Goal: Task Accomplishment & Management: Manage account settings

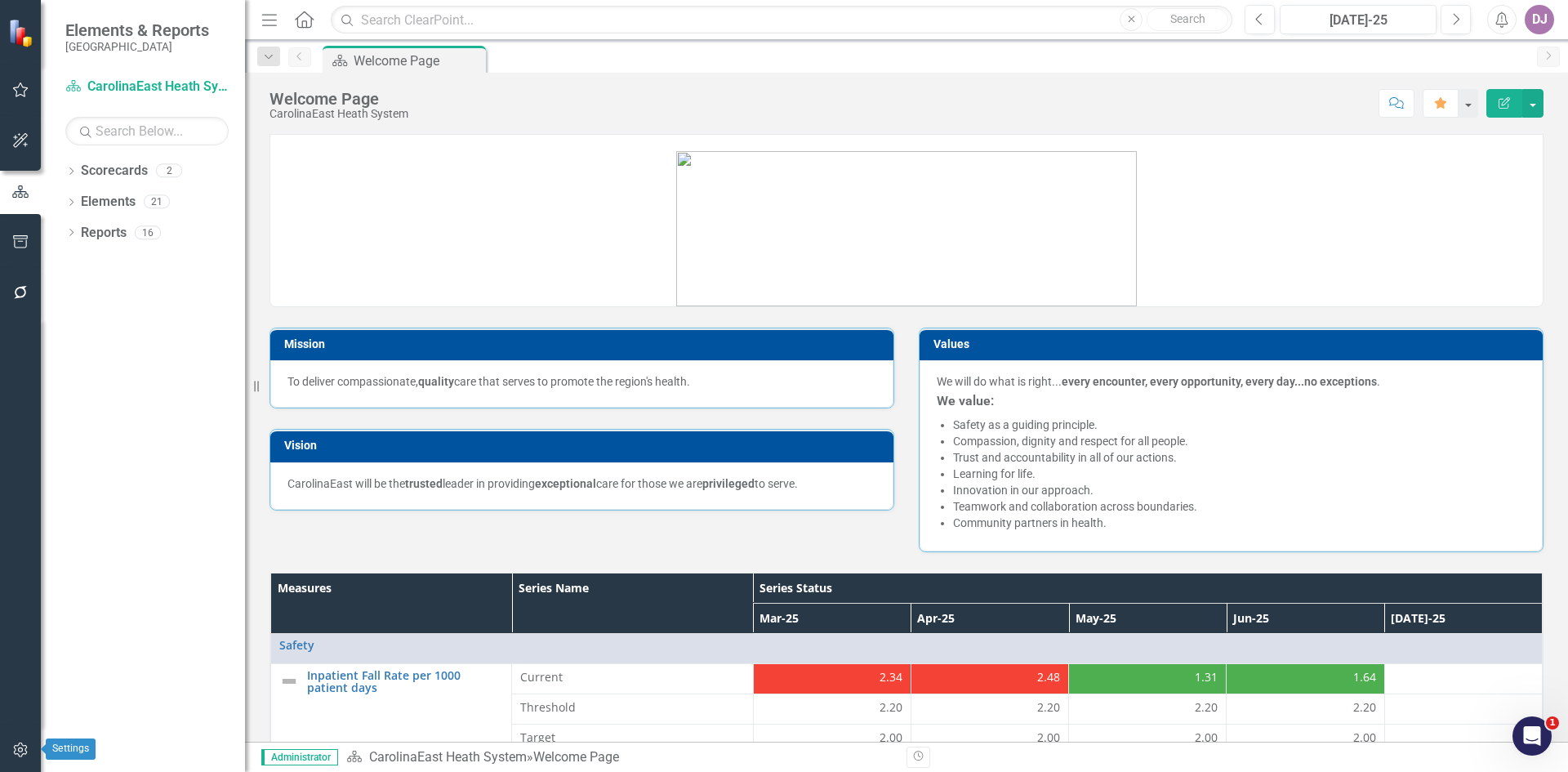
click at [24, 755] on icon "button" at bounding box center [20, 749] width 17 height 13
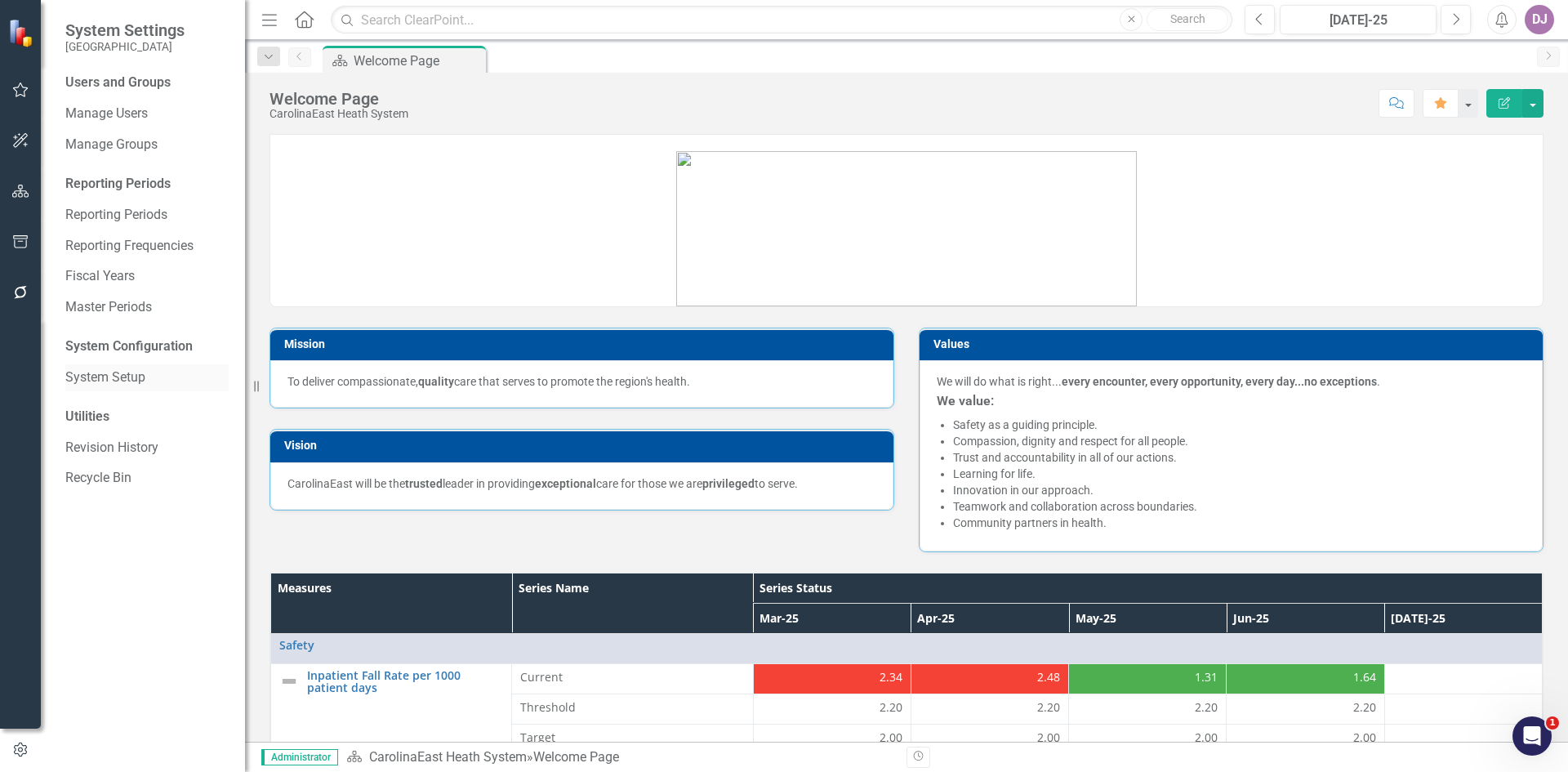
click at [142, 379] on link "System Setup" at bounding box center [147, 378] width 163 height 19
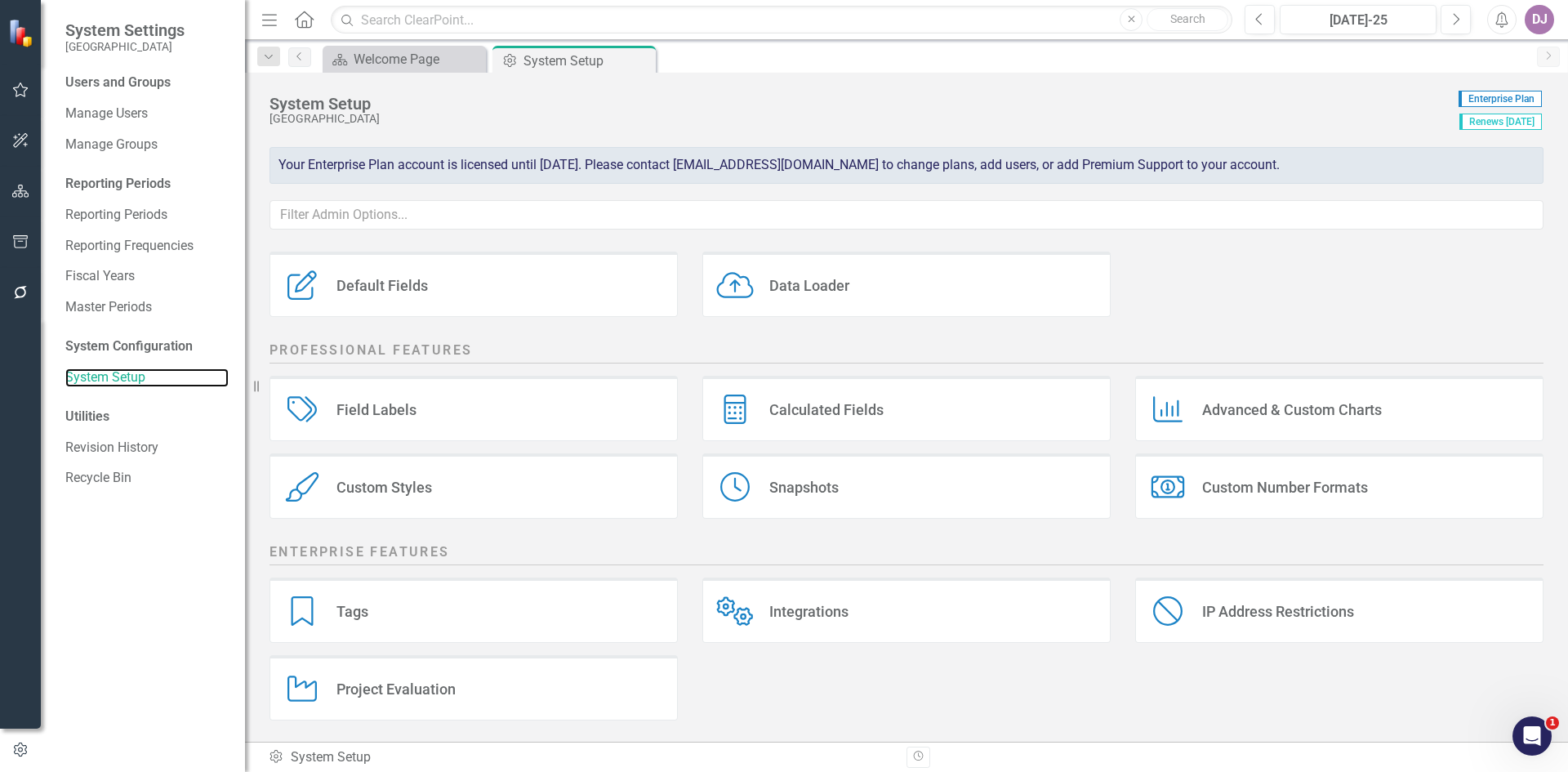
scroll to position [194, 0]
click at [1286, 610] on div "IP Address Restrictions" at bounding box center [1277, 608] width 152 height 19
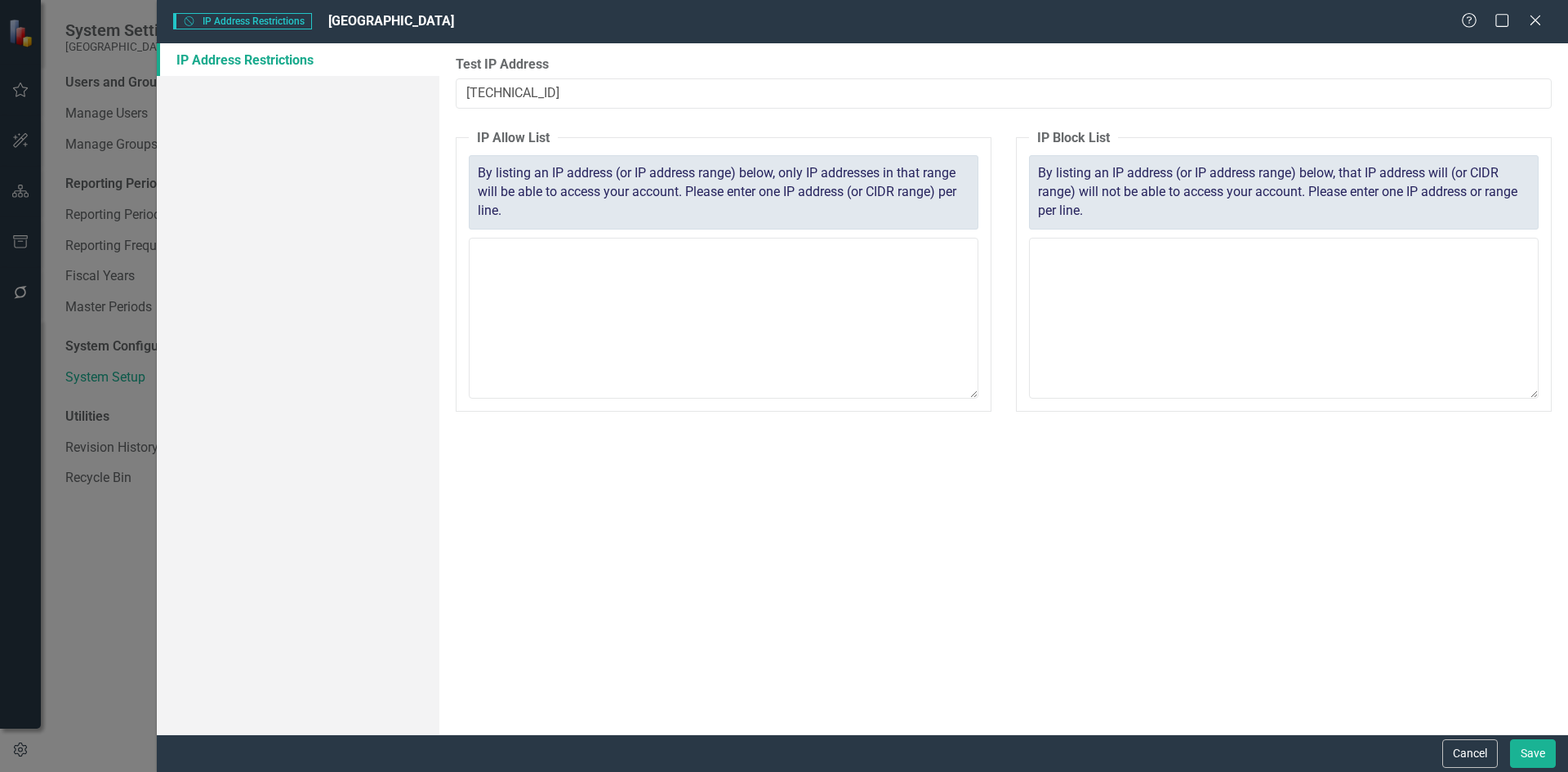
click at [1544, 23] on div "Help Maximize Close" at bounding box center [1506, 21] width 91 height 19
click at [1530, 19] on icon "Close" at bounding box center [1534, 20] width 20 height 15
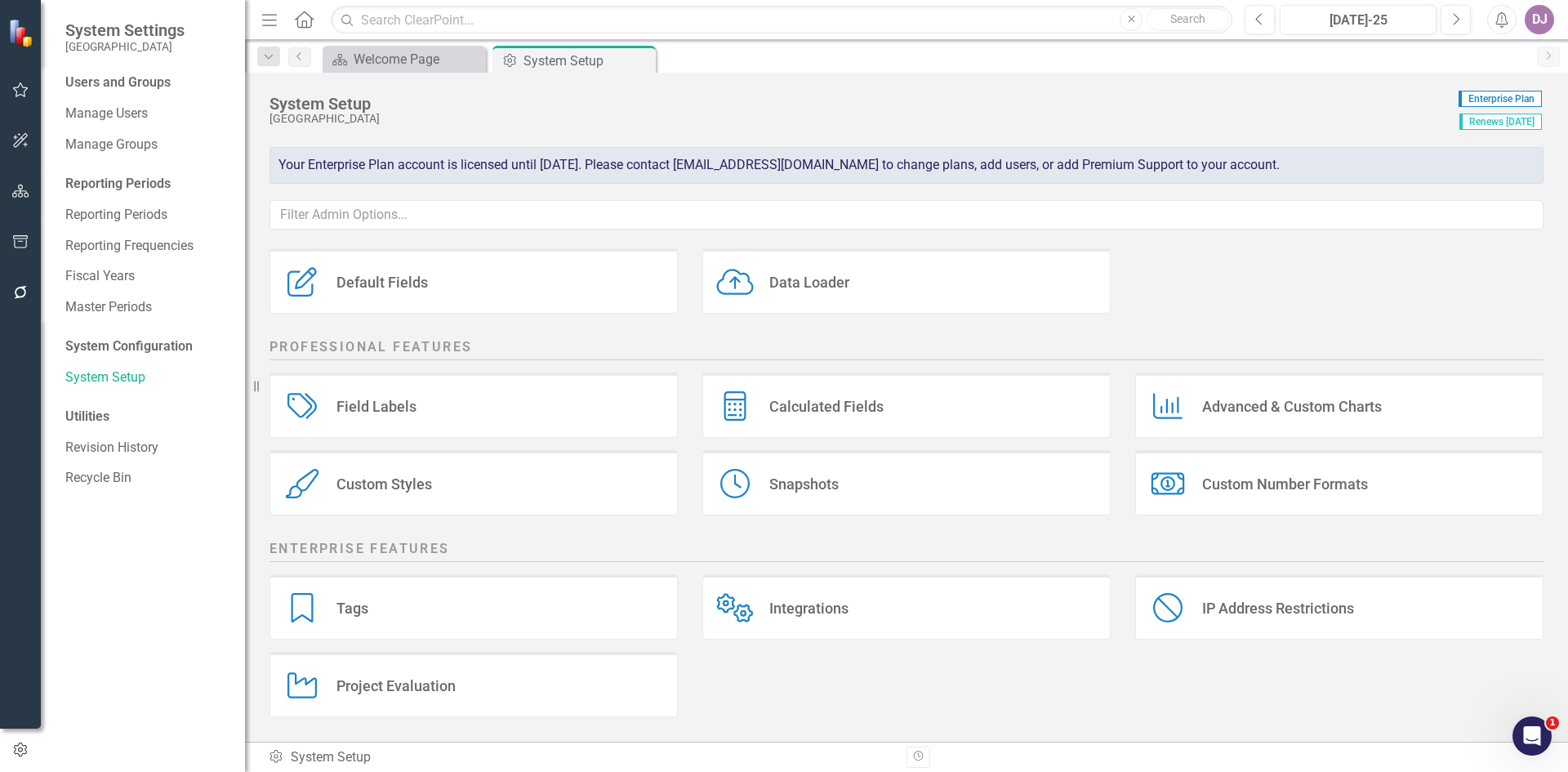
click at [1266, 483] on div "Custom Number Formats" at bounding box center [1285, 483] width 166 height 19
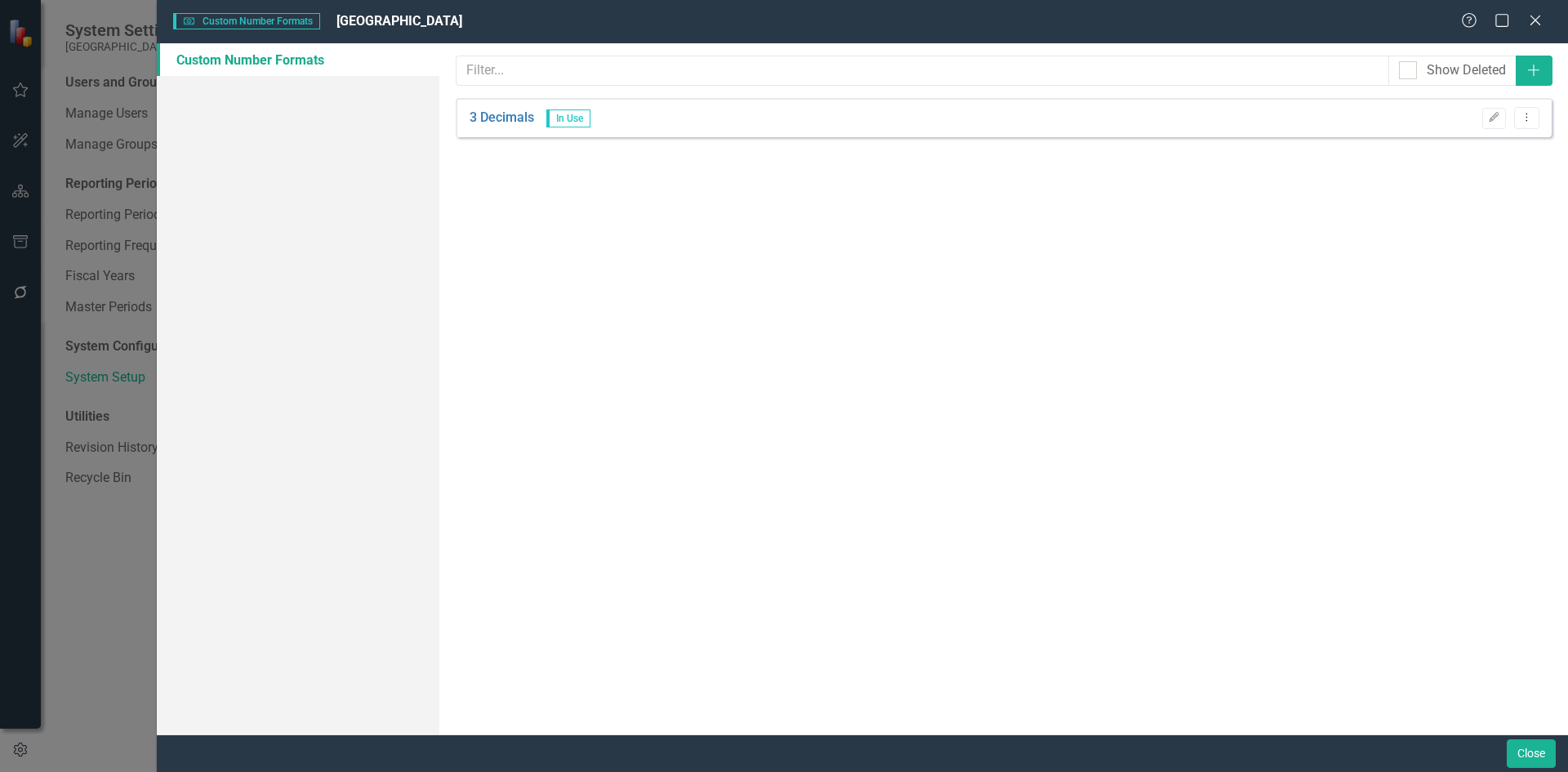
click at [1545, 20] on div "Help Maximize Close" at bounding box center [1506, 21] width 91 height 19
click at [1533, 22] on icon at bounding box center [1535, 20] width 12 height 12
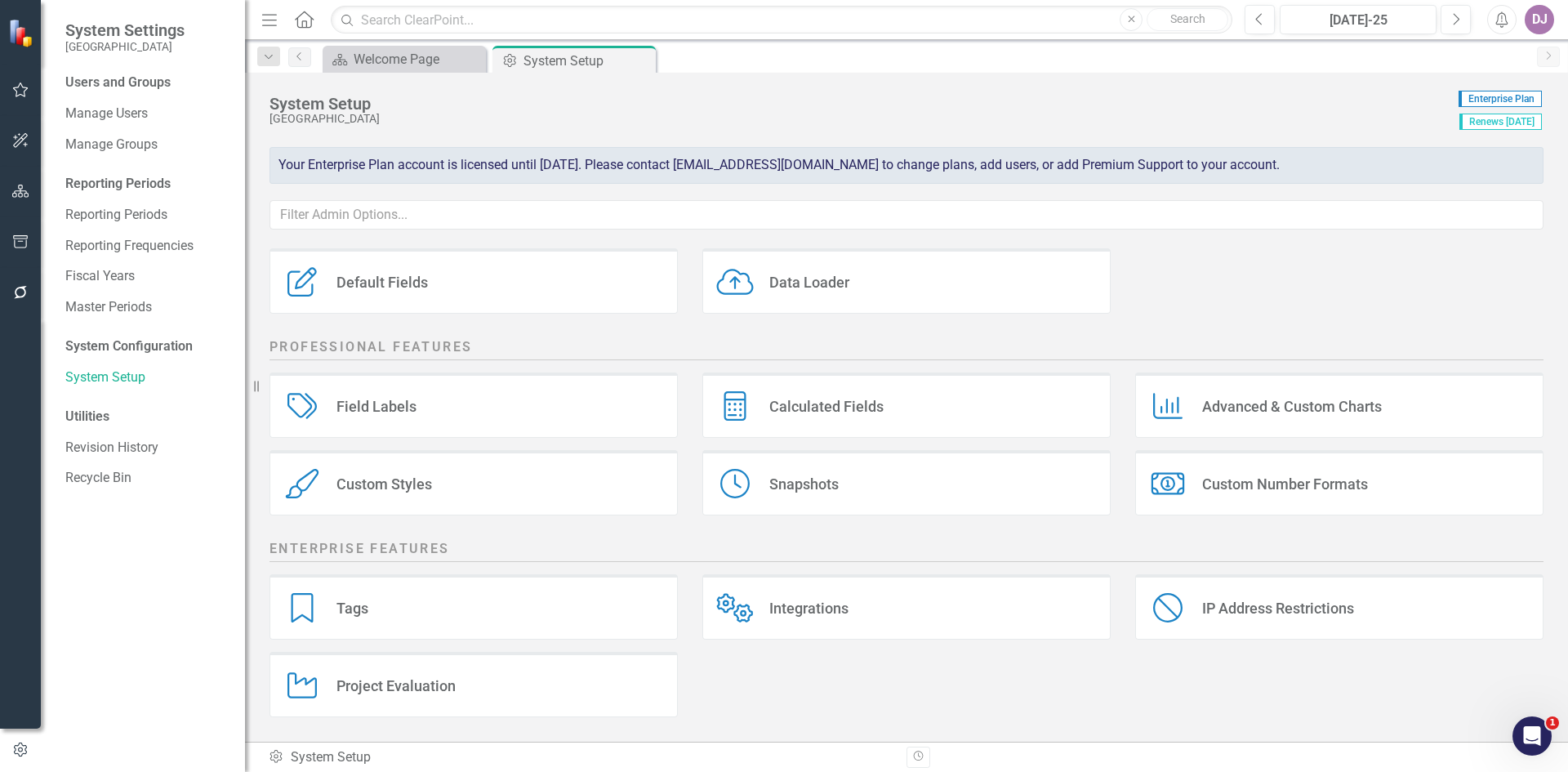
click at [1297, 409] on div "Advanced & Custom Charts" at bounding box center [1292, 406] width 179 height 19
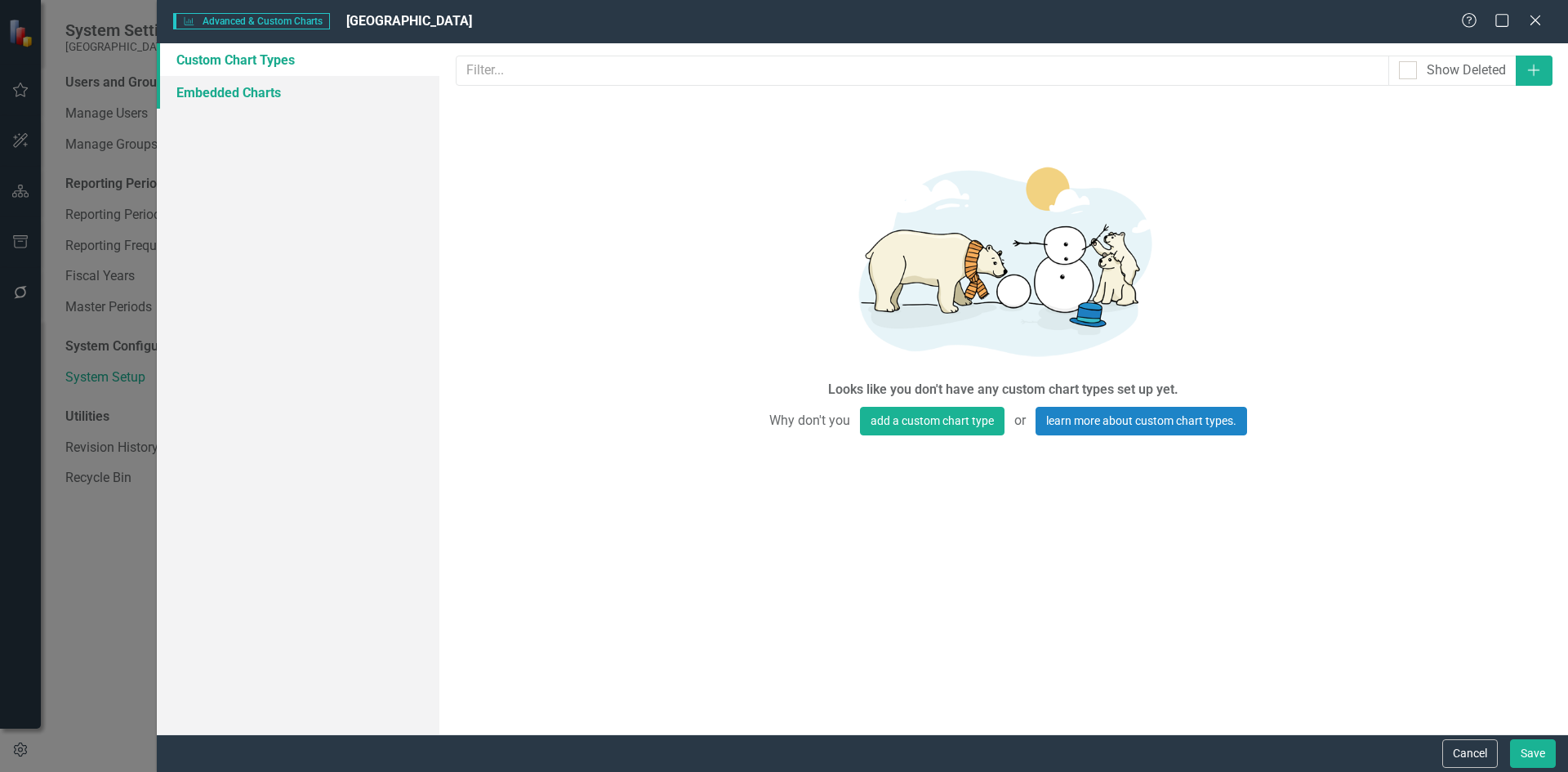
click at [204, 85] on link "Embedded Charts" at bounding box center [298, 92] width 283 height 33
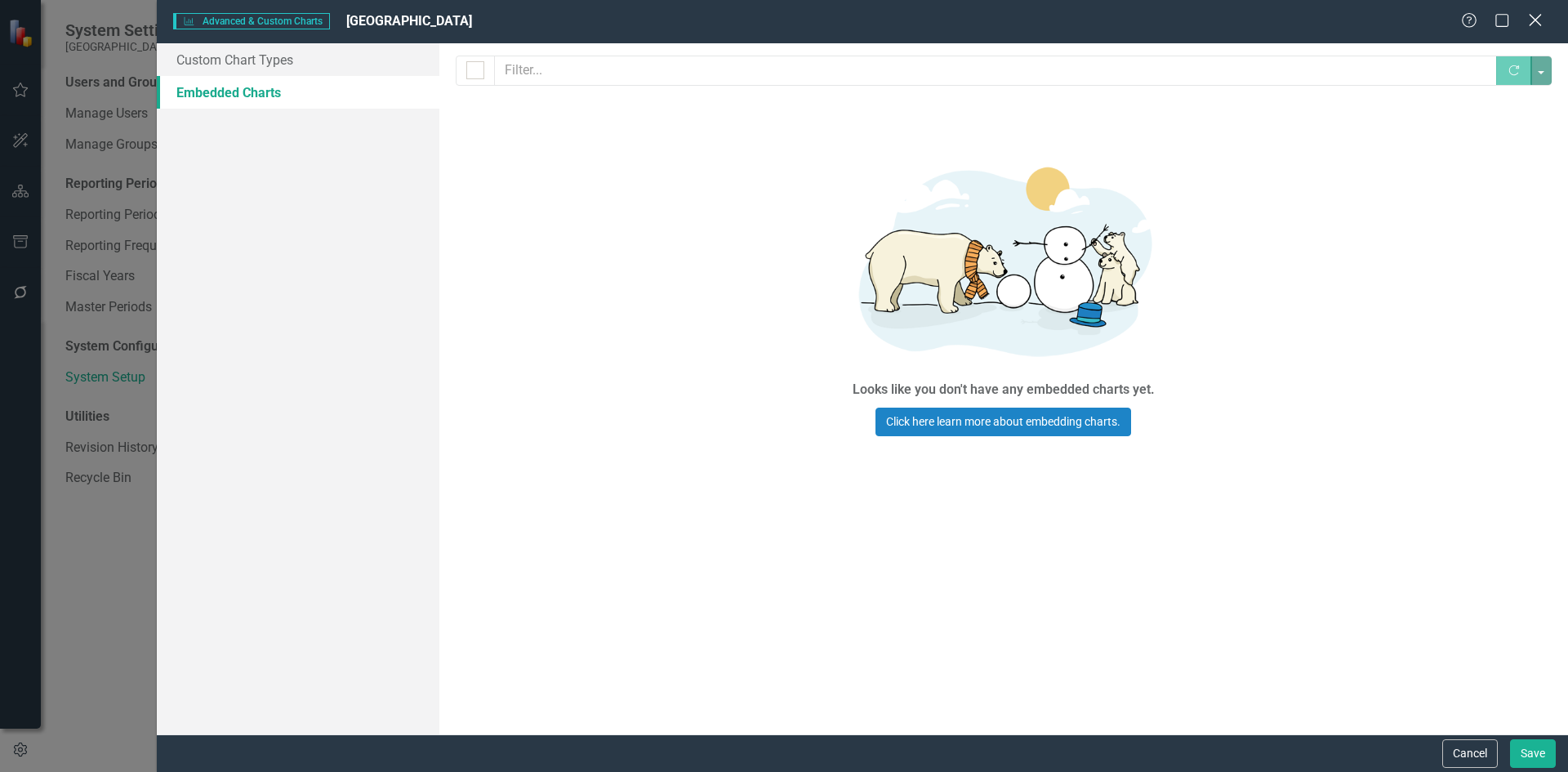
click at [1532, 23] on icon at bounding box center [1535, 20] width 12 height 12
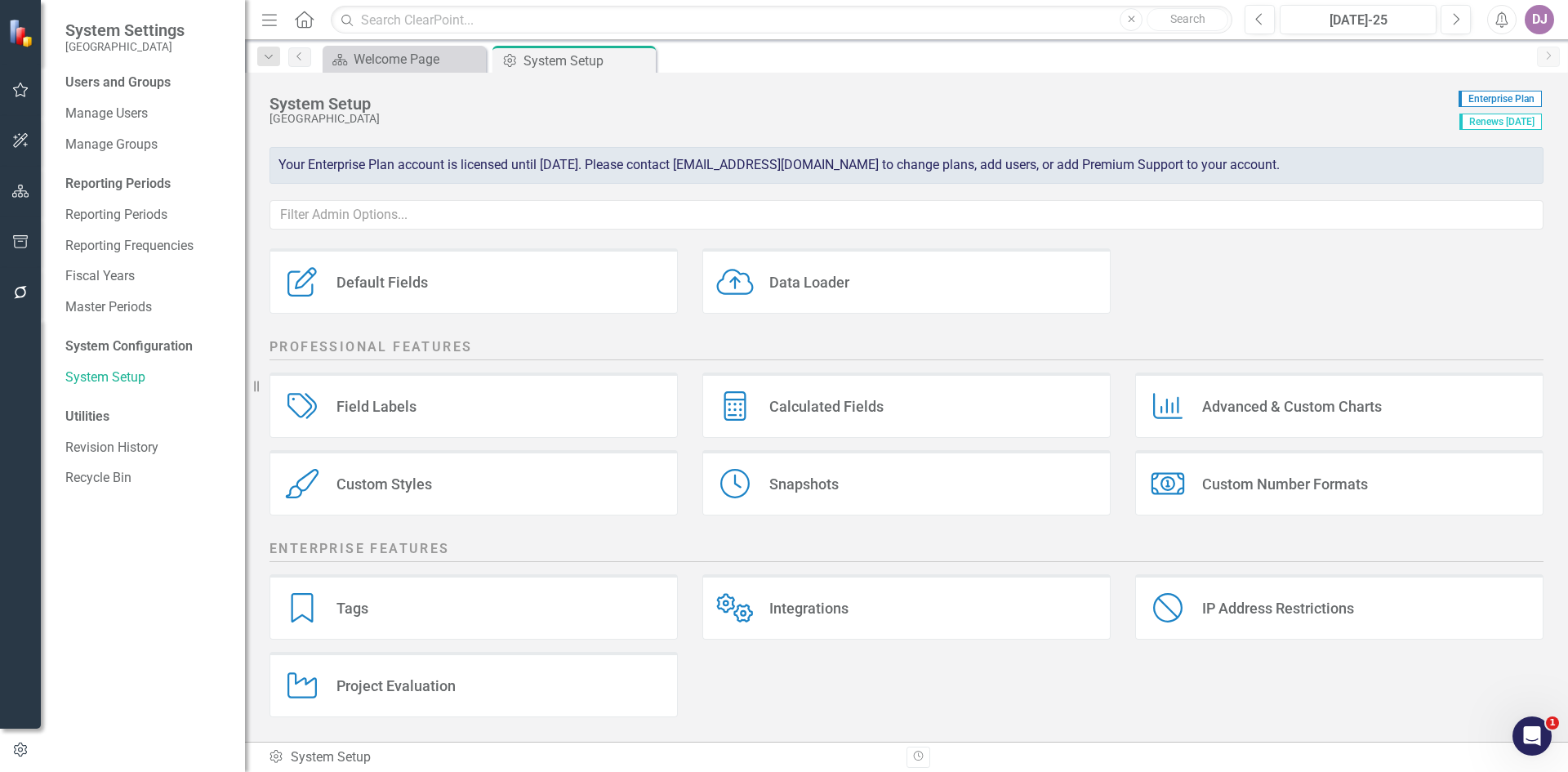
click at [411, 405] on div "Field Labels" at bounding box center [377, 406] width 80 height 19
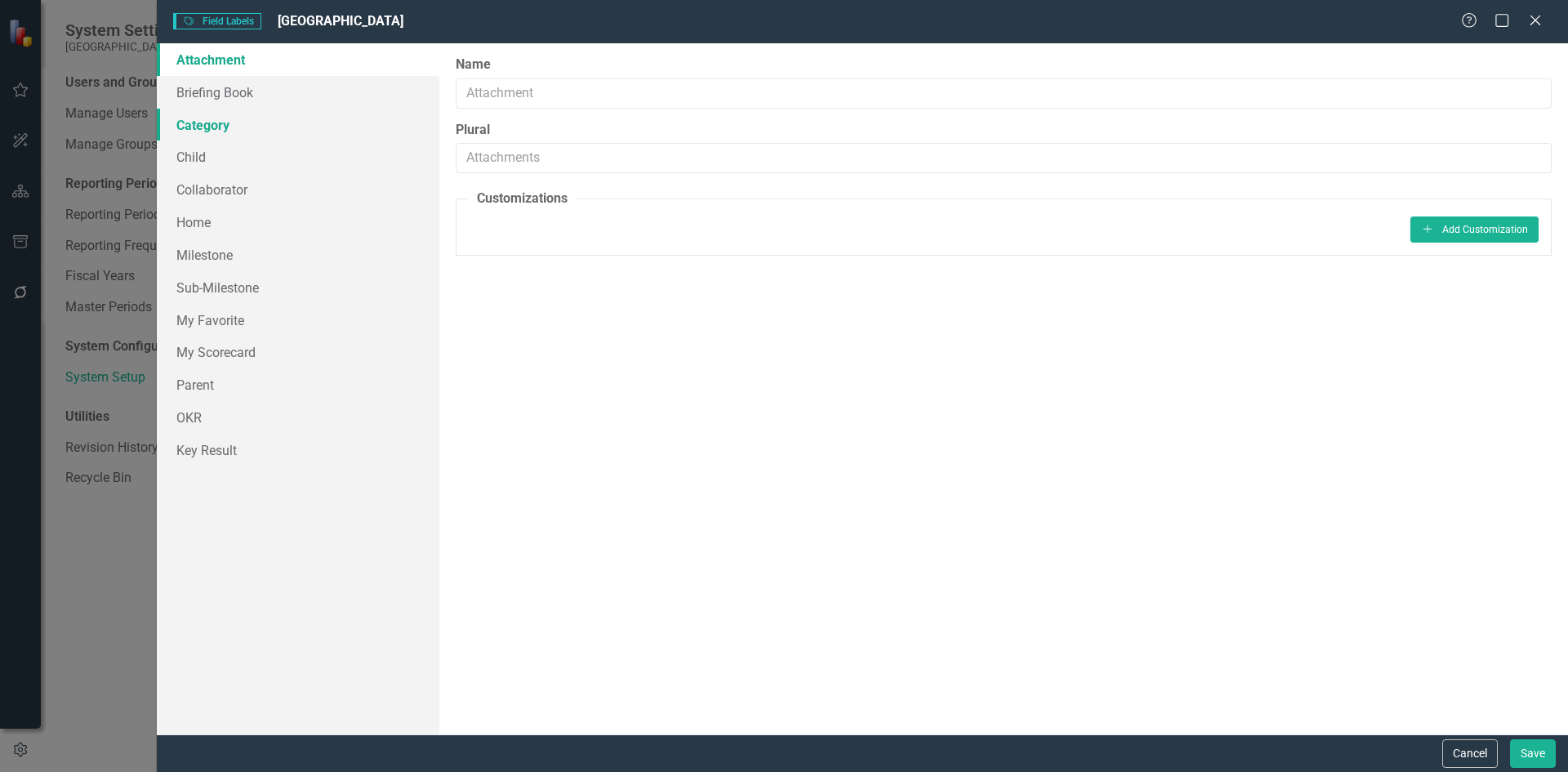
click at [226, 125] on link "Category" at bounding box center [298, 124] width 283 height 33
click at [203, 255] on link "Milestone" at bounding box center [298, 254] width 283 height 33
click at [207, 288] on link "Sub-Milestone" at bounding box center [298, 287] width 283 height 33
click at [203, 424] on link "OKR" at bounding box center [298, 417] width 283 height 33
click at [202, 452] on link "Key Result" at bounding box center [298, 450] width 283 height 33
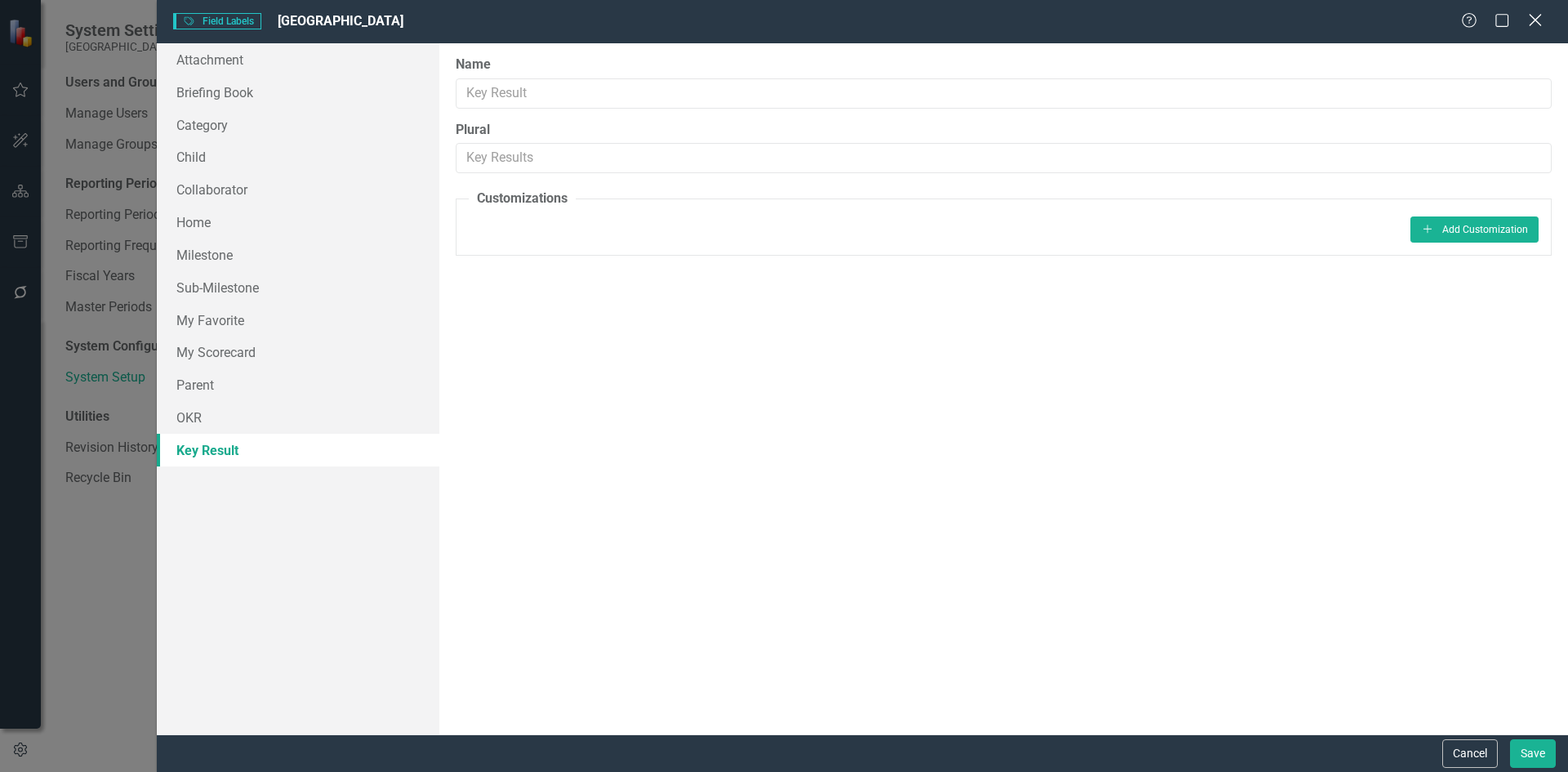
click at [1535, 15] on icon "Close" at bounding box center [1534, 20] width 20 height 15
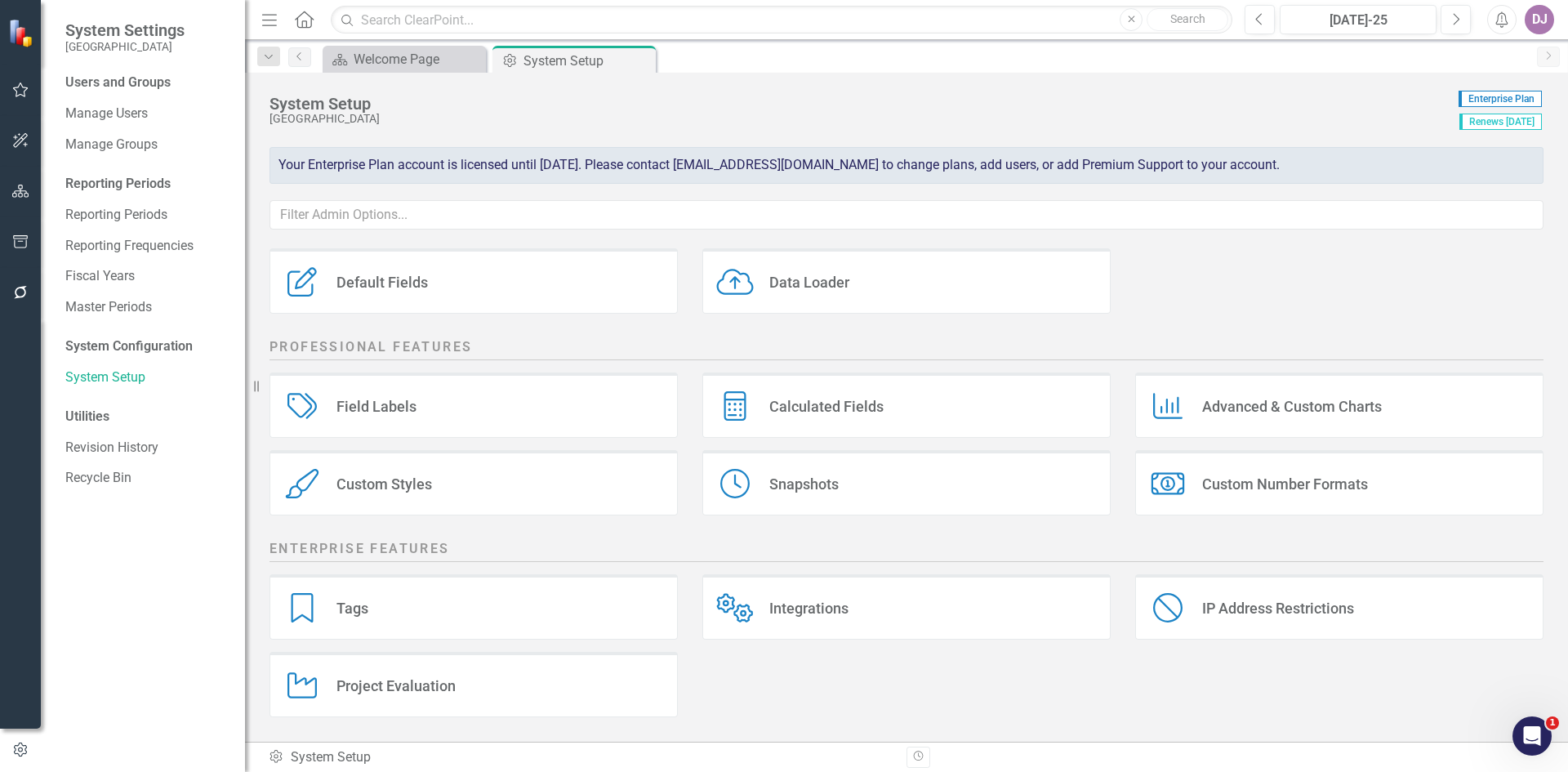
click at [420, 683] on div "Project Evaluation" at bounding box center [396, 685] width 119 height 19
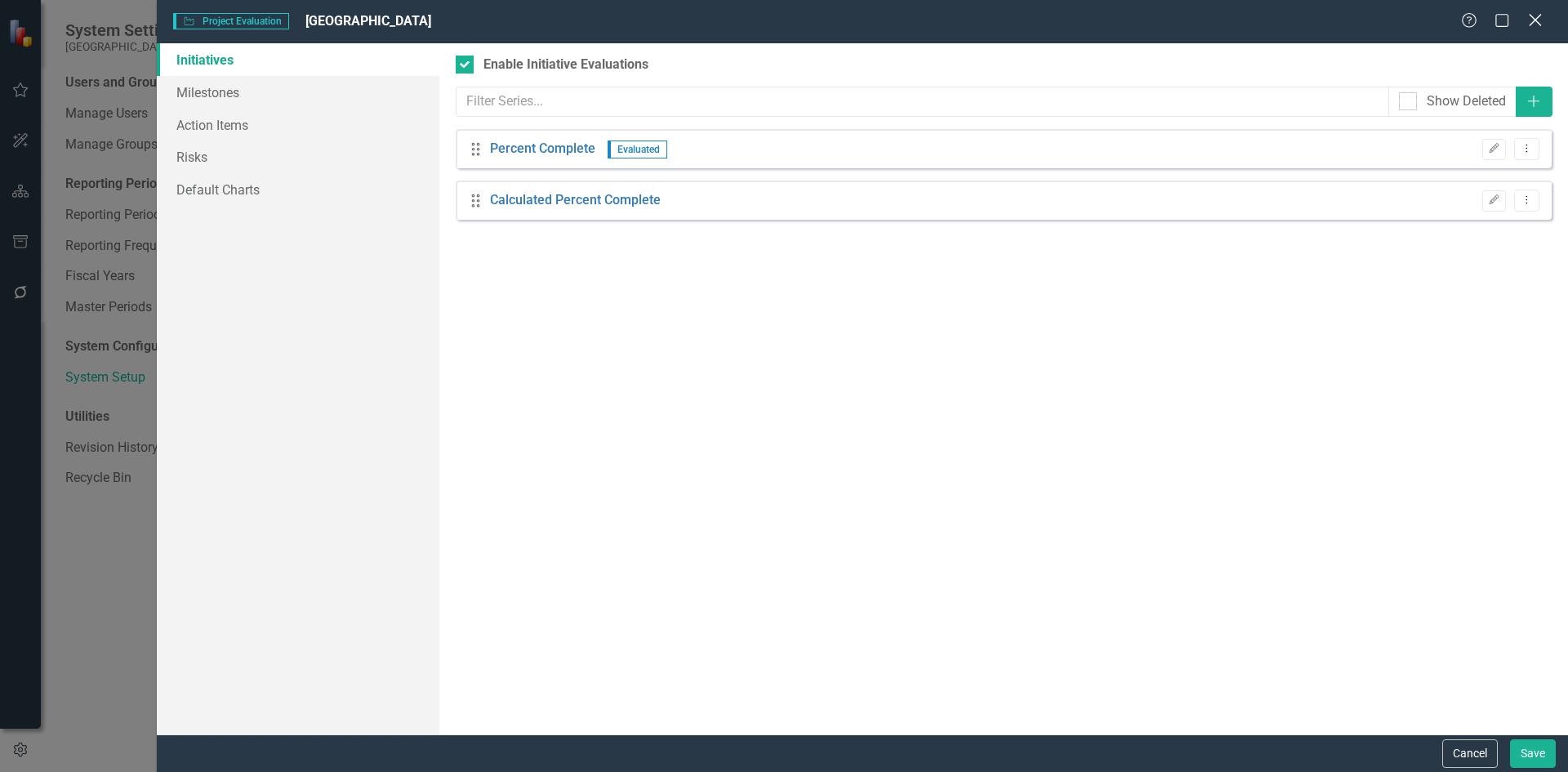
click at [1538, 19] on icon at bounding box center [1535, 20] width 12 height 12
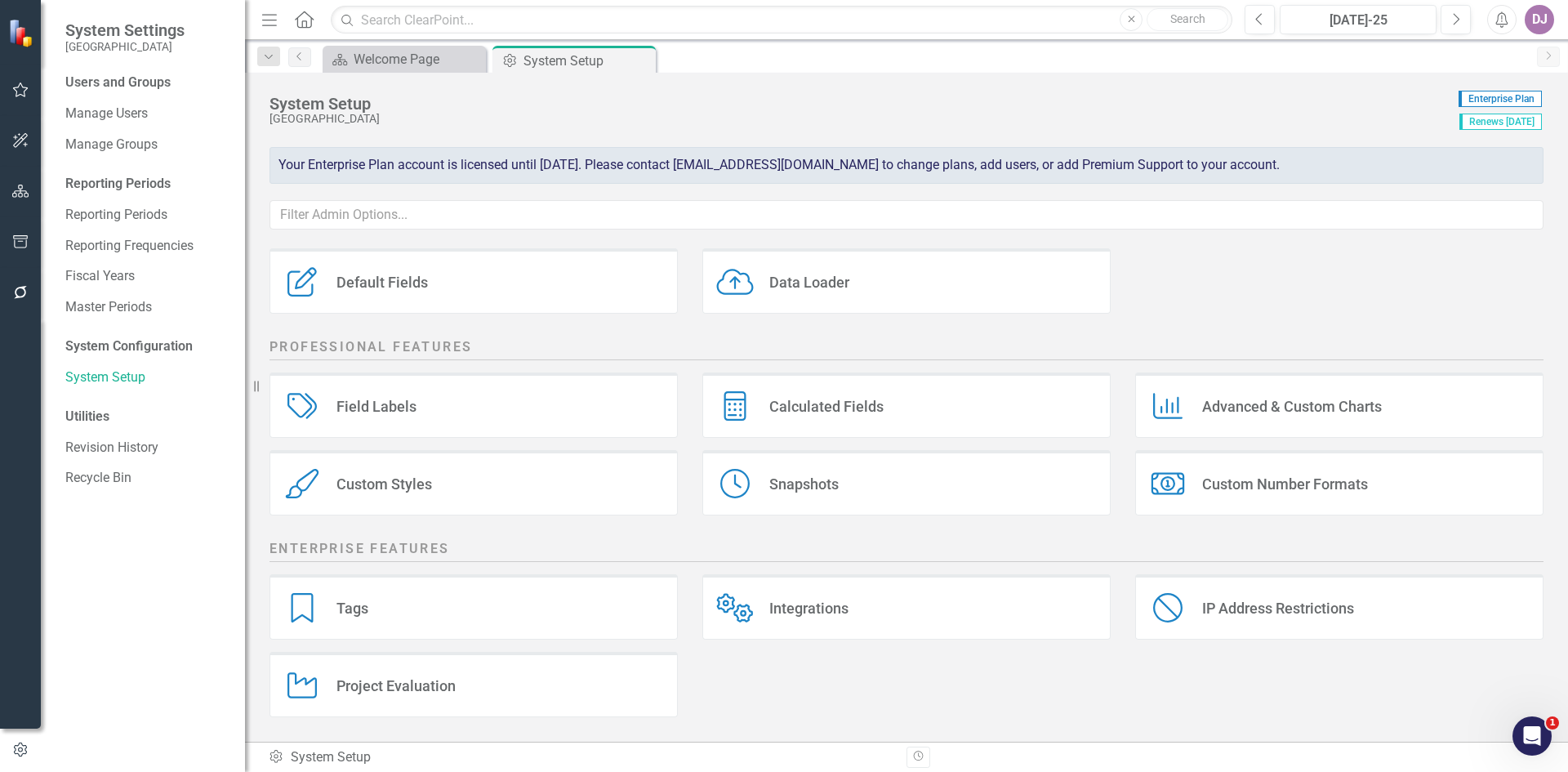
click at [401, 410] on div "Field Labels" at bounding box center [377, 406] width 80 height 19
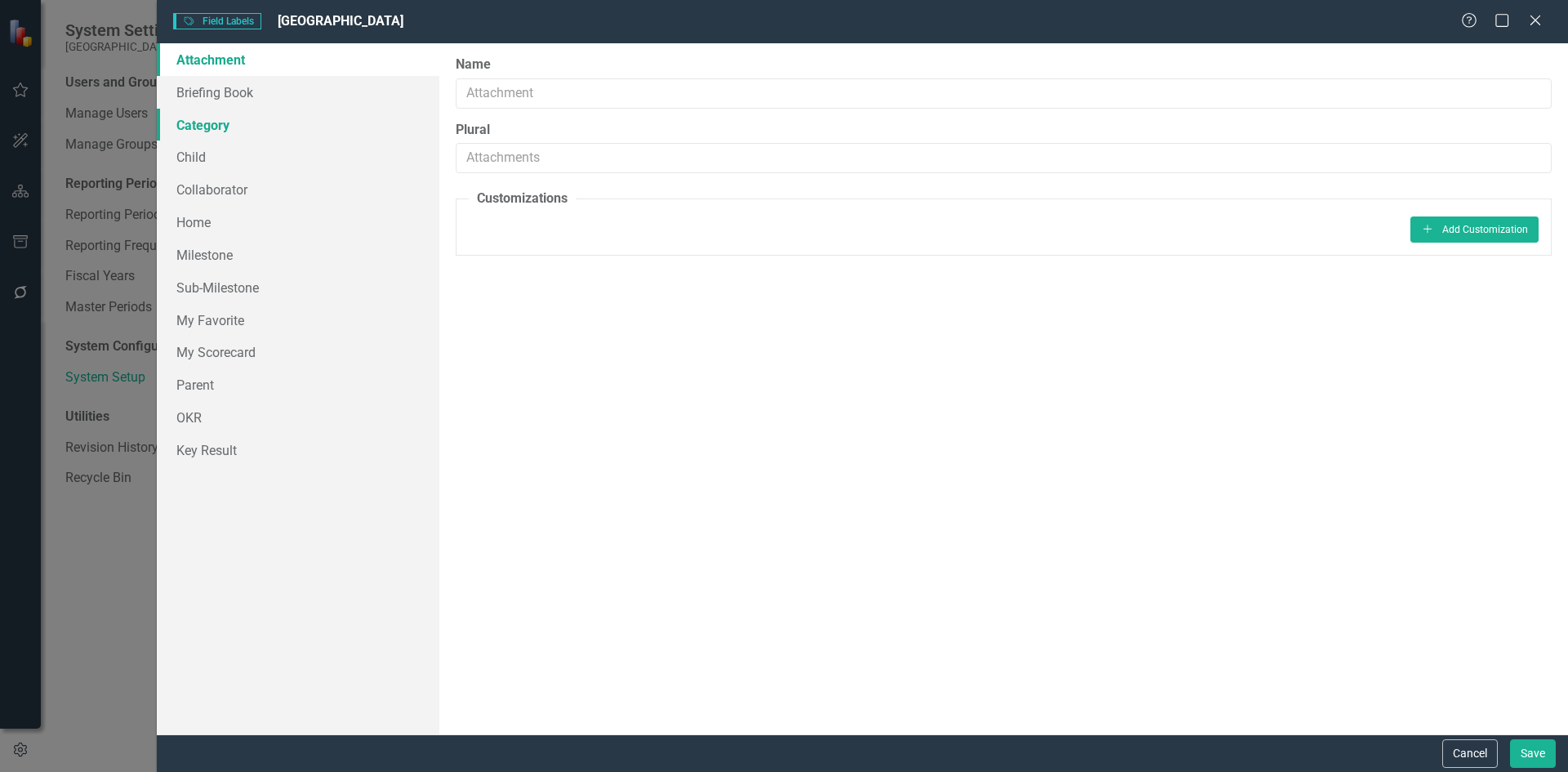
click at [223, 122] on link "Category" at bounding box center [298, 124] width 283 height 33
click at [1530, 17] on icon "Close" at bounding box center [1534, 20] width 20 height 15
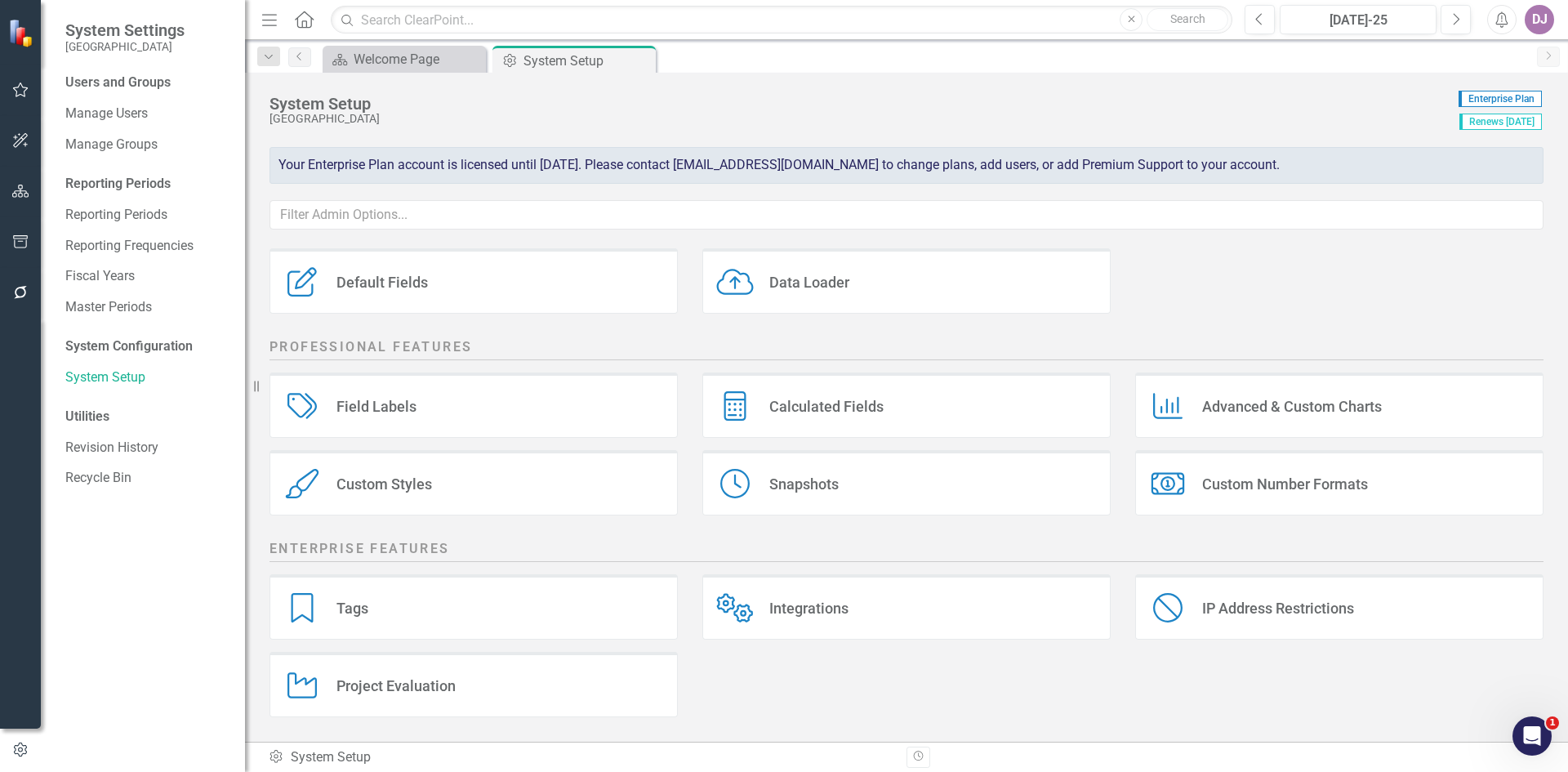
click at [798, 487] on div "Snapshots" at bounding box center [804, 483] width 69 height 19
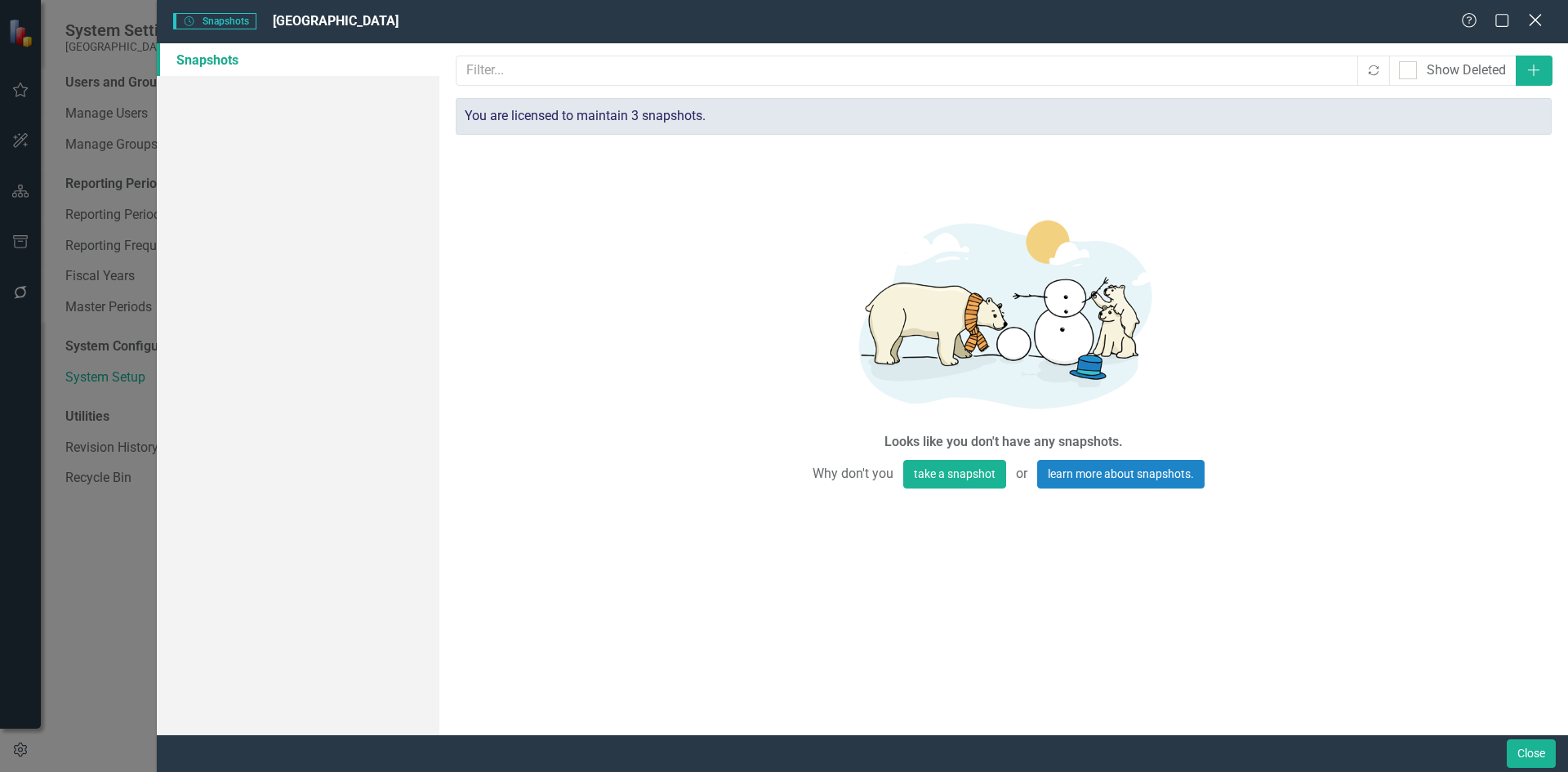
click at [1533, 15] on icon "Close" at bounding box center [1534, 20] width 20 height 15
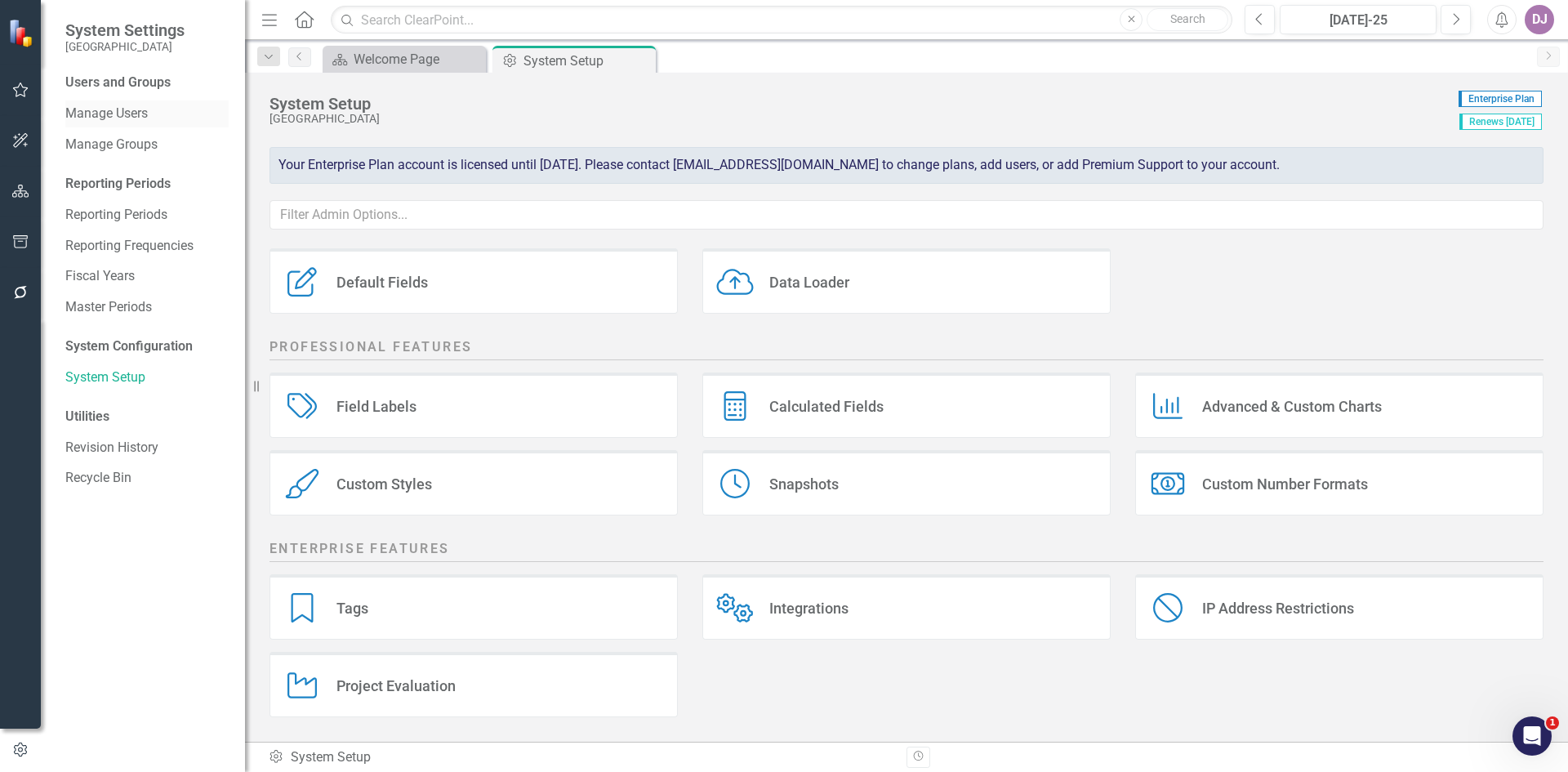
click at [133, 121] on link "Manage Users" at bounding box center [147, 114] width 163 height 19
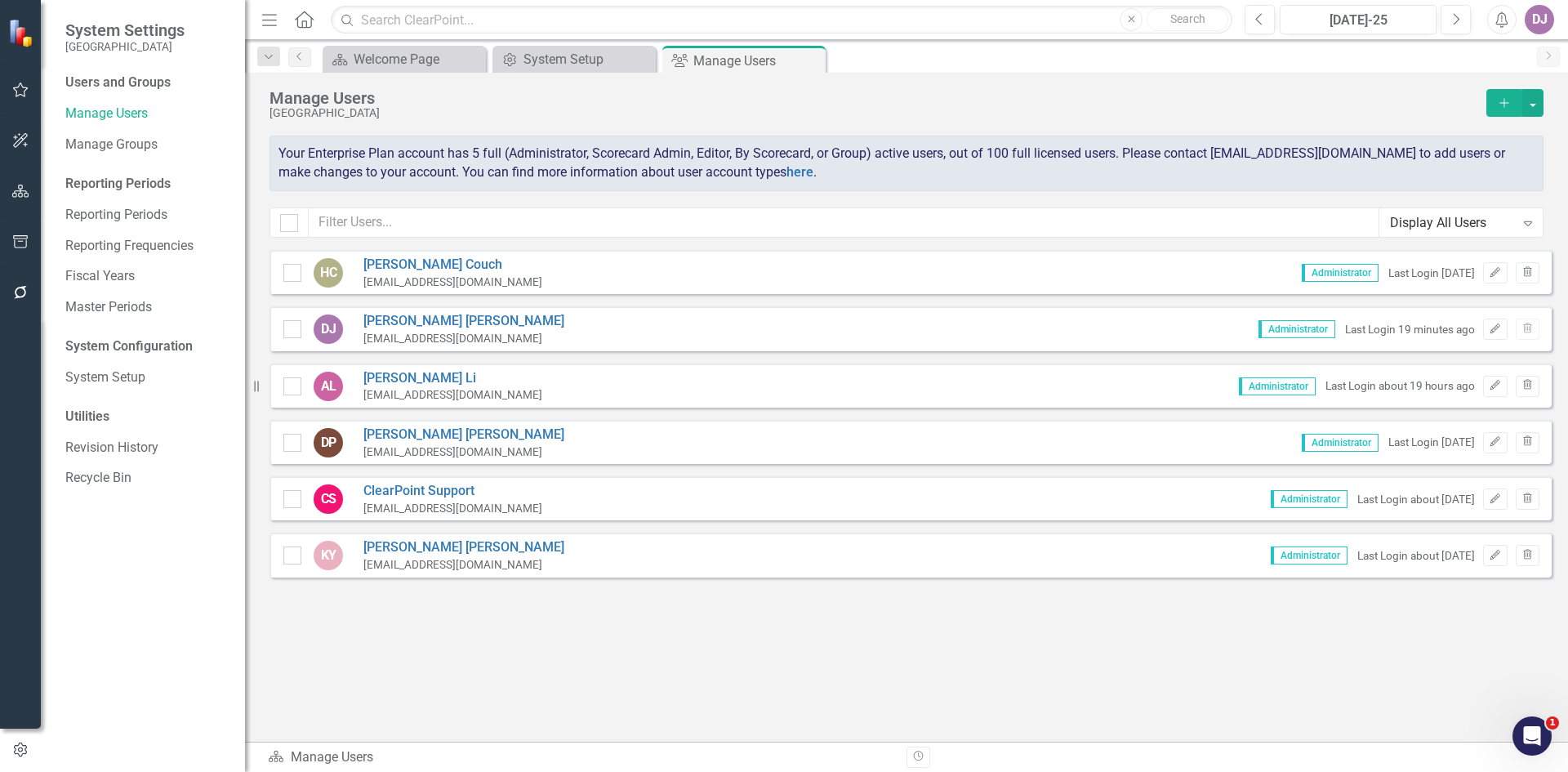
click at [1500, 101] on icon "Add" at bounding box center [1504, 102] width 15 height 12
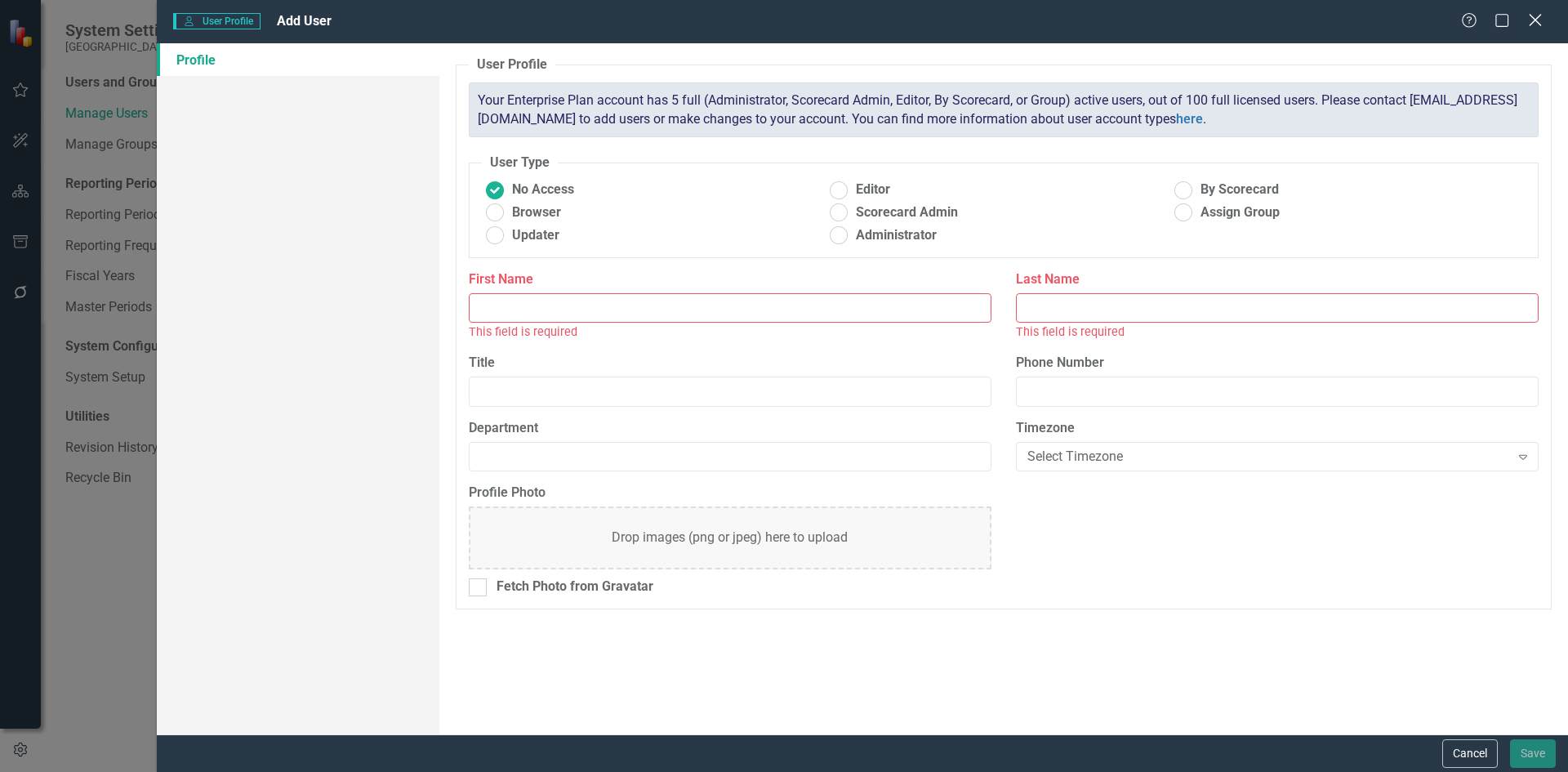
click at [1536, 21] on icon at bounding box center [1535, 20] width 12 height 12
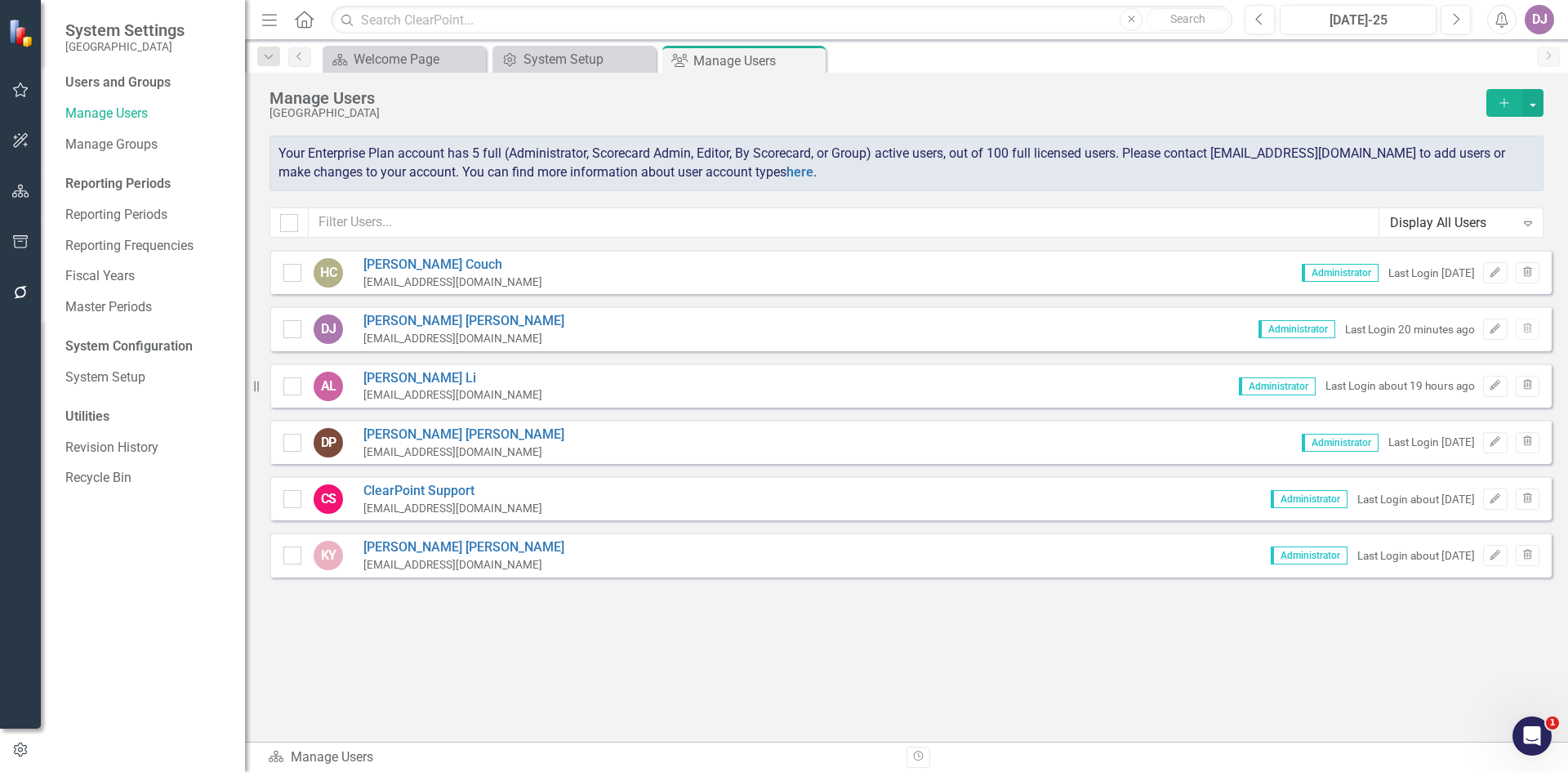
click at [1536, 741] on icon "Open Intercom Messenger" at bounding box center [1532, 736] width 27 height 27
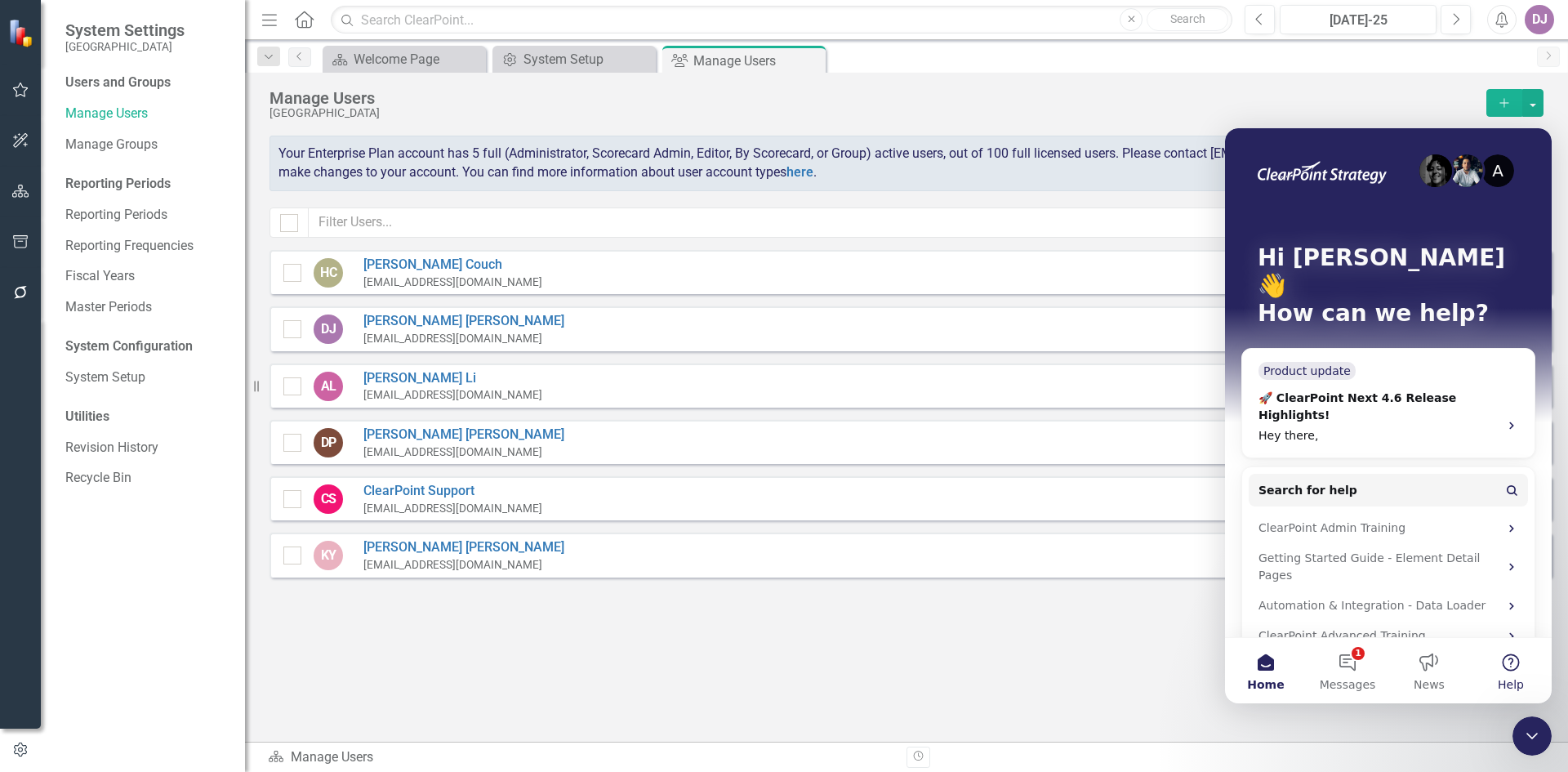
click at [1505, 665] on button "Help" at bounding box center [1510, 671] width 82 height 66
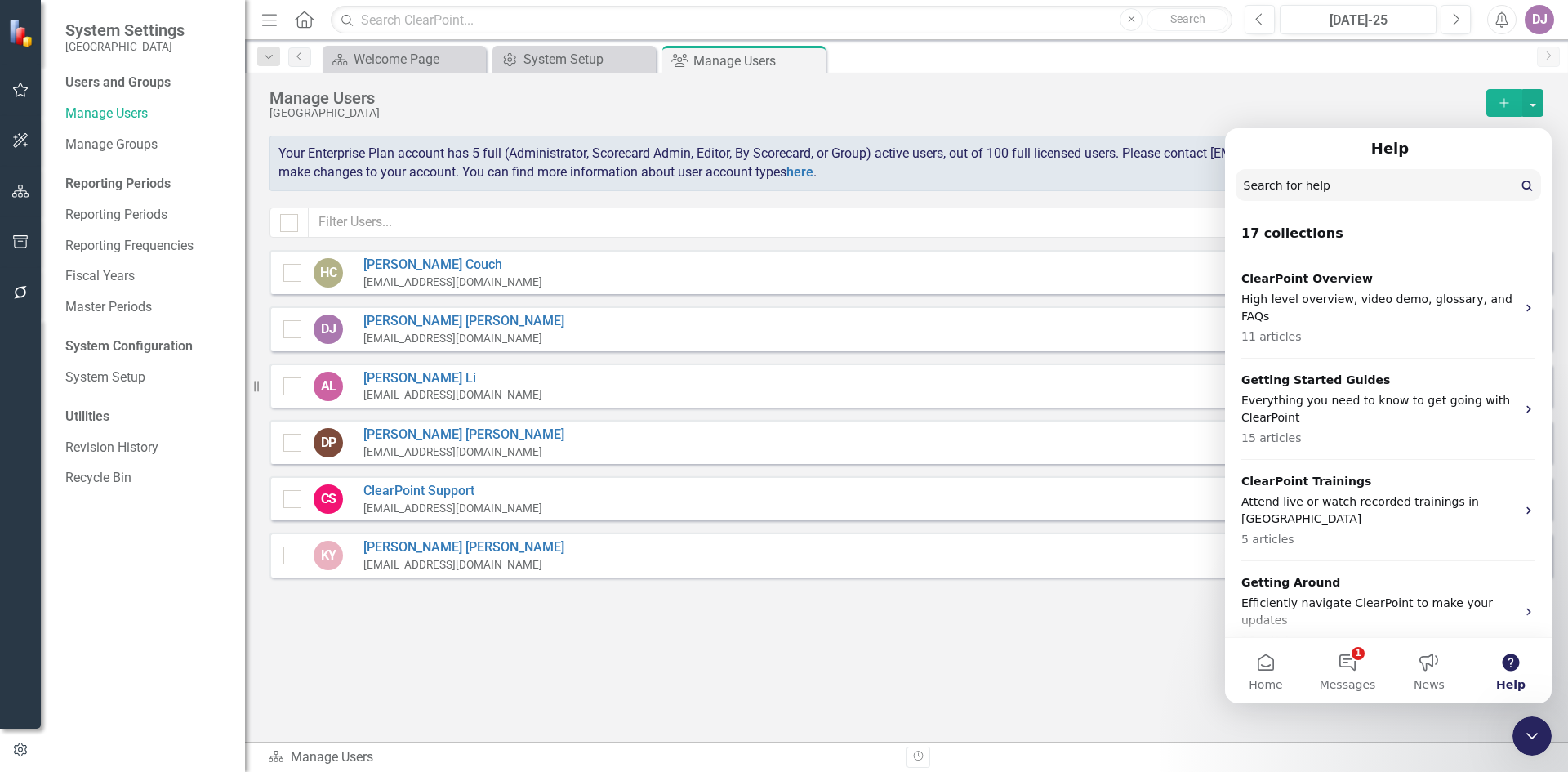
click at [1284, 179] on input "Search for help" at bounding box center [1389, 185] width 306 height 32
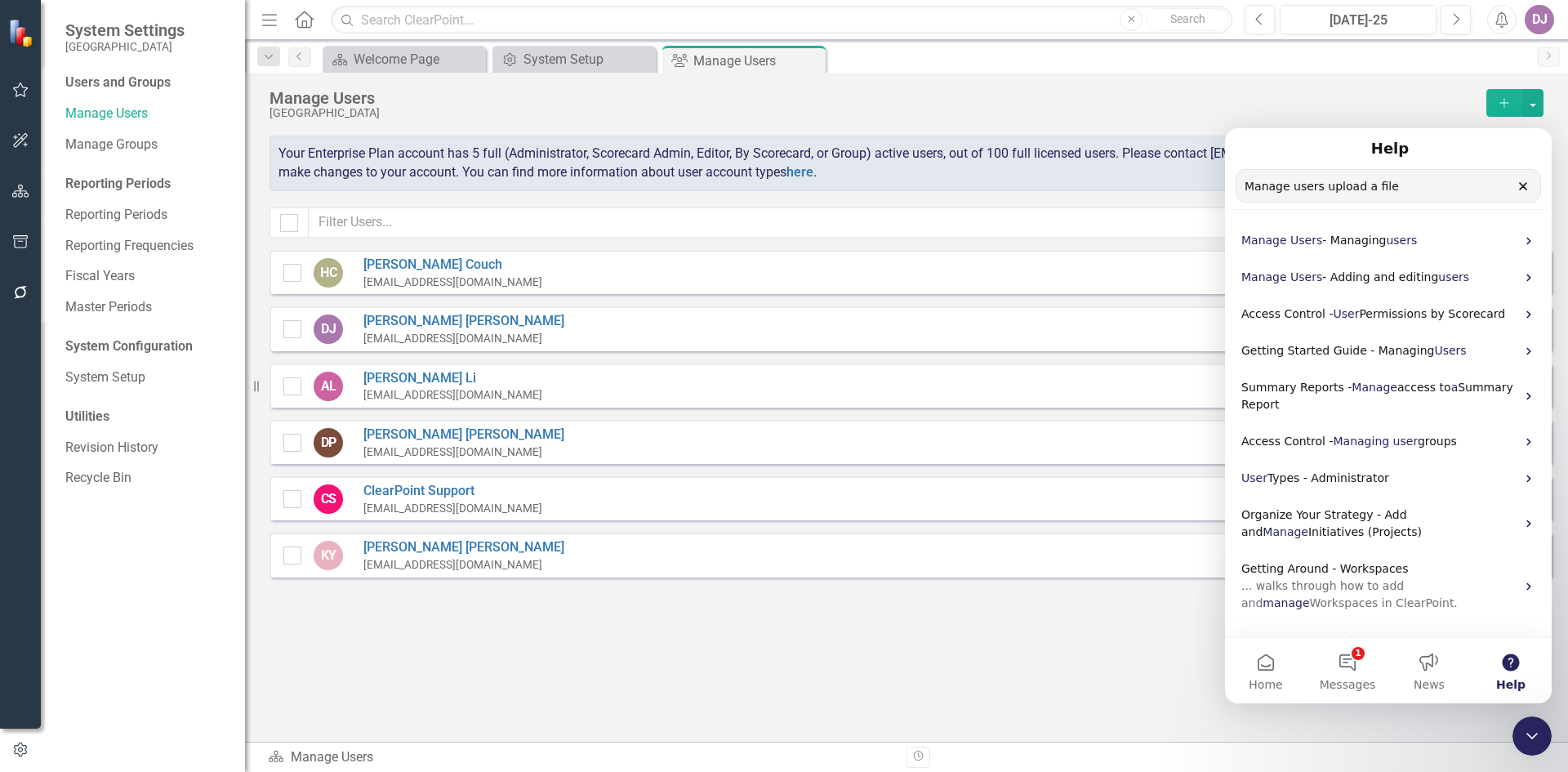
type input "Manage users upload a file"
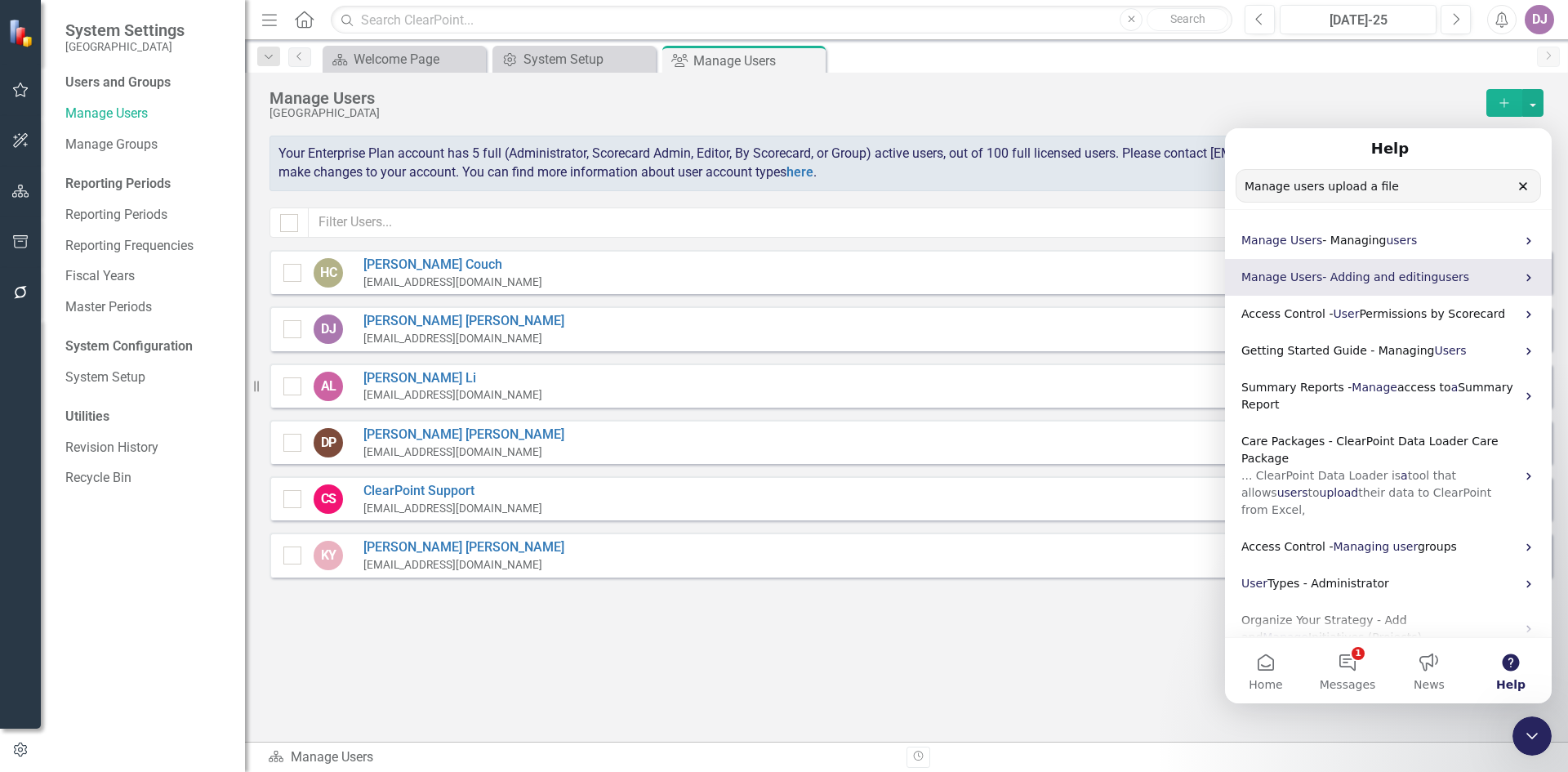
click at [1357, 281] on span "- Adding and editing" at bounding box center [1380, 276] width 116 height 13
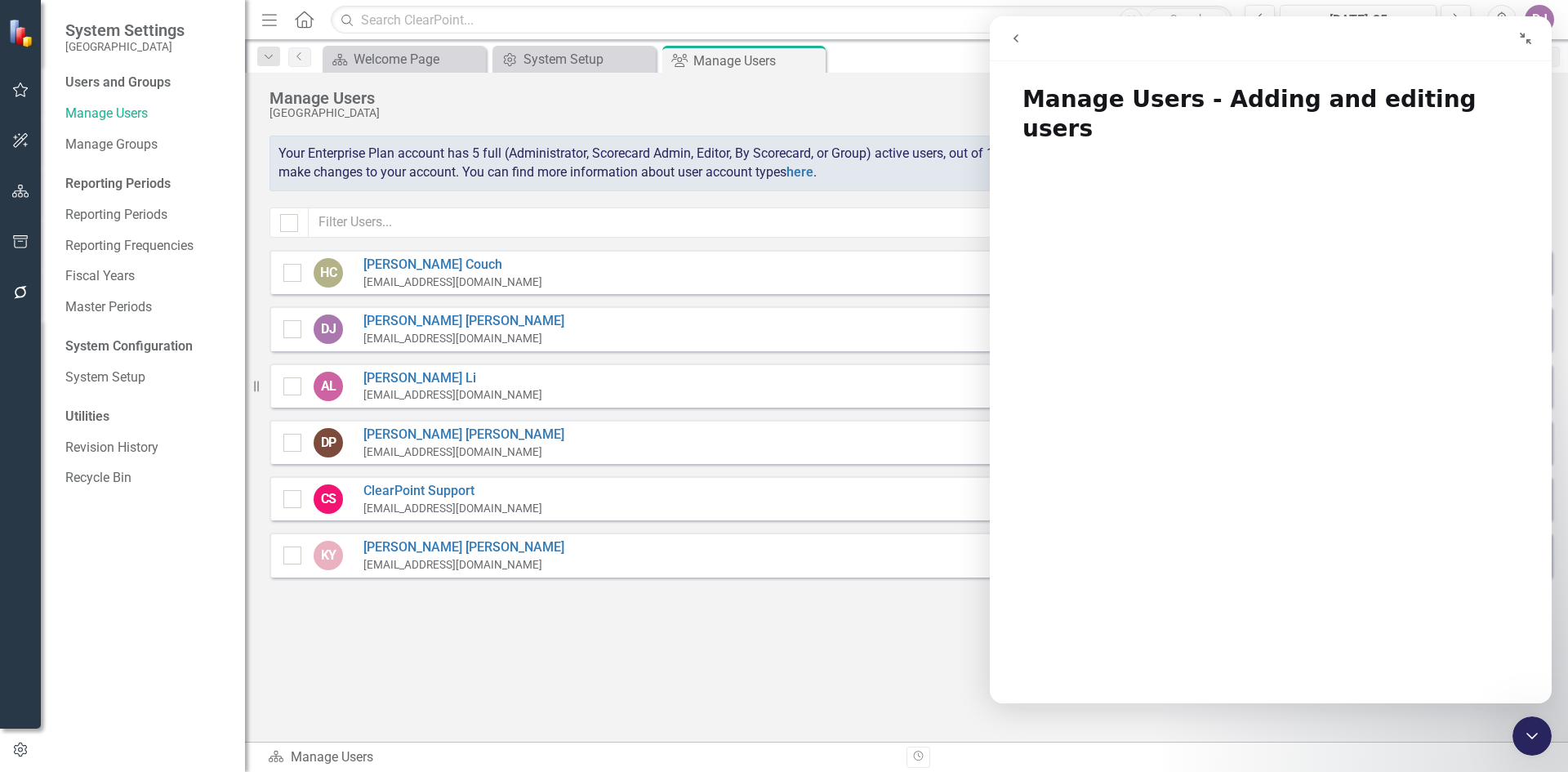
click at [1524, 38] on icon "Collapse window" at bounding box center [1525, 38] width 13 height 13
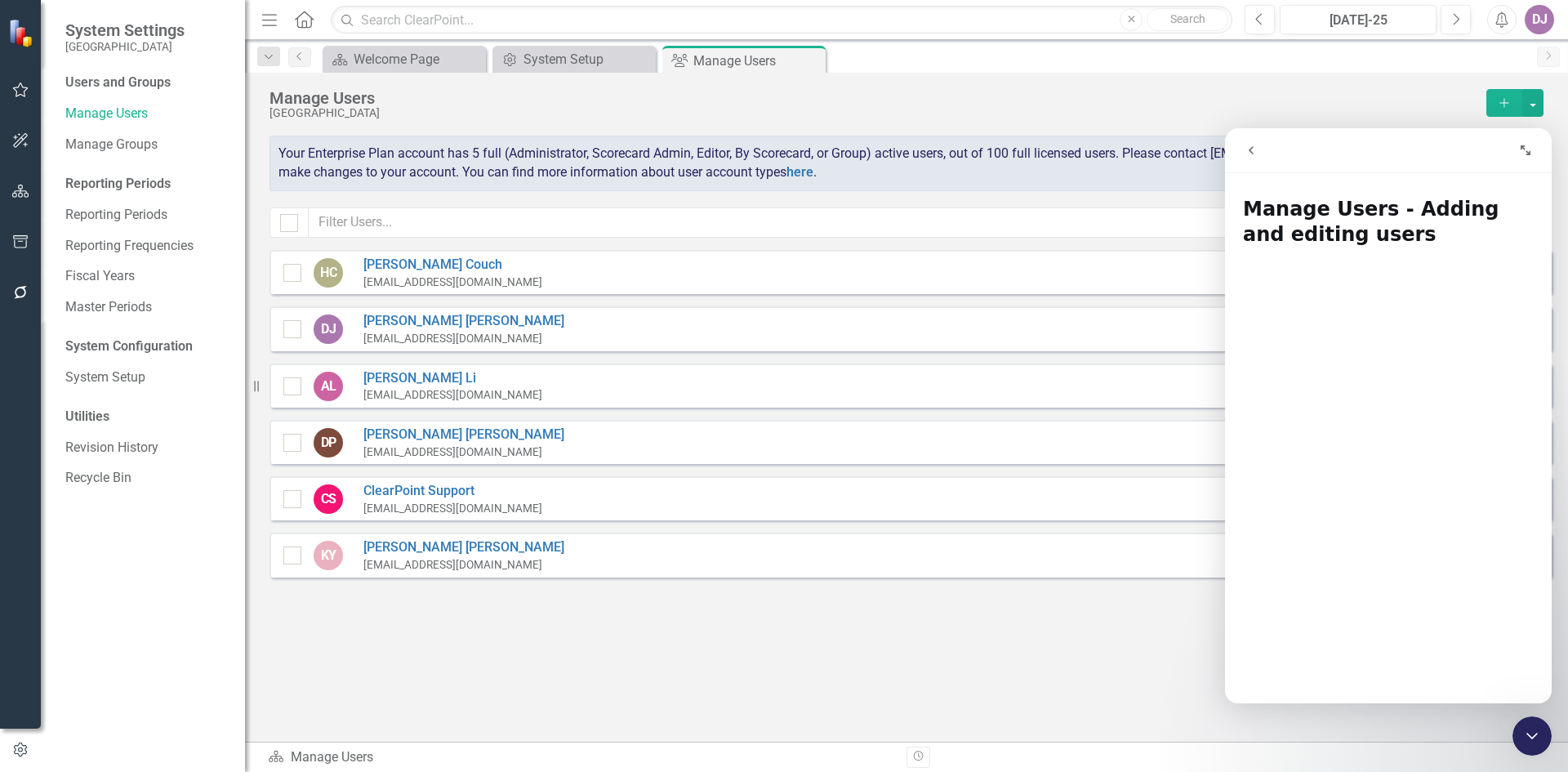
click at [1526, 158] on button "Expand window" at bounding box center [1524, 150] width 31 height 31
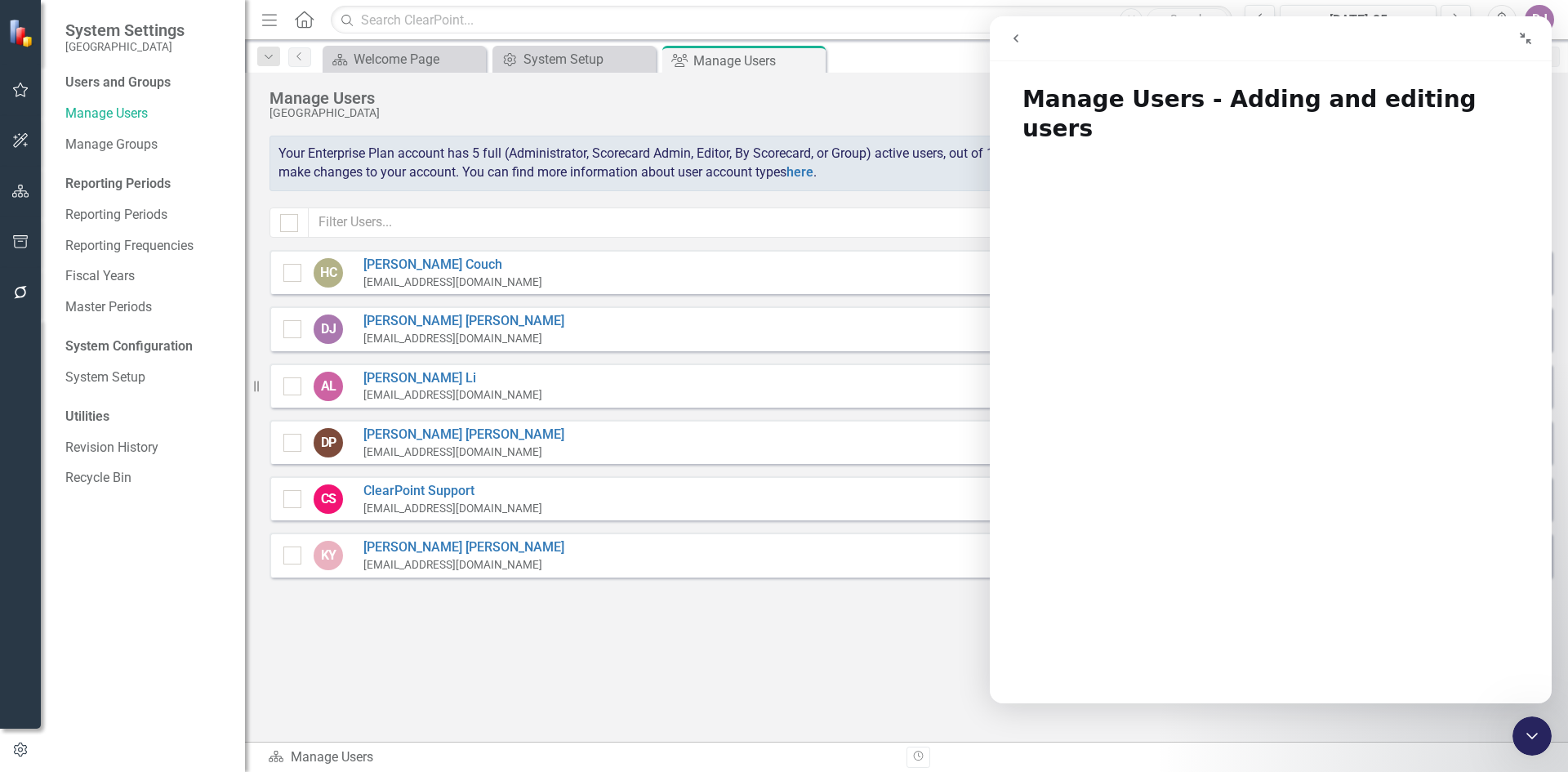
click at [1018, 40] on icon "go back" at bounding box center [1015, 38] width 13 height 13
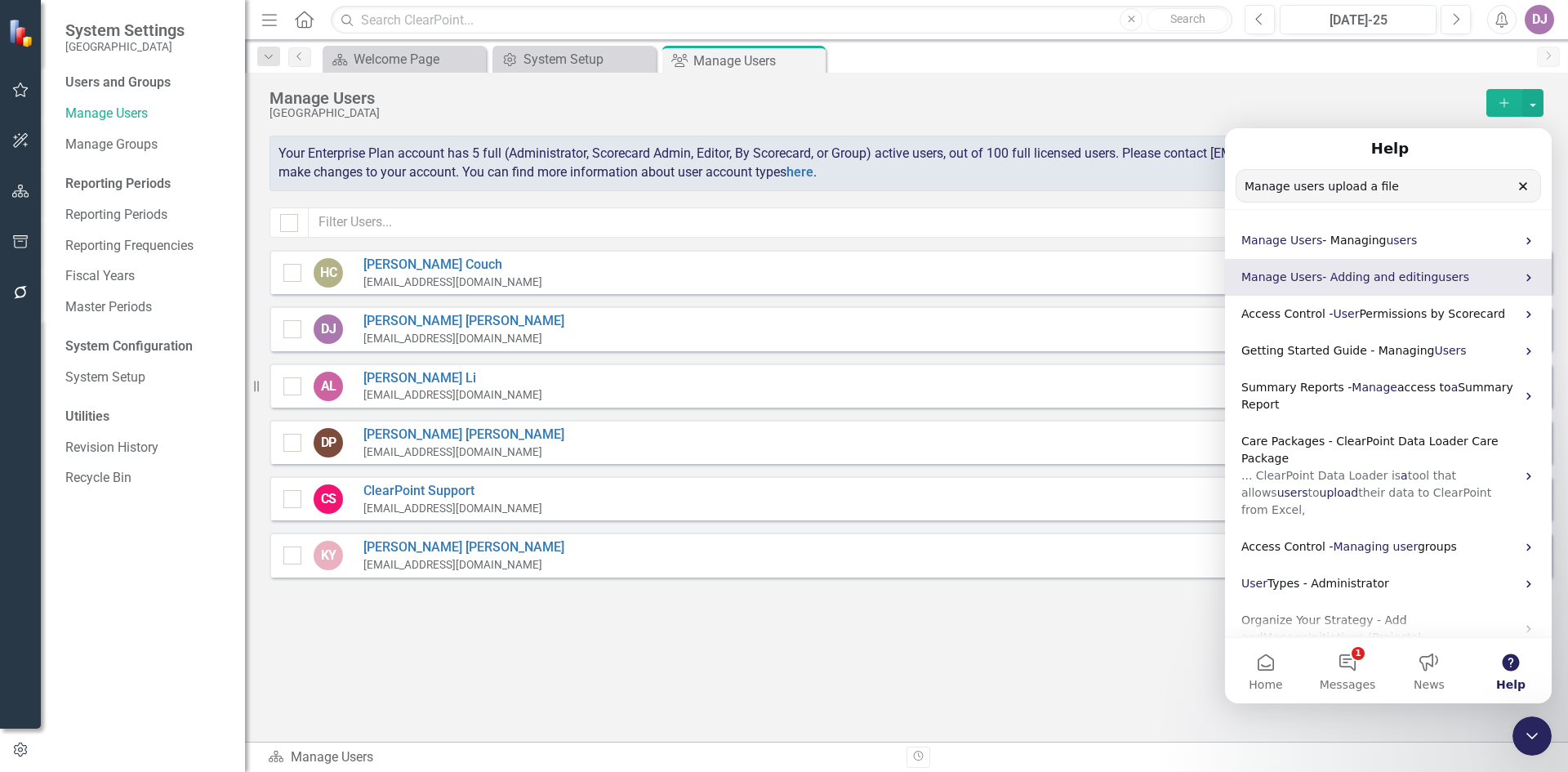
click at [1389, 267] on div "Manage Users - Adding and editing users" at bounding box center [1389, 276] width 327 height 36
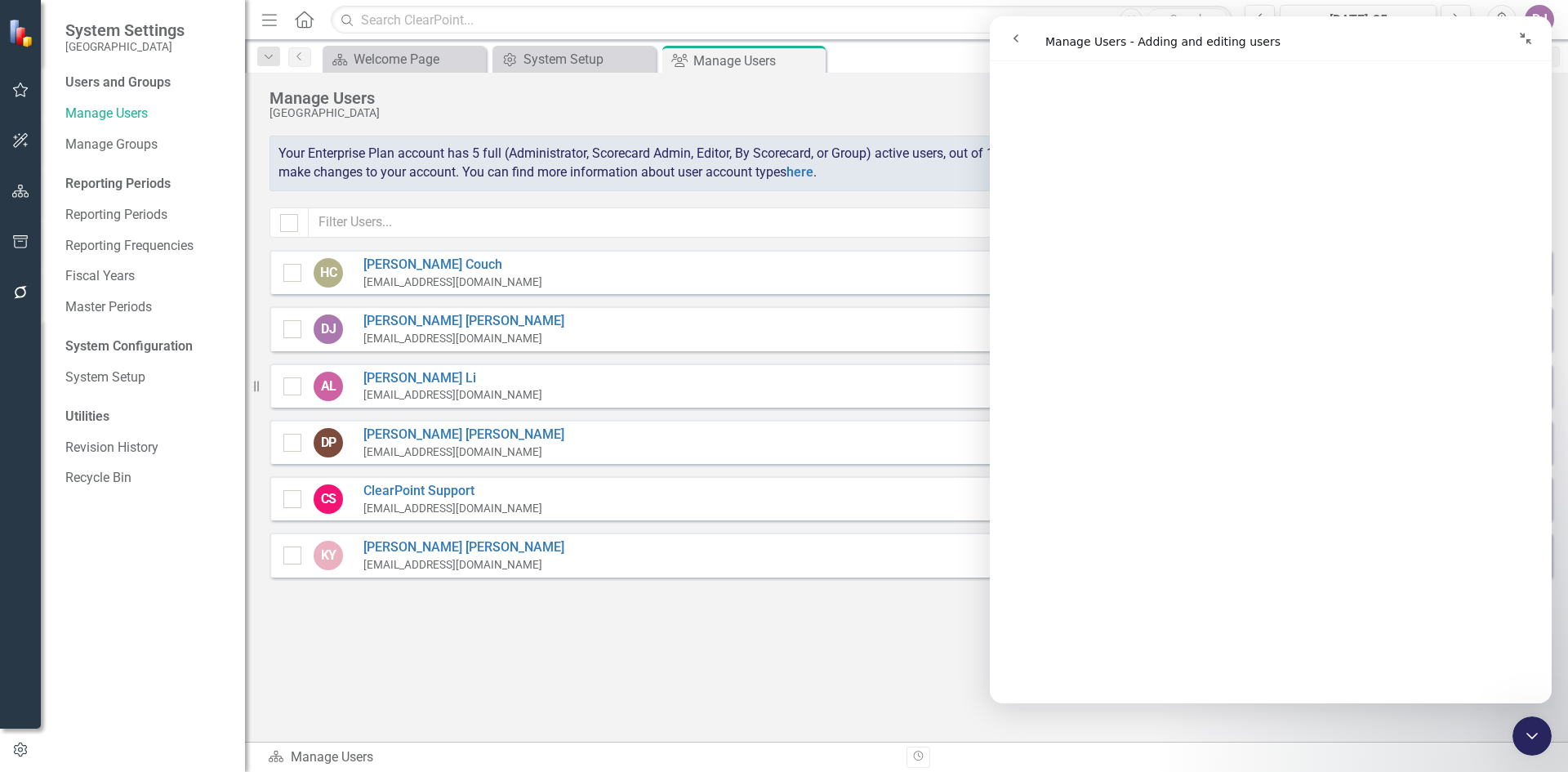
scroll to position [3242, 0]
click at [744, 665] on div "Sorry, no results found. HC [PERSON_NAME] [EMAIL_ADDRESS][DOMAIN_NAME] Administ…" at bounding box center [906, 487] width 1323 height 475
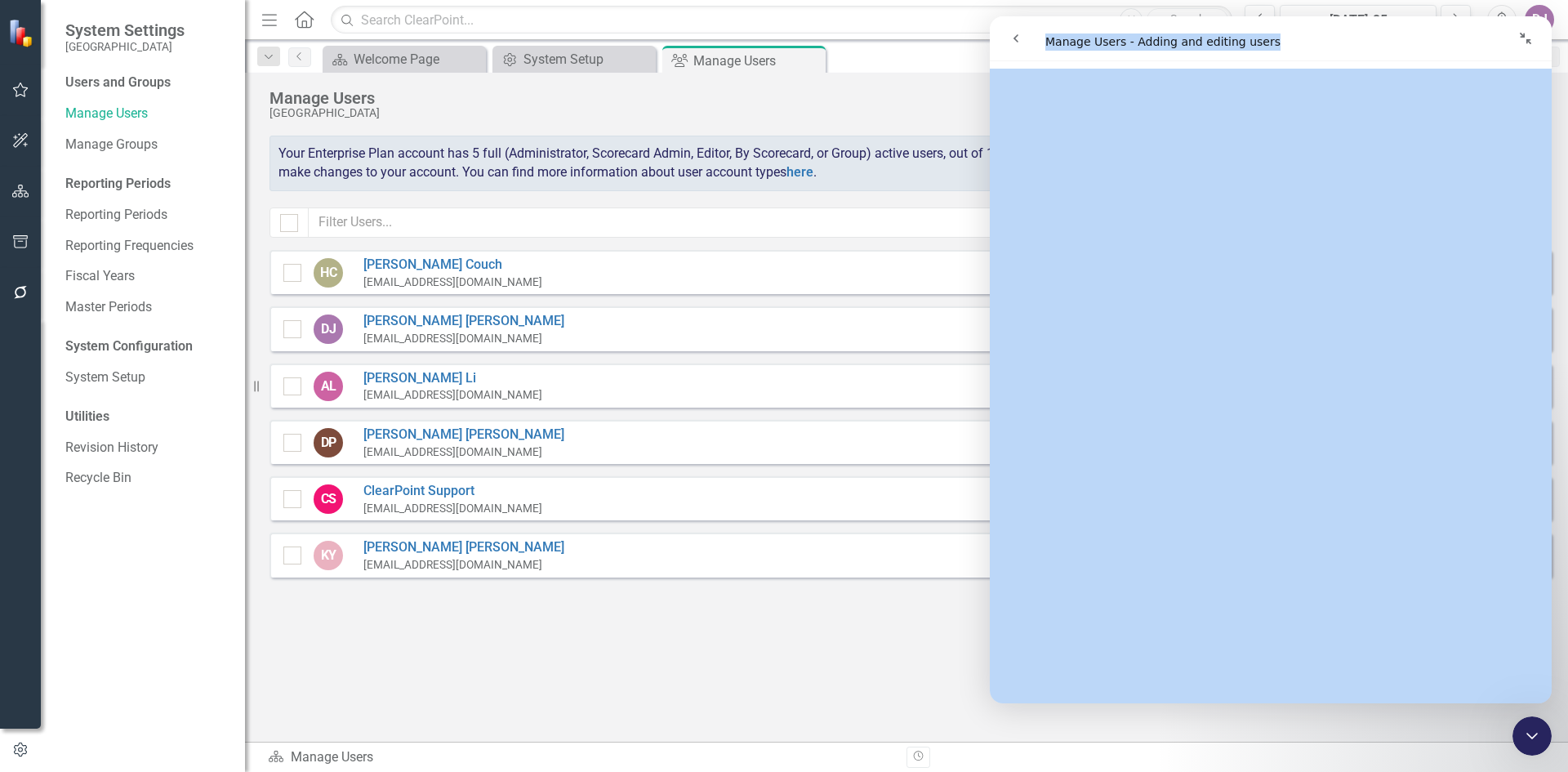
drag, startPoint x: 1343, startPoint y: 35, endPoint x: 2424, endPoint y: 163, distance: 1088.6
click html "Manage Users - Adding and editing users Manage Users - Adding and editing users…"
click at [1528, 41] on icon "Collapse window" at bounding box center [1524, 38] width 12 height 12
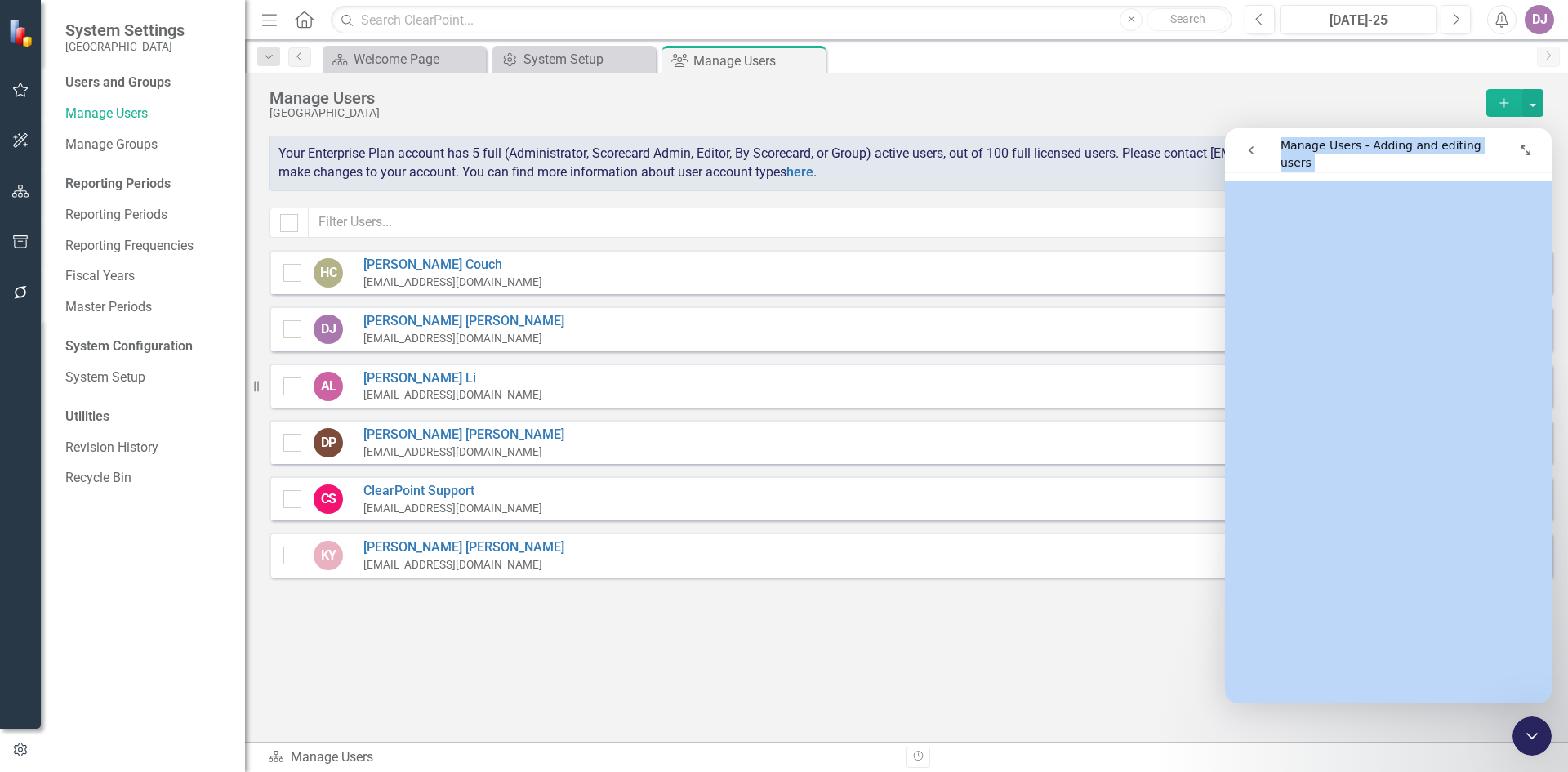
scroll to position [3263, 0]
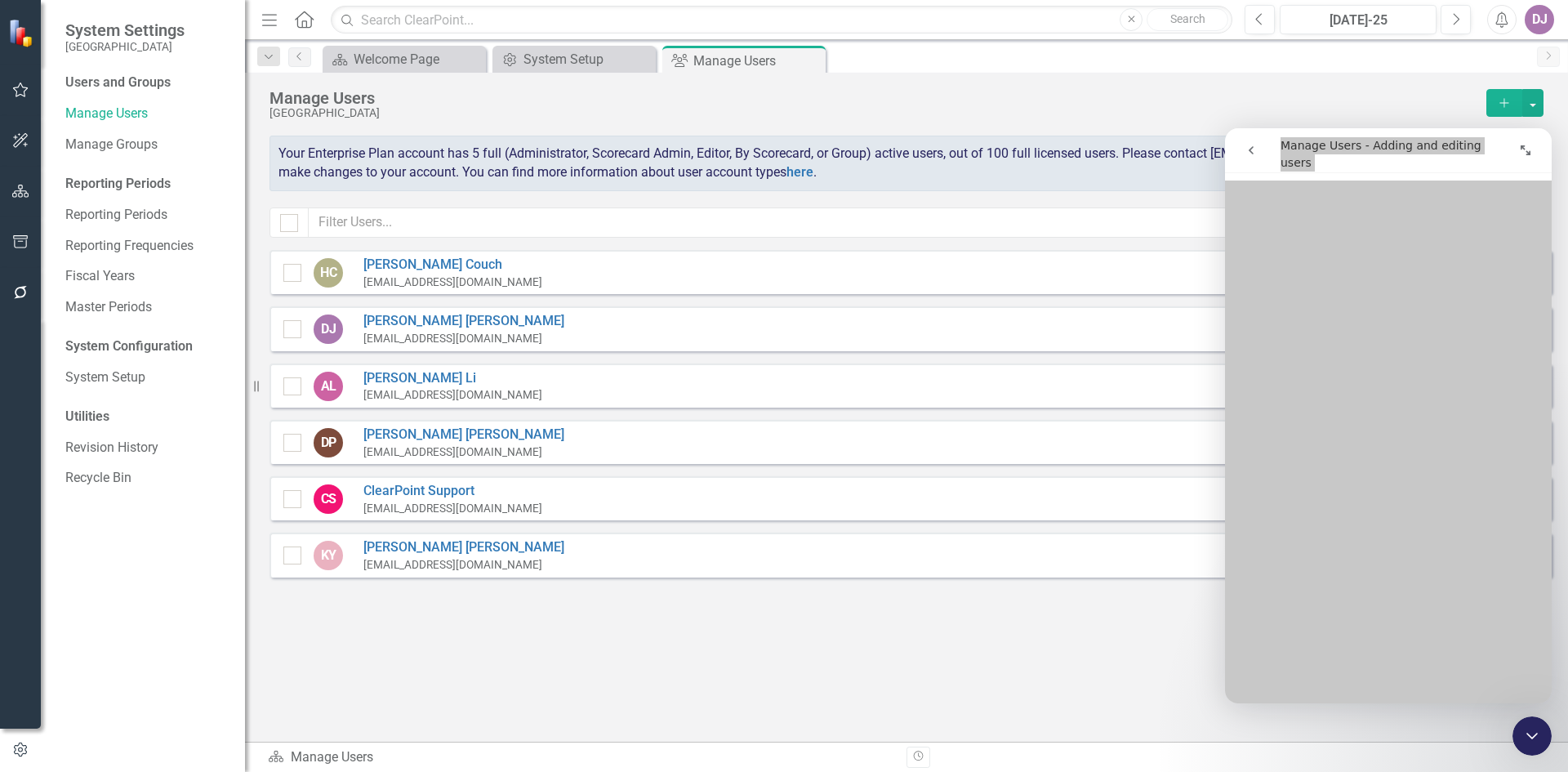
click at [1537, 737] on icon "Close Intercom Messenger" at bounding box center [1532, 736] width 20 height 20
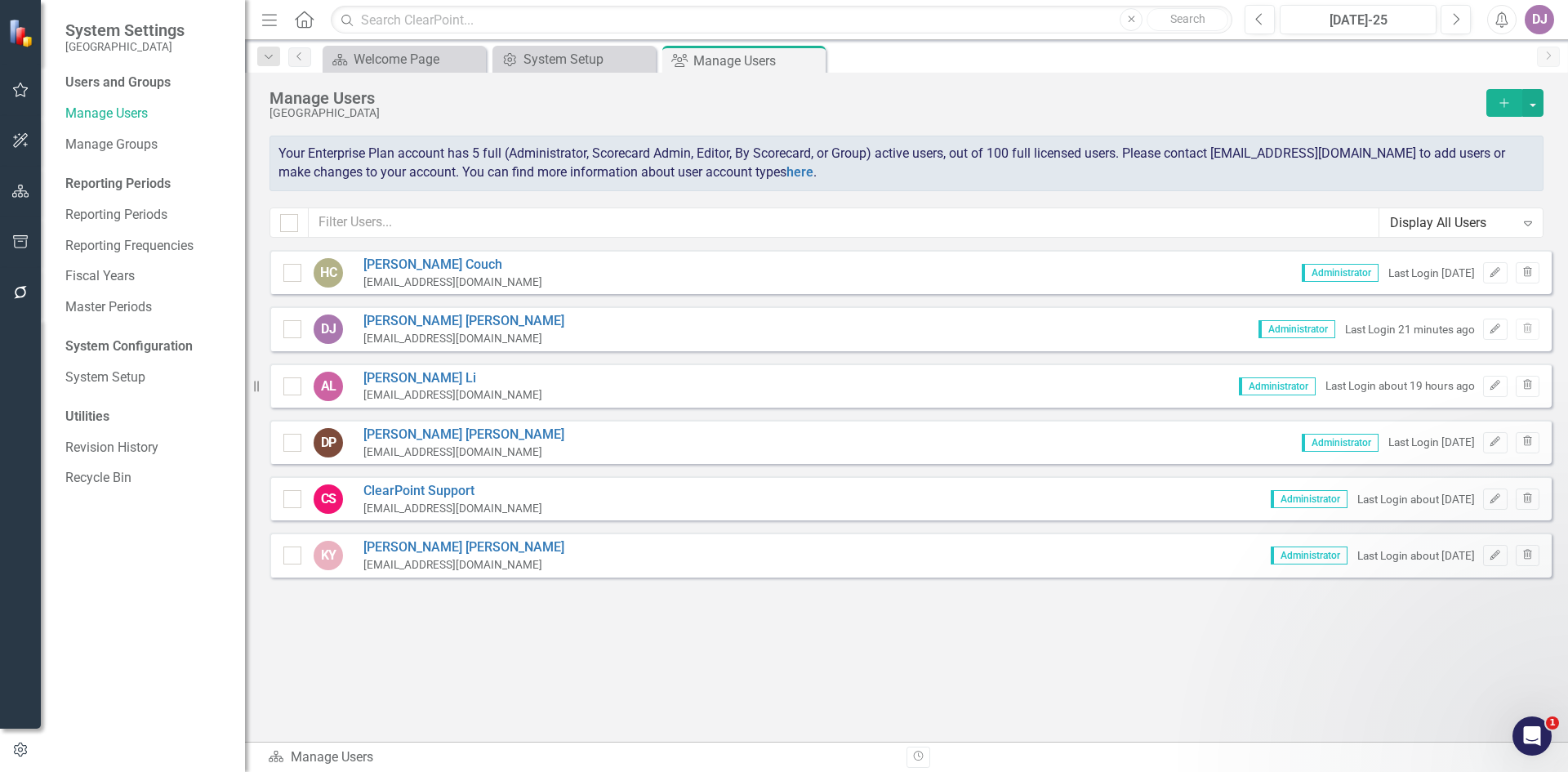
scroll to position [0, 0]
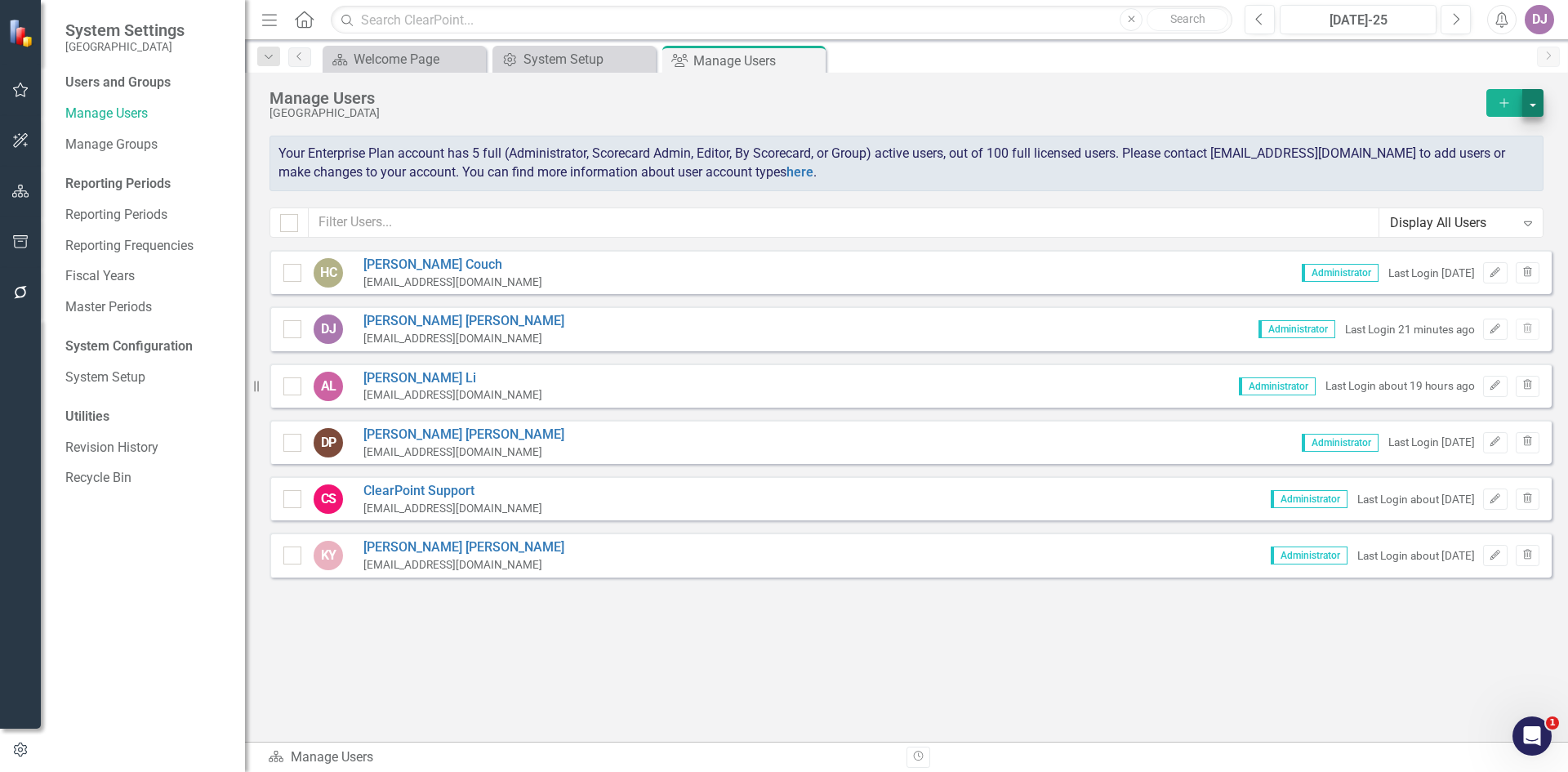
click at [1536, 105] on button "button" at bounding box center [1532, 102] width 21 height 28
click at [1501, 161] on link "Add Multiple Add Multiple Users" at bounding box center [1467, 163] width 151 height 30
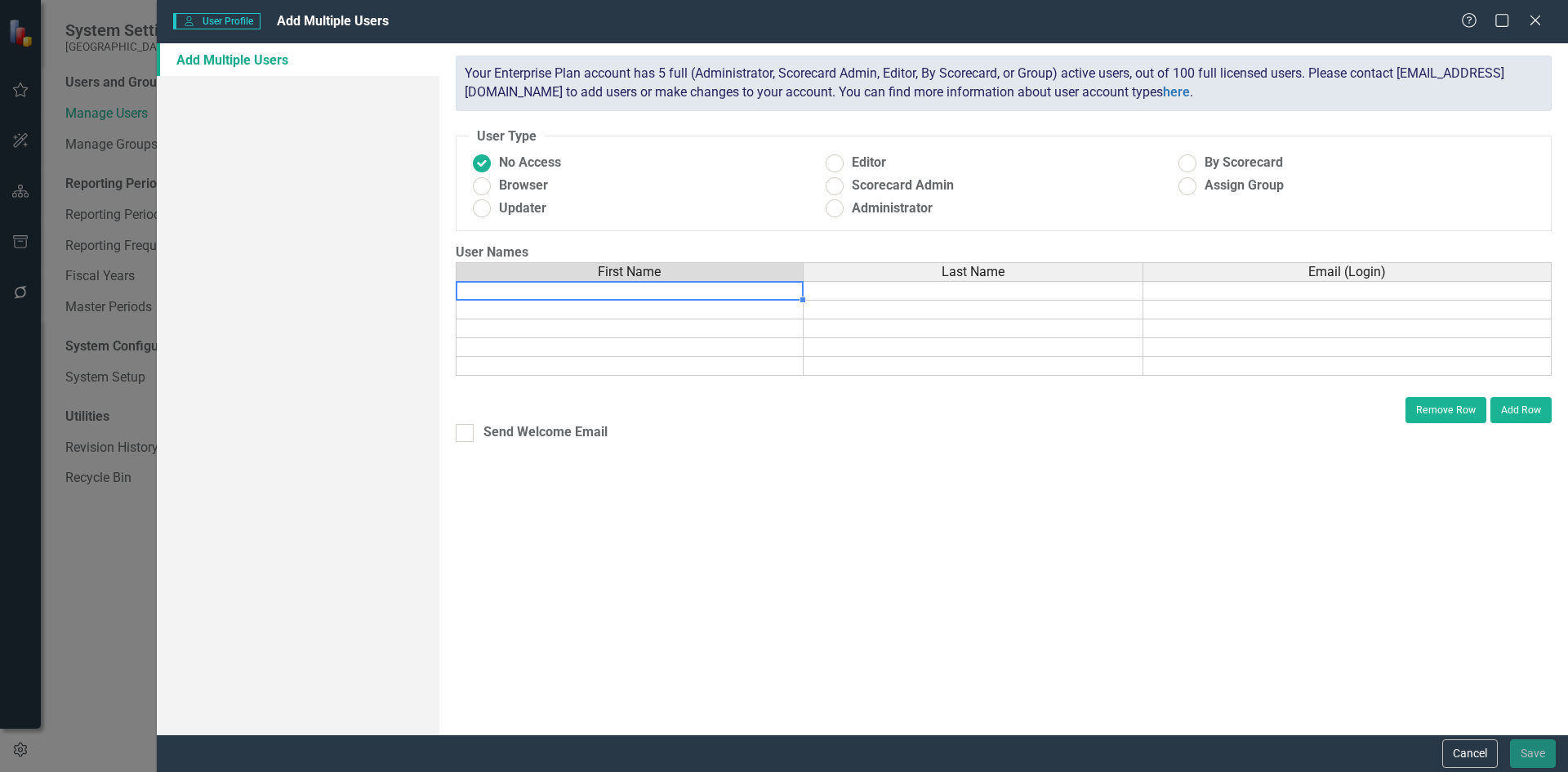
click at [627, 289] on td at bounding box center [630, 290] width 348 height 20
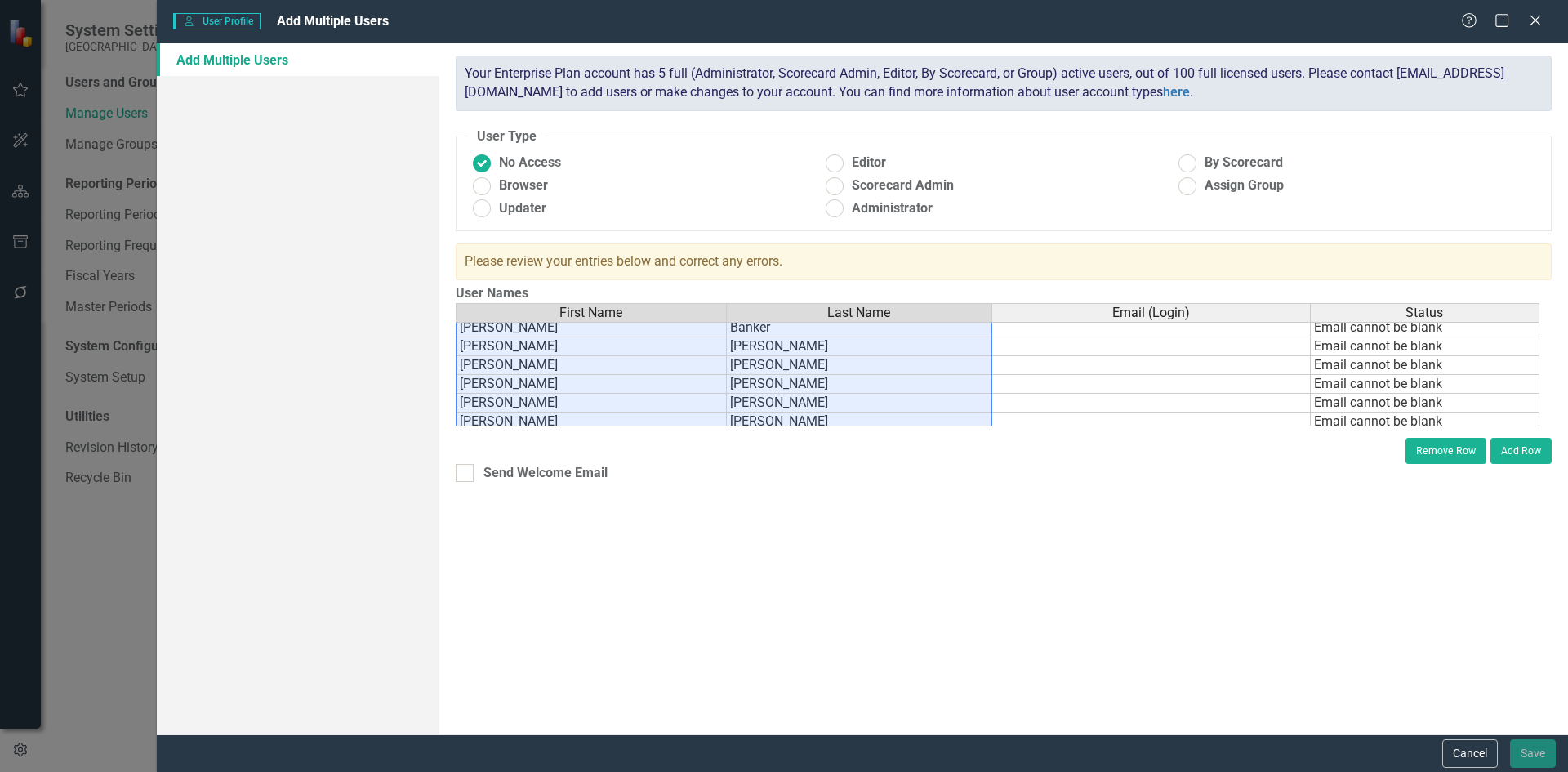
scroll to position [236, 0]
click at [478, 416] on td "[PERSON_NAME]" at bounding box center [591, 416] width 271 height 19
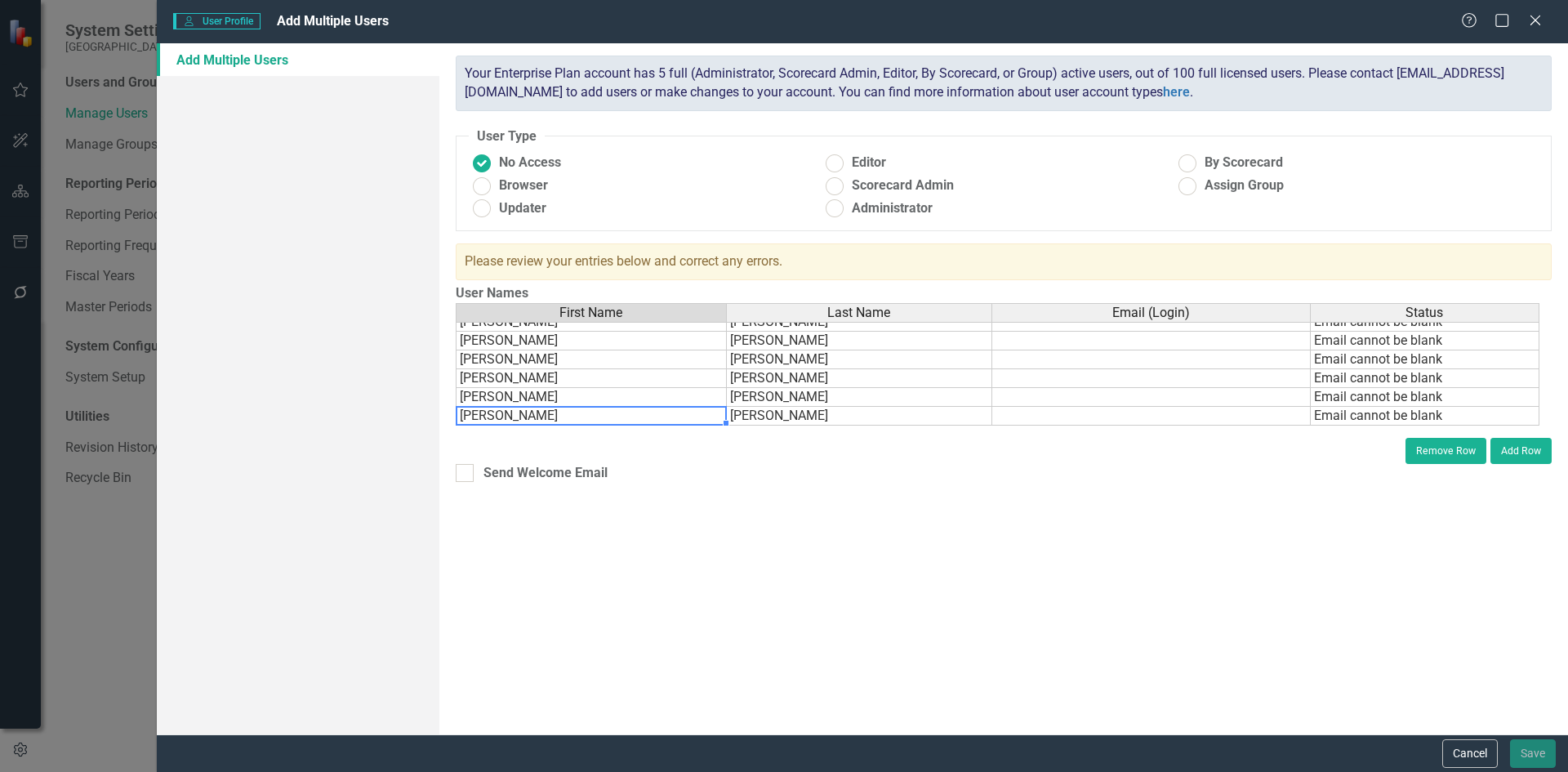
click at [478, 416] on td "[PERSON_NAME]" at bounding box center [591, 416] width 271 height 19
click at [476, 416] on textarea "[PERSON_NAME]" at bounding box center [591, 416] width 271 height 20
type textarea "[PERSON_NAME]"
click at [541, 398] on td "[PERSON_NAME]" at bounding box center [591, 397] width 271 height 19
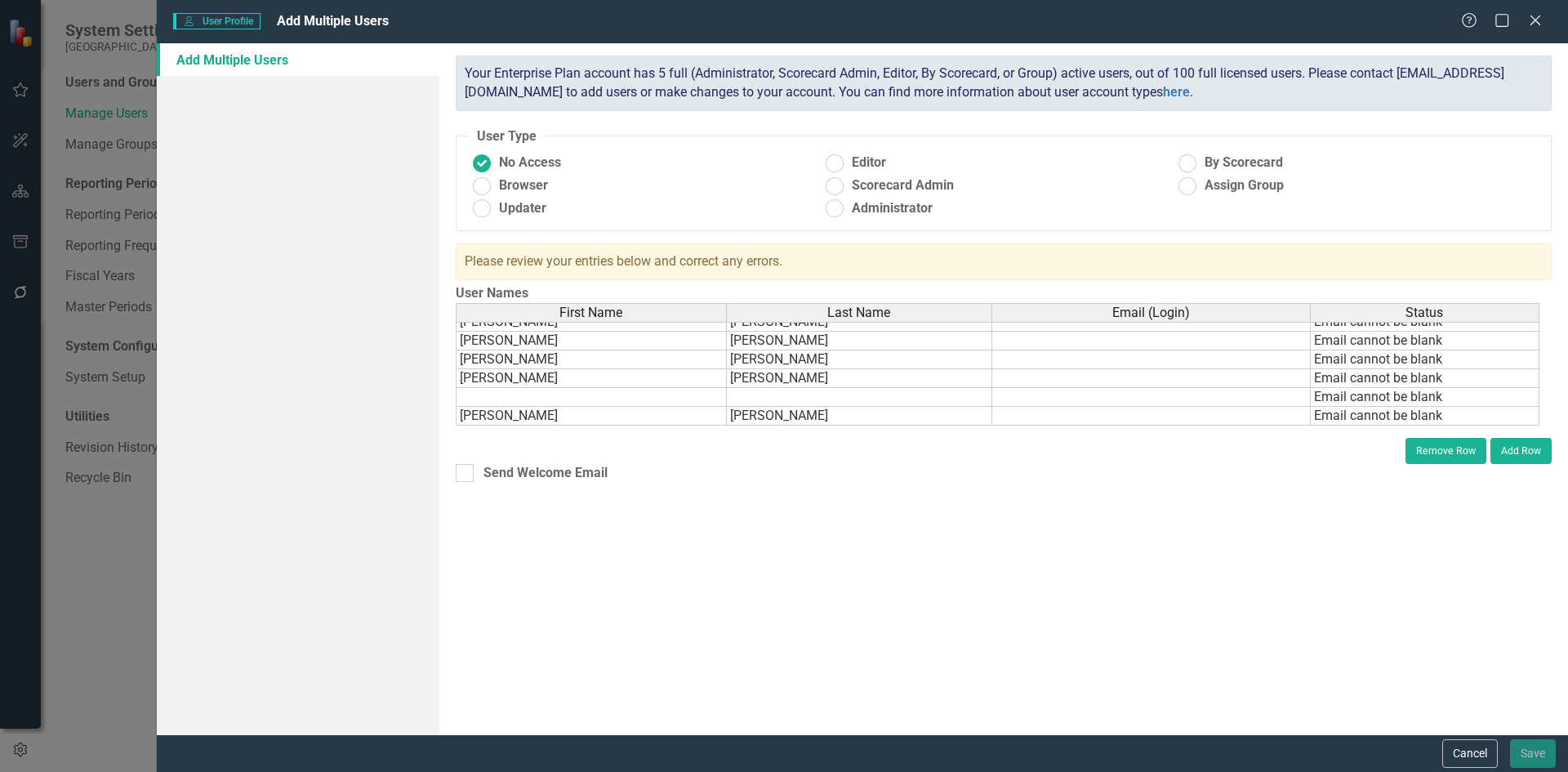
drag, startPoint x: 546, startPoint y: 398, endPoint x: 851, endPoint y: 617, distance: 375.5
click at [851, 617] on div "ClearPoint has a wealth of options to help you ensure that people only have acc…" at bounding box center [1003, 389] width 1128 height 691
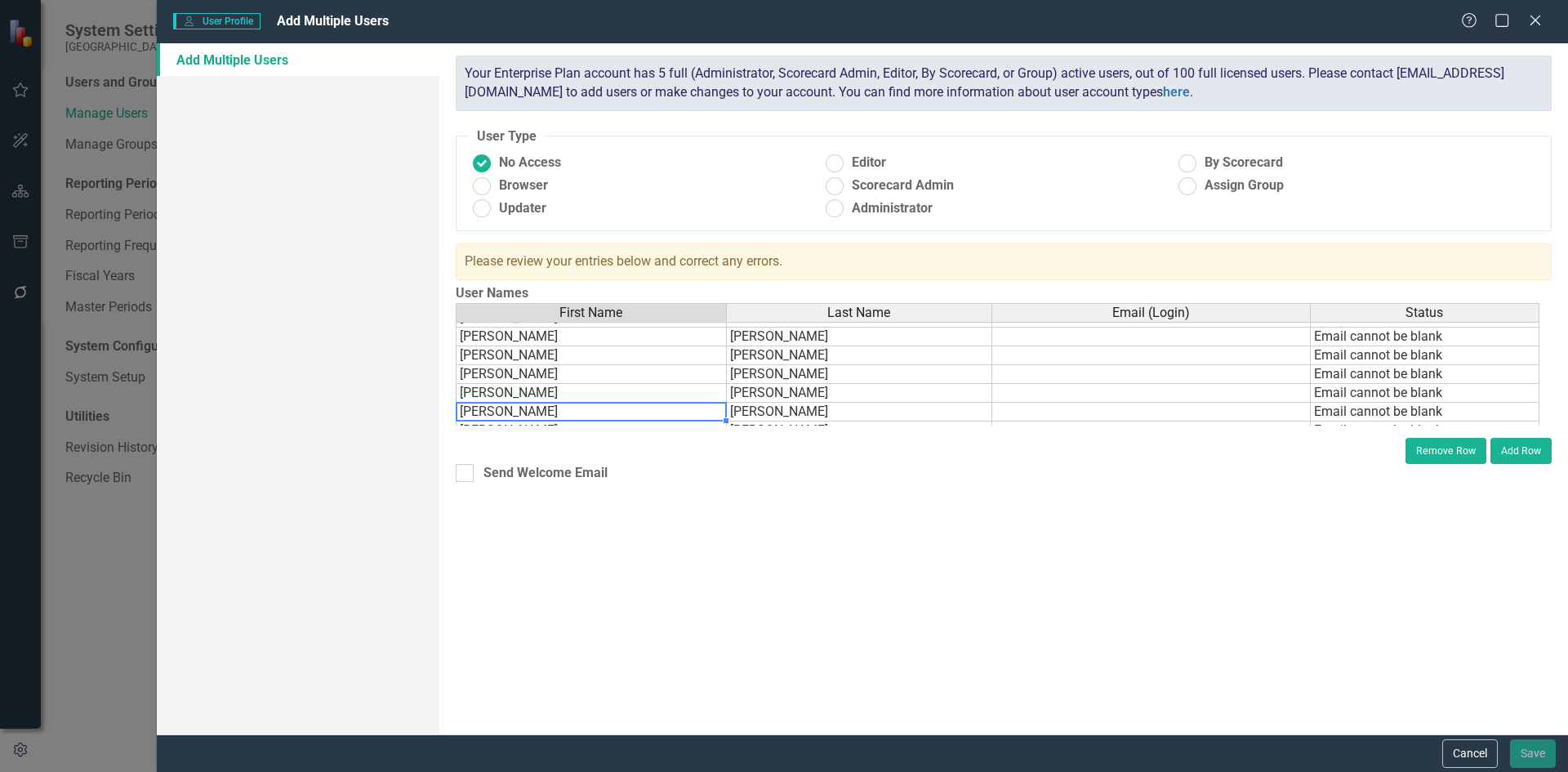
click at [456, 419] on div "First Name Last Name Email (Login) Status [PERSON_NAME] Email cannot be blank […" at bounding box center [456, 298] width 0 height 358
type textarea "[PERSON_NAME]"
drag, startPoint x: 459, startPoint y: 414, endPoint x: 576, endPoint y: 427, distance: 117.7
click at [576, 427] on div "ClearPoint has a wealth of options to help you ensure that people only have acc…" at bounding box center [1003, 389] width 1128 height 691
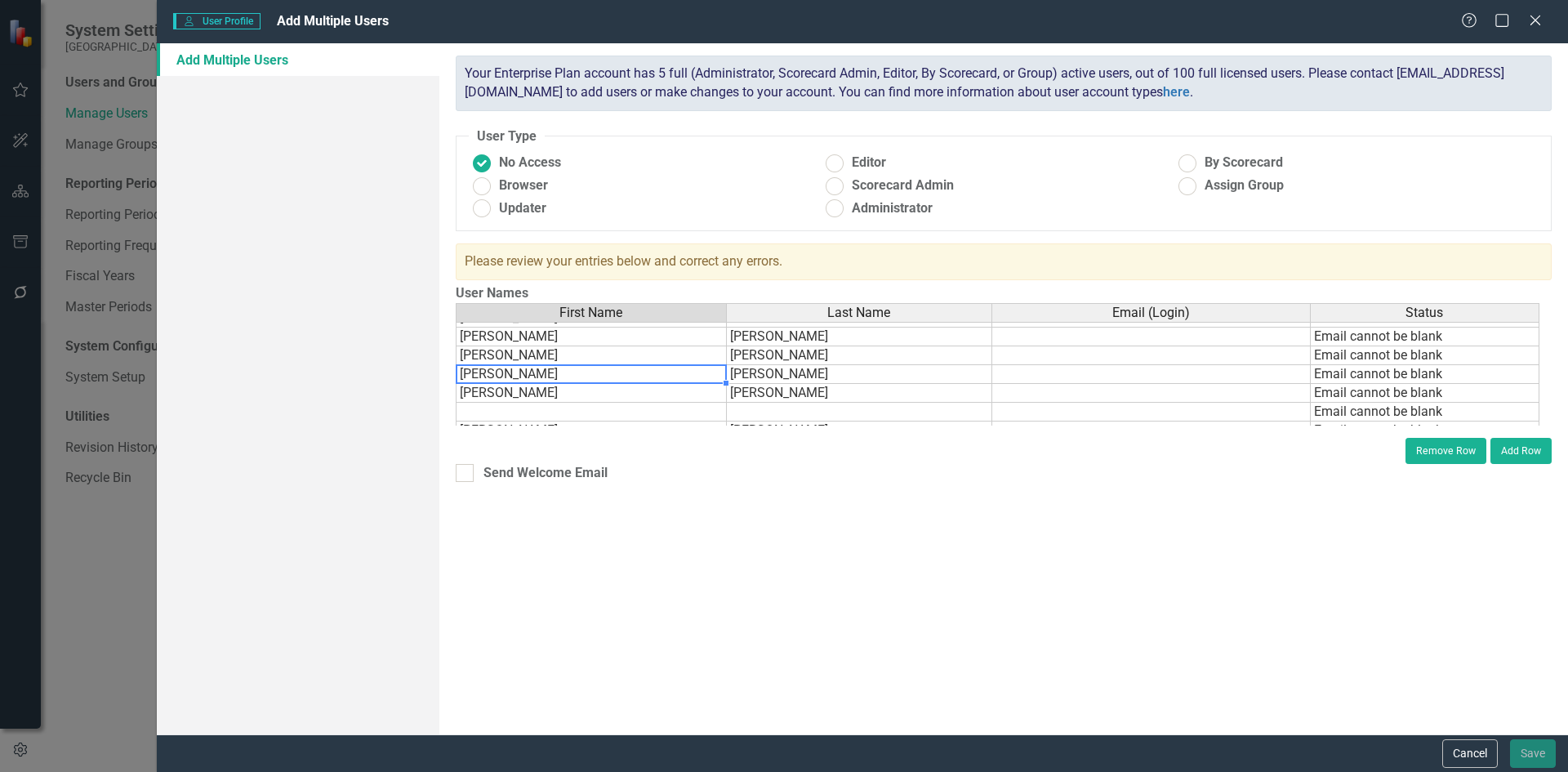
click at [456, 381] on div "First Name Last Name Email (Login) Status [PERSON_NAME] Email cannot be blank […" at bounding box center [456, 298] width 0 height 358
click at [502, 356] on td "[PERSON_NAME]" at bounding box center [591, 355] width 271 height 19
click at [502, 339] on td "[PERSON_NAME]" at bounding box center [591, 337] width 271 height 19
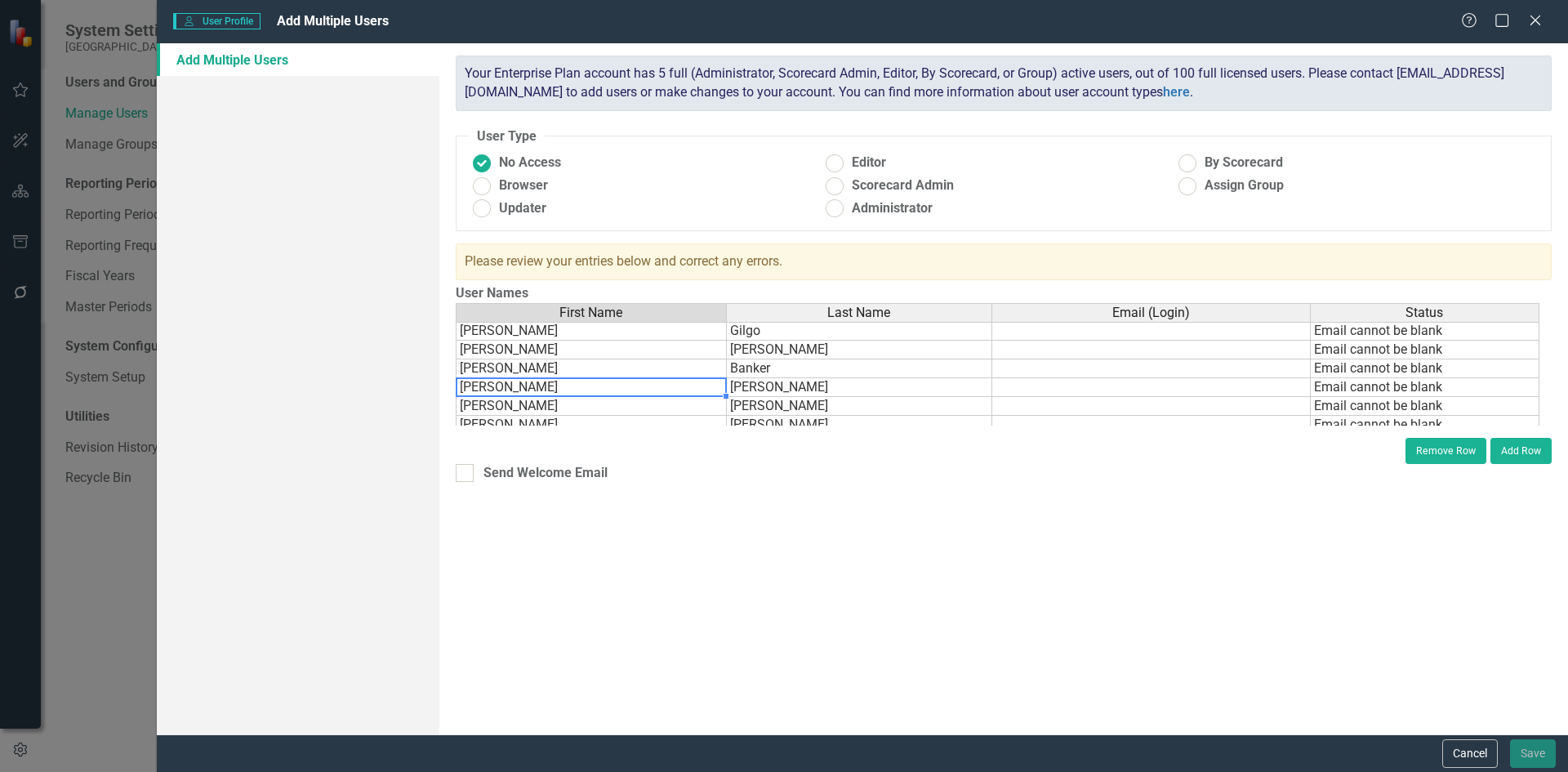
scroll to position [129, 0]
click at [483, 357] on td "[PERSON_NAME]" at bounding box center [591, 354] width 271 height 19
click at [481, 352] on td "[PERSON_NAME]" at bounding box center [591, 354] width 271 height 19
click at [481, 352] on textarea "[PERSON_NAME]" at bounding box center [591, 354] width 271 height 20
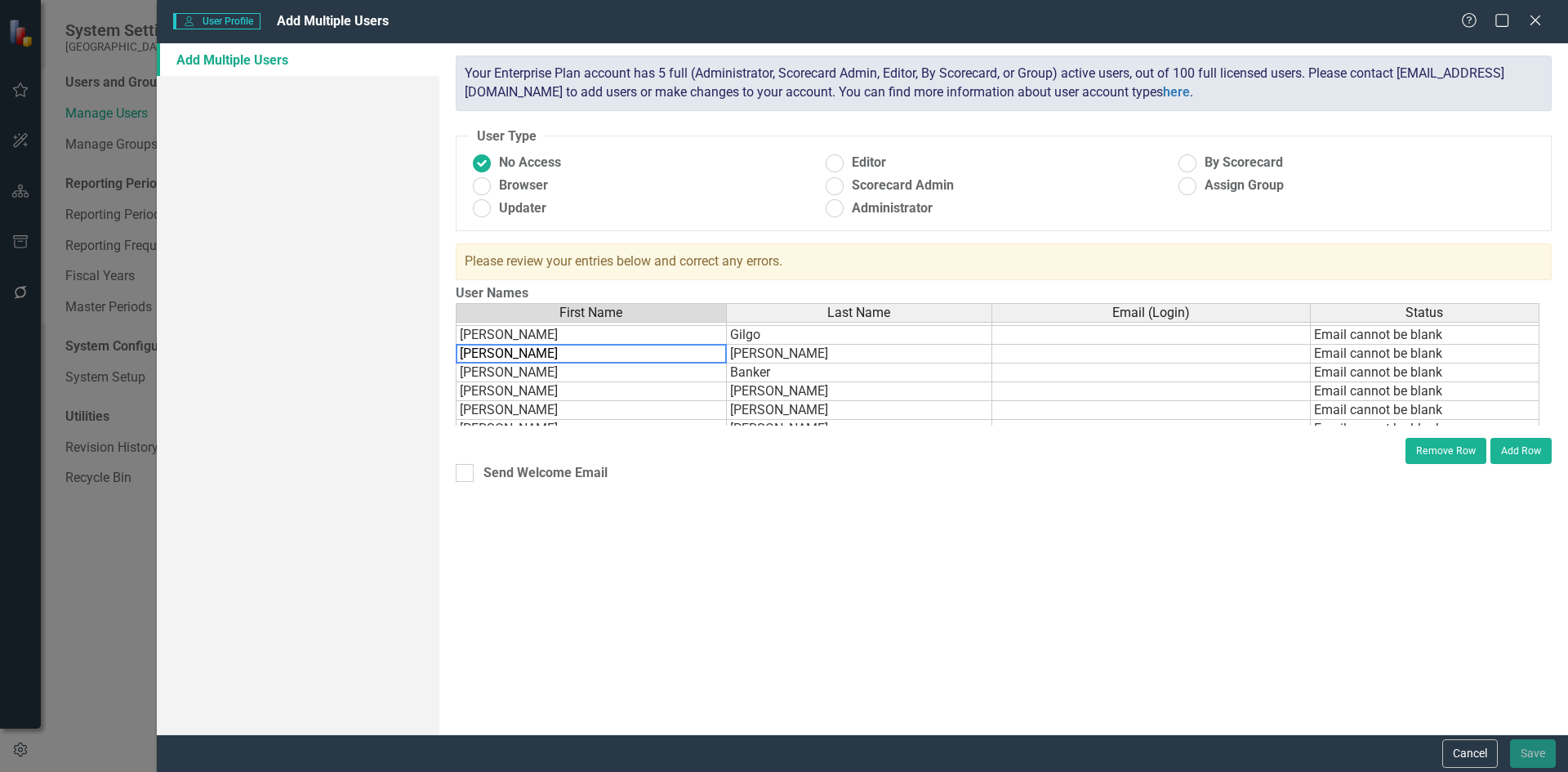
click at [482, 352] on textarea "[PERSON_NAME]" at bounding box center [591, 354] width 271 height 20
type textarea "[PERSON_NAME]"
click at [474, 332] on td "[PERSON_NAME]" at bounding box center [591, 335] width 271 height 19
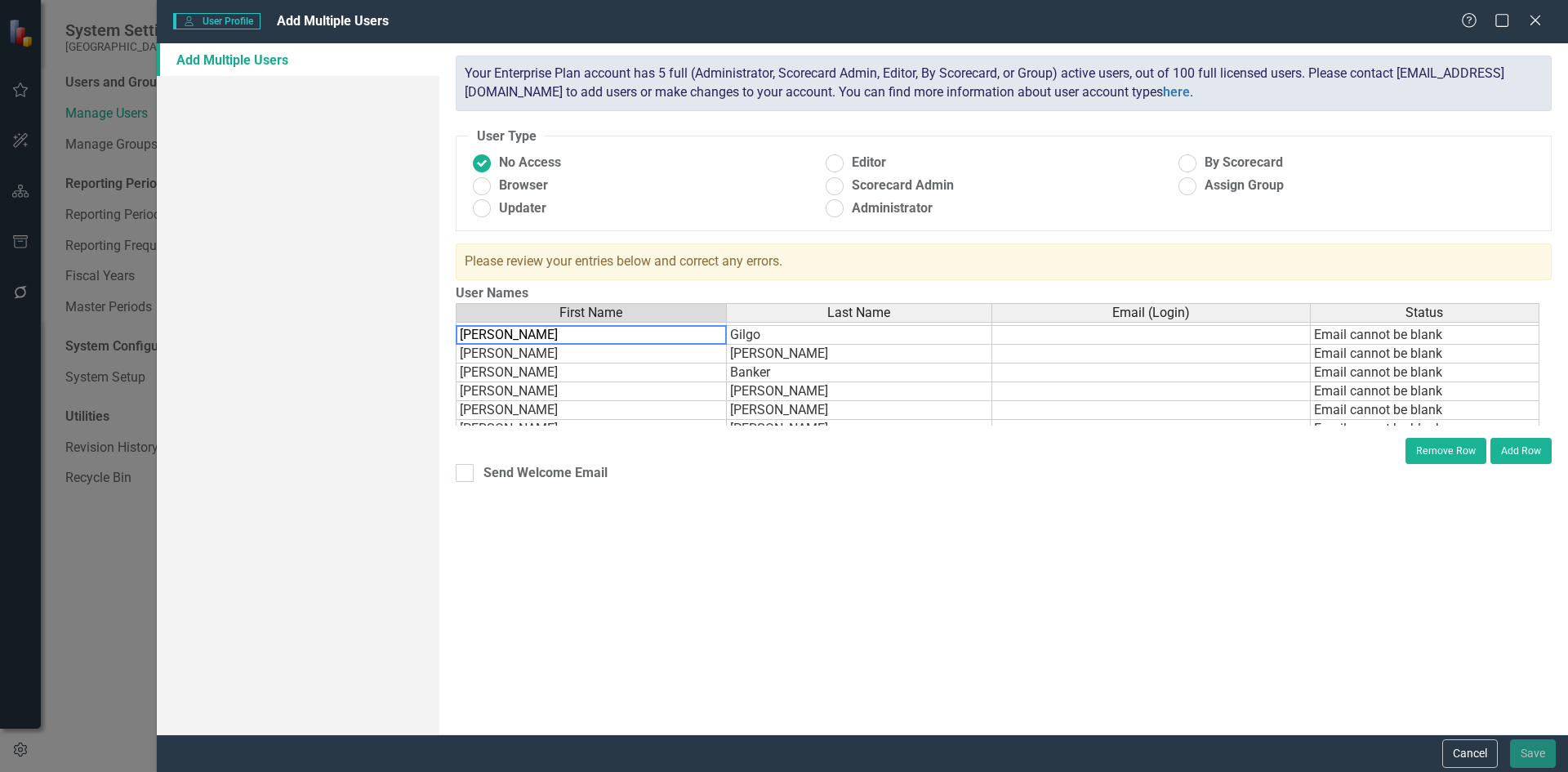
drag, startPoint x: 474, startPoint y: 332, endPoint x: 453, endPoint y: 335, distance: 21.2
click at [453, 335] on div "ClearPoint has a wealth of options to help you ensure that people only have acc…" at bounding box center [1003, 389] width 1128 height 691
type textarea "[PERSON_NAME]"
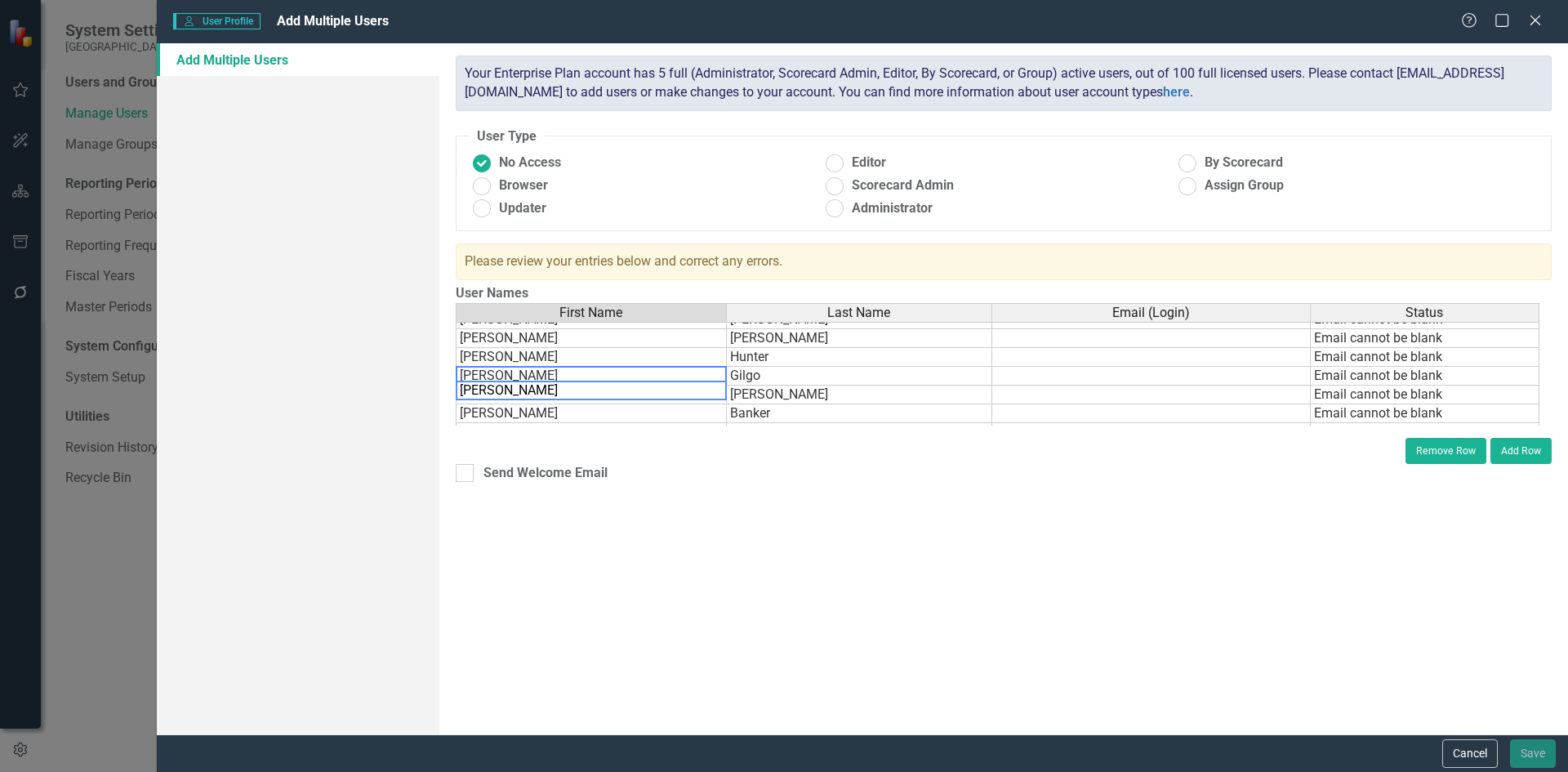
scroll to position [62, 0]
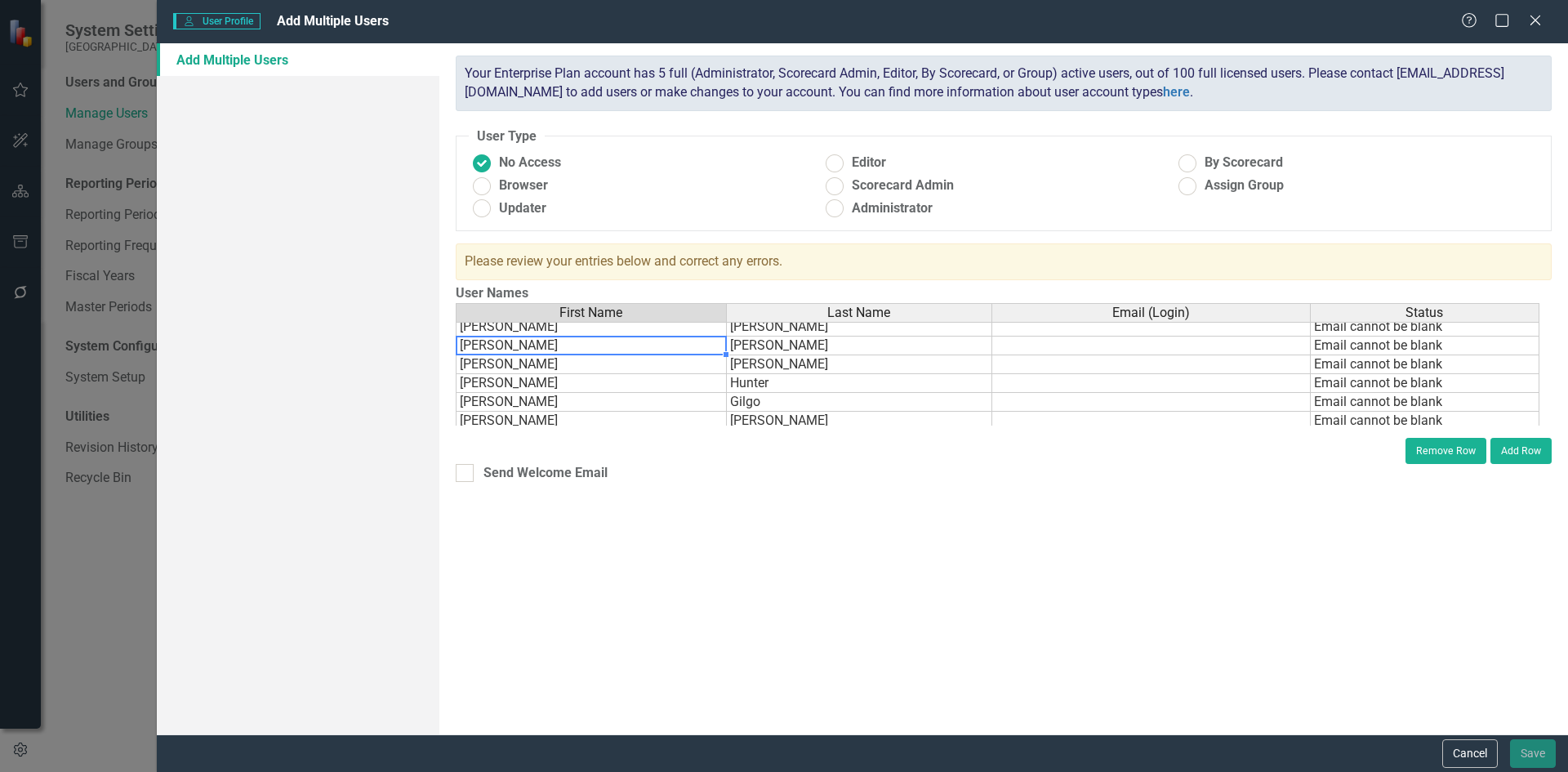
click at [484, 348] on td "[PERSON_NAME]" at bounding box center [591, 346] width 271 height 19
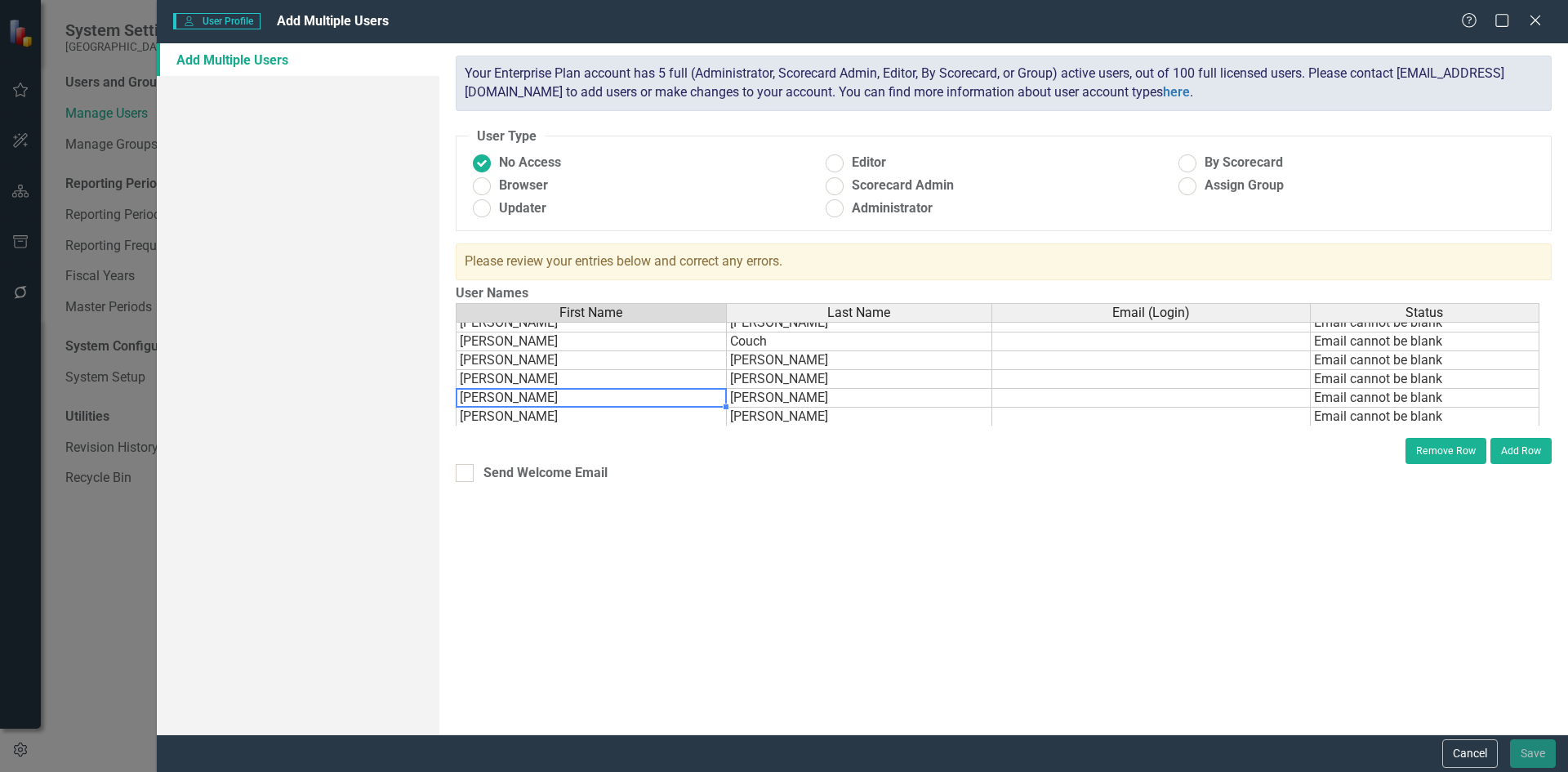
scroll to position [5, 0]
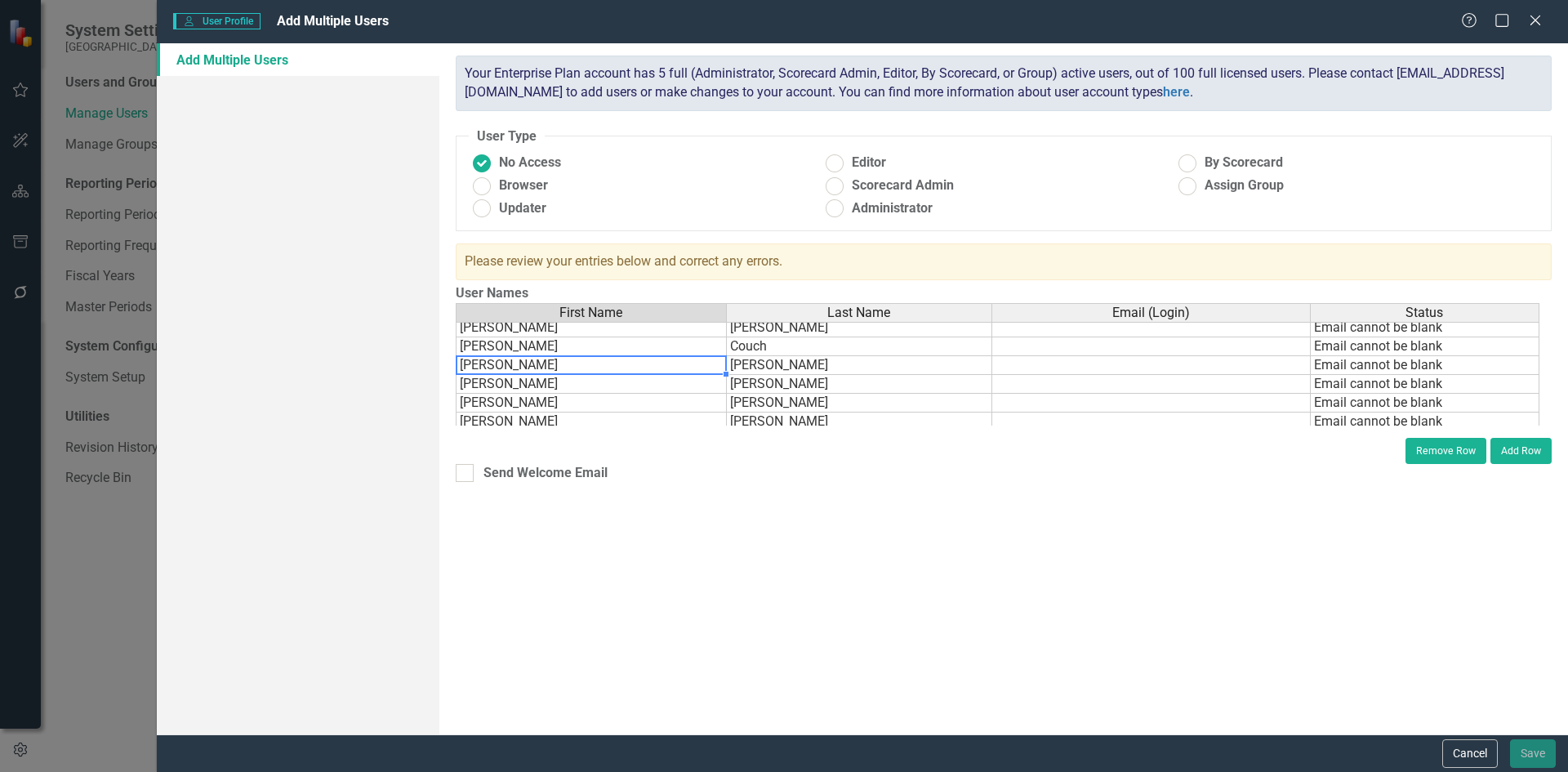
click at [469, 365] on td "[PERSON_NAME]" at bounding box center [591, 365] width 271 height 19
click at [476, 349] on td "[PERSON_NAME]" at bounding box center [591, 346] width 271 height 19
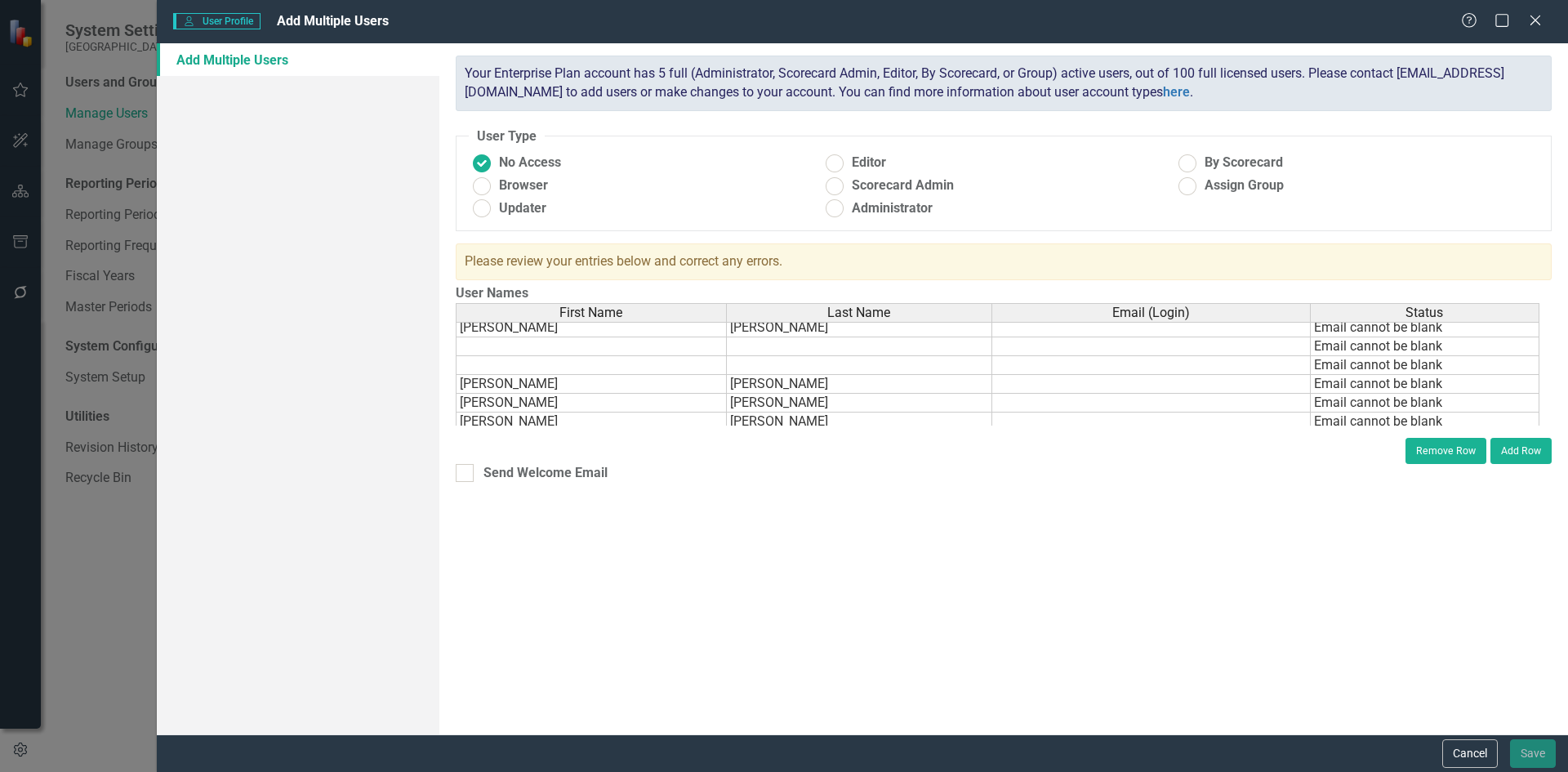
drag, startPoint x: 493, startPoint y: 344, endPoint x: 1107, endPoint y: 580, distance: 657.8
click at [1107, 580] on div "ClearPoint has a wealth of options to help you ensure that people only have acc…" at bounding box center [1003, 389] width 1128 height 691
click at [512, 341] on td at bounding box center [591, 346] width 271 height 19
click at [1427, 446] on button "Remove Row" at bounding box center [1445, 450] width 81 height 26
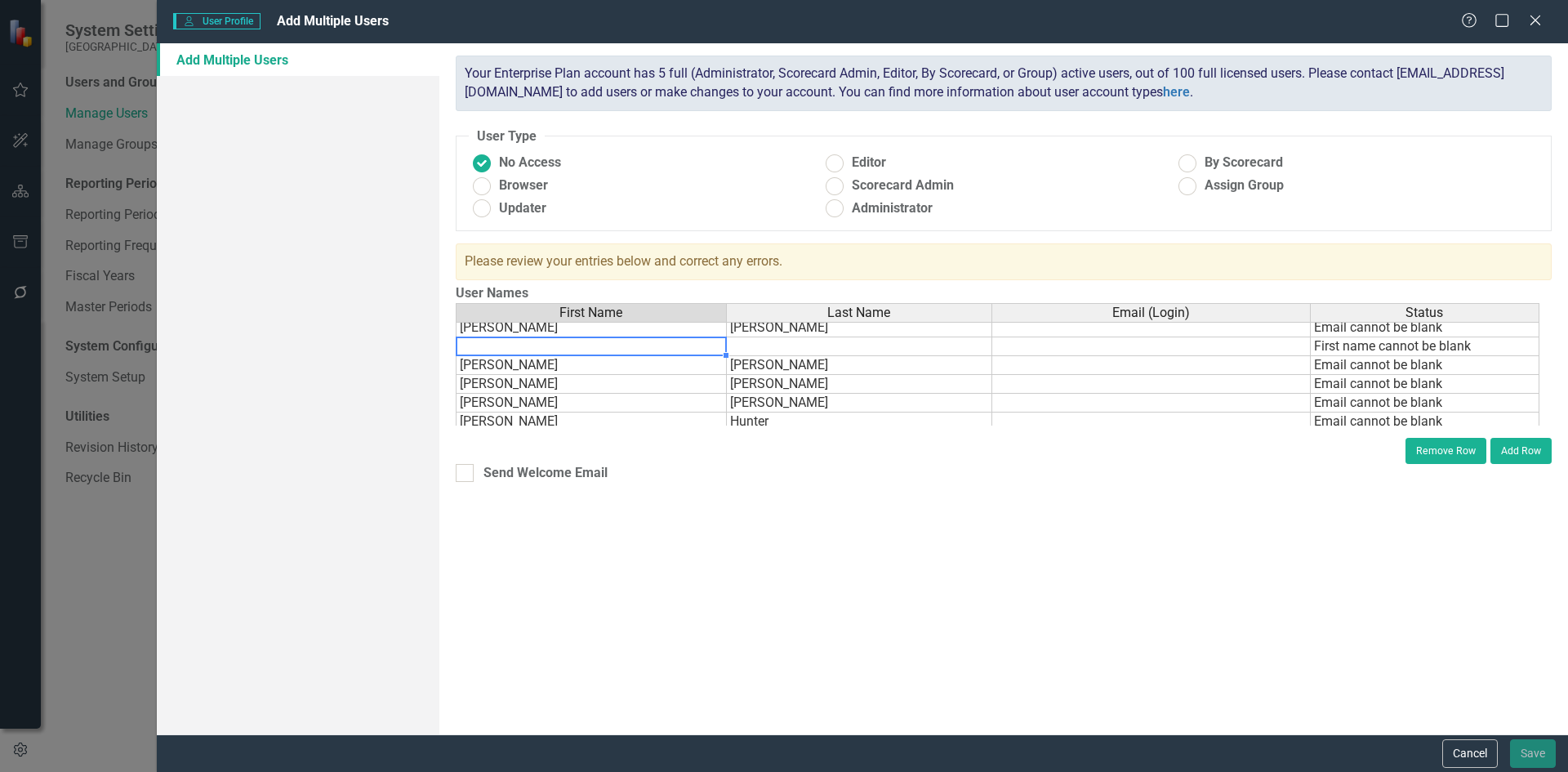
click at [599, 347] on td at bounding box center [591, 346] width 271 height 19
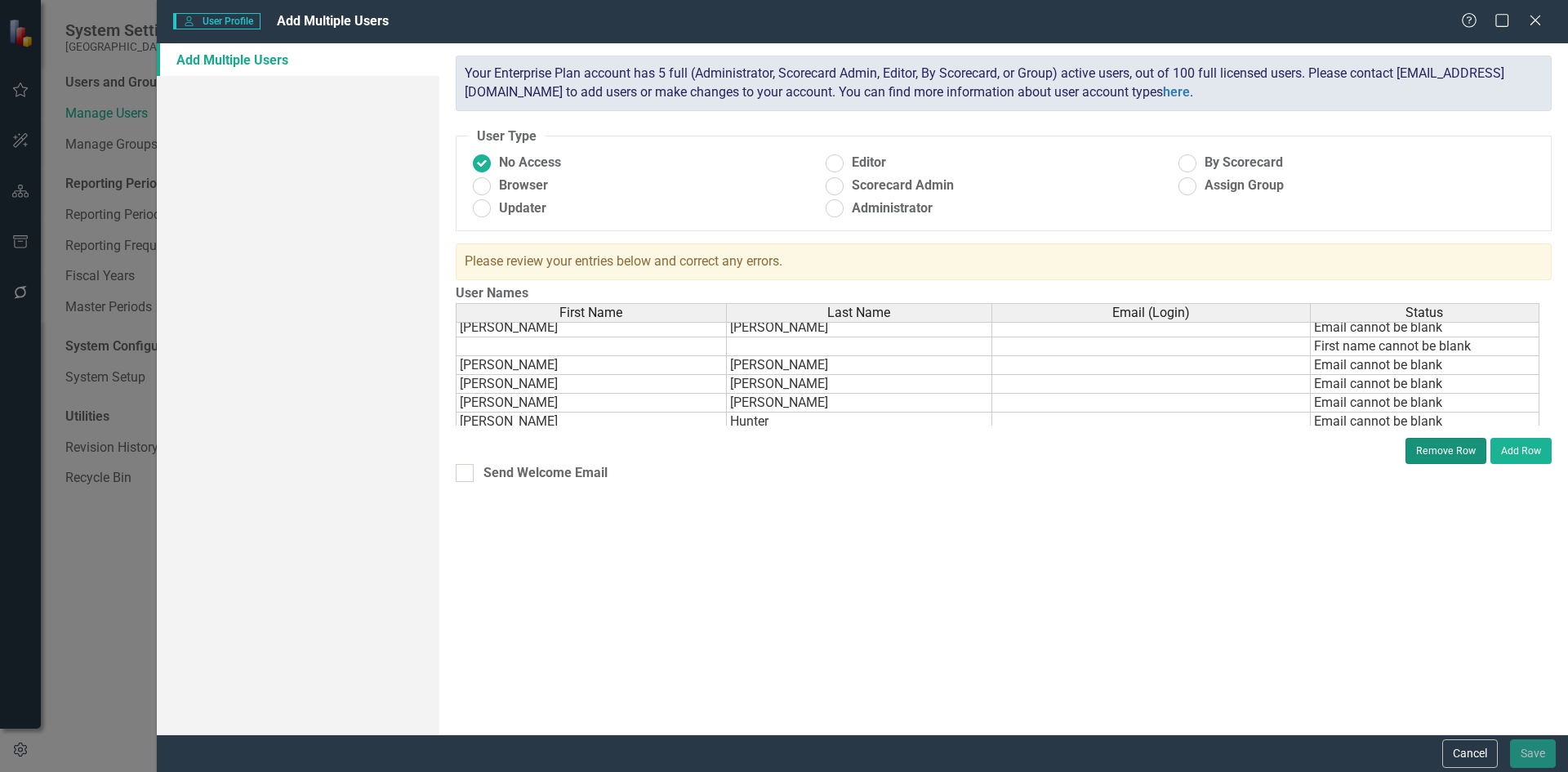
click at [1432, 450] on button "Remove Row" at bounding box center [1445, 450] width 81 height 26
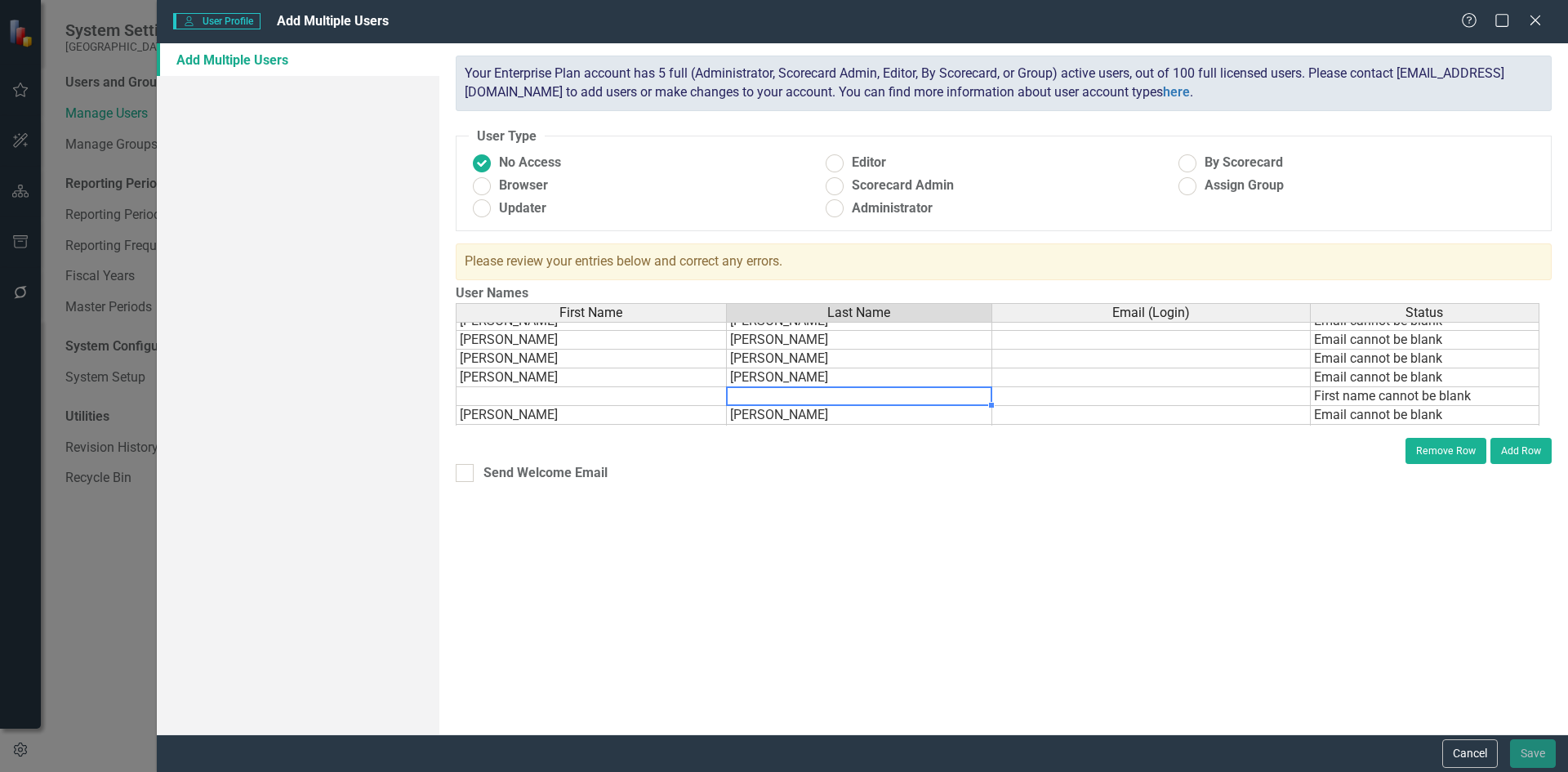
click at [926, 396] on td at bounding box center [859, 396] width 266 height 19
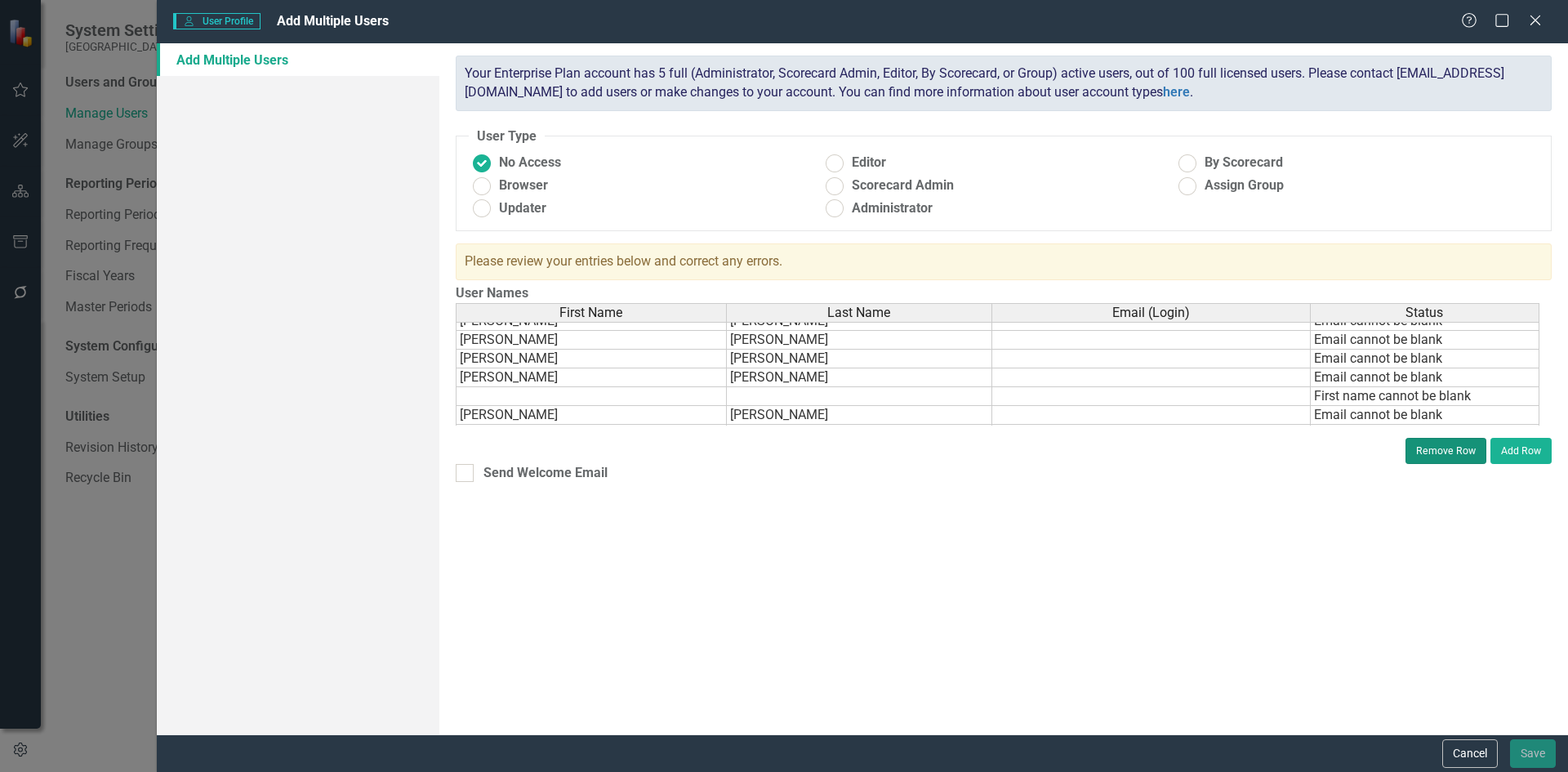
click at [1425, 459] on button "Remove Row" at bounding box center [1445, 450] width 81 height 26
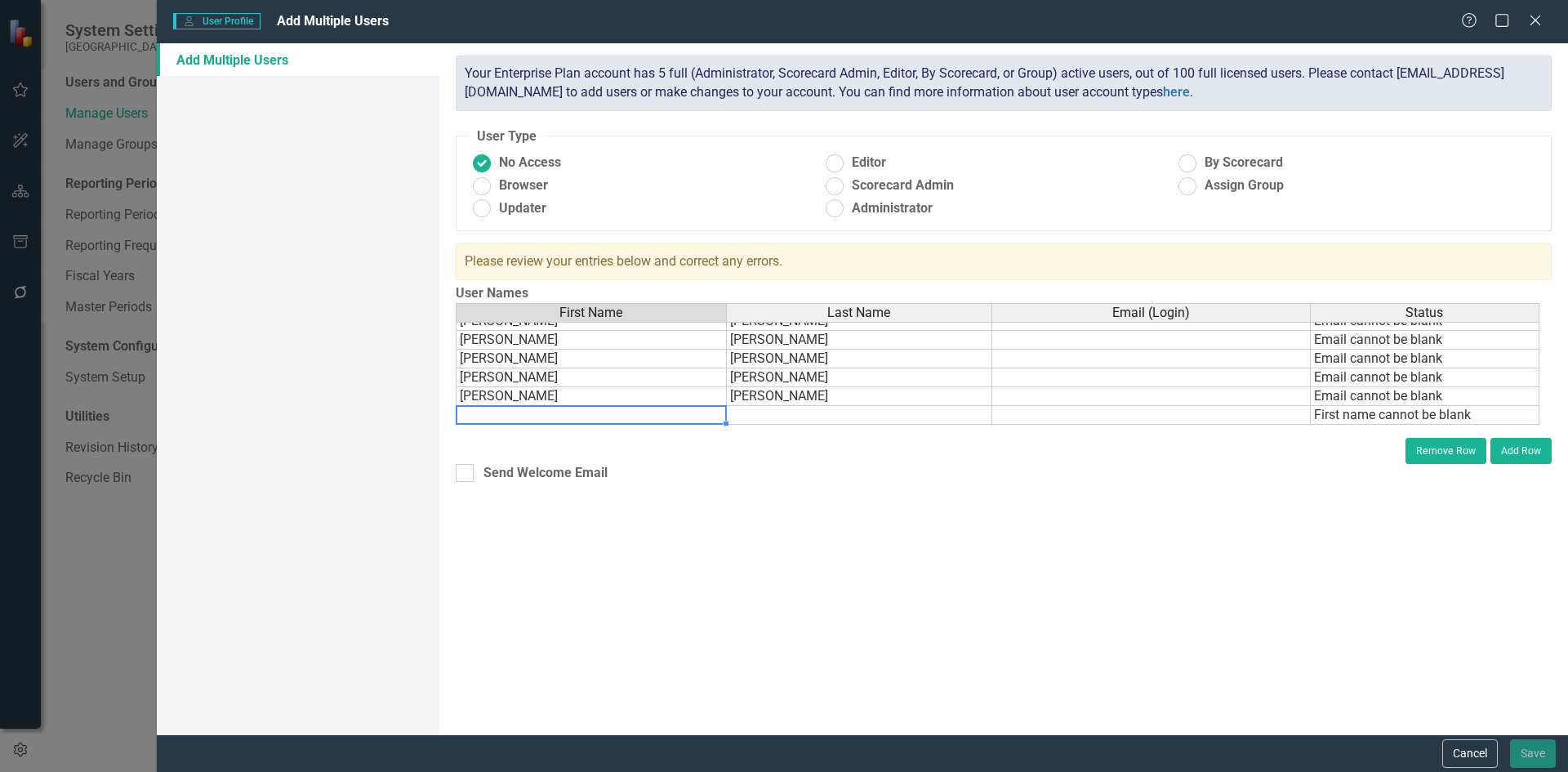
click at [692, 418] on td at bounding box center [591, 415] width 271 height 19
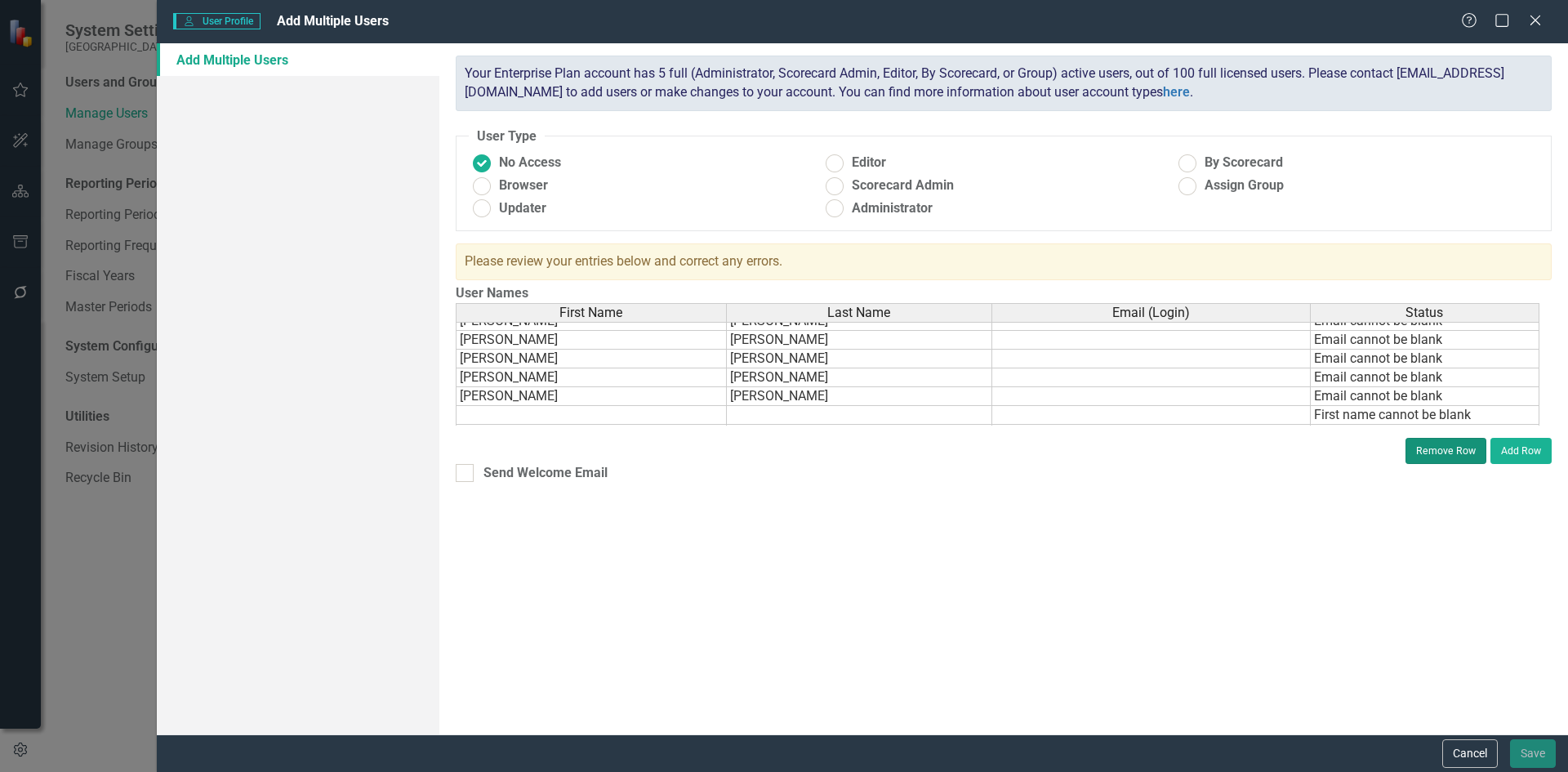
click at [1425, 452] on button "Remove Row" at bounding box center [1445, 450] width 81 height 26
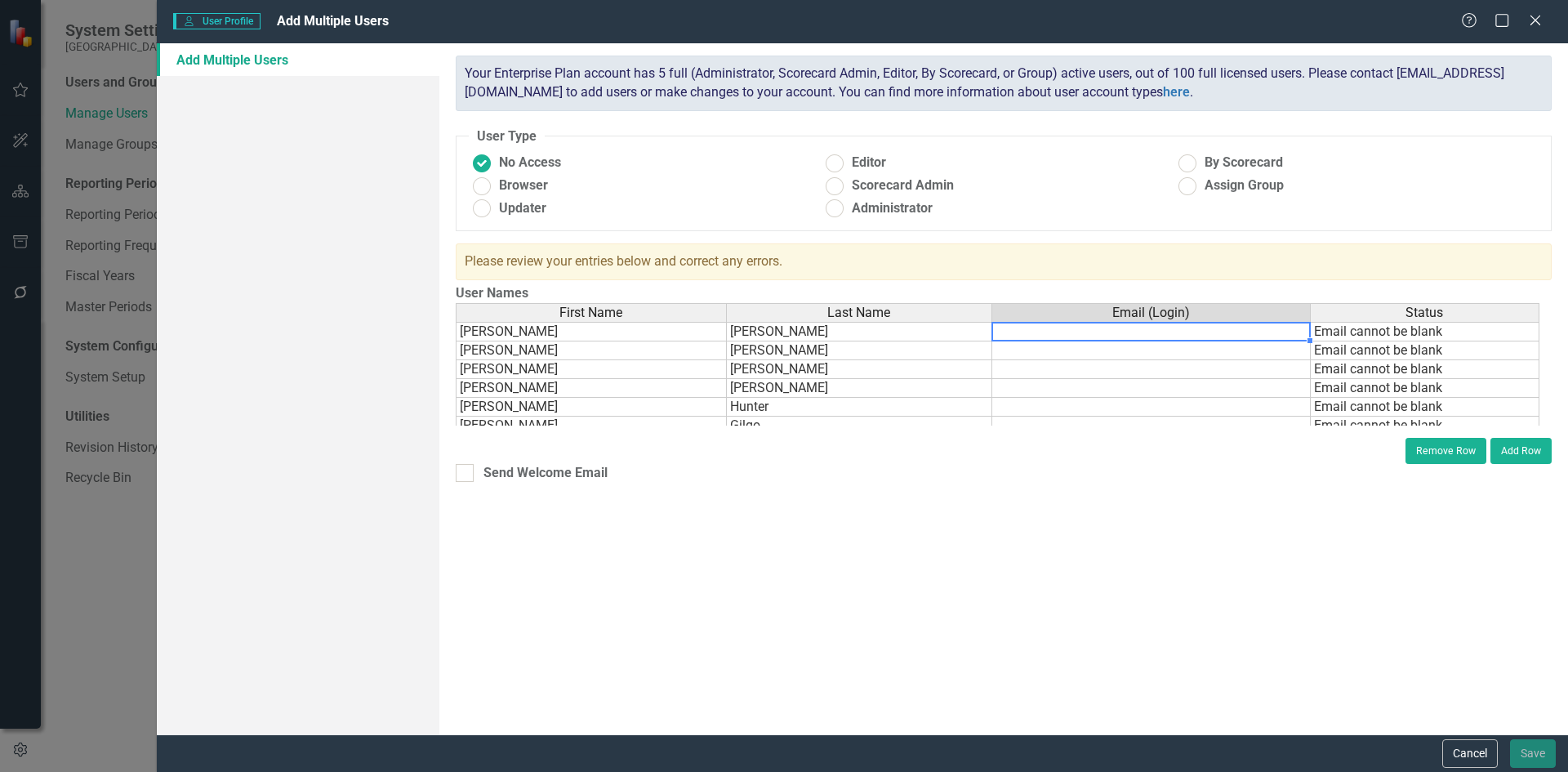
click at [1053, 333] on td at bounding box center [1151, 331] width 318 height 20
type textarea "cpeele@carolinaeasthel"
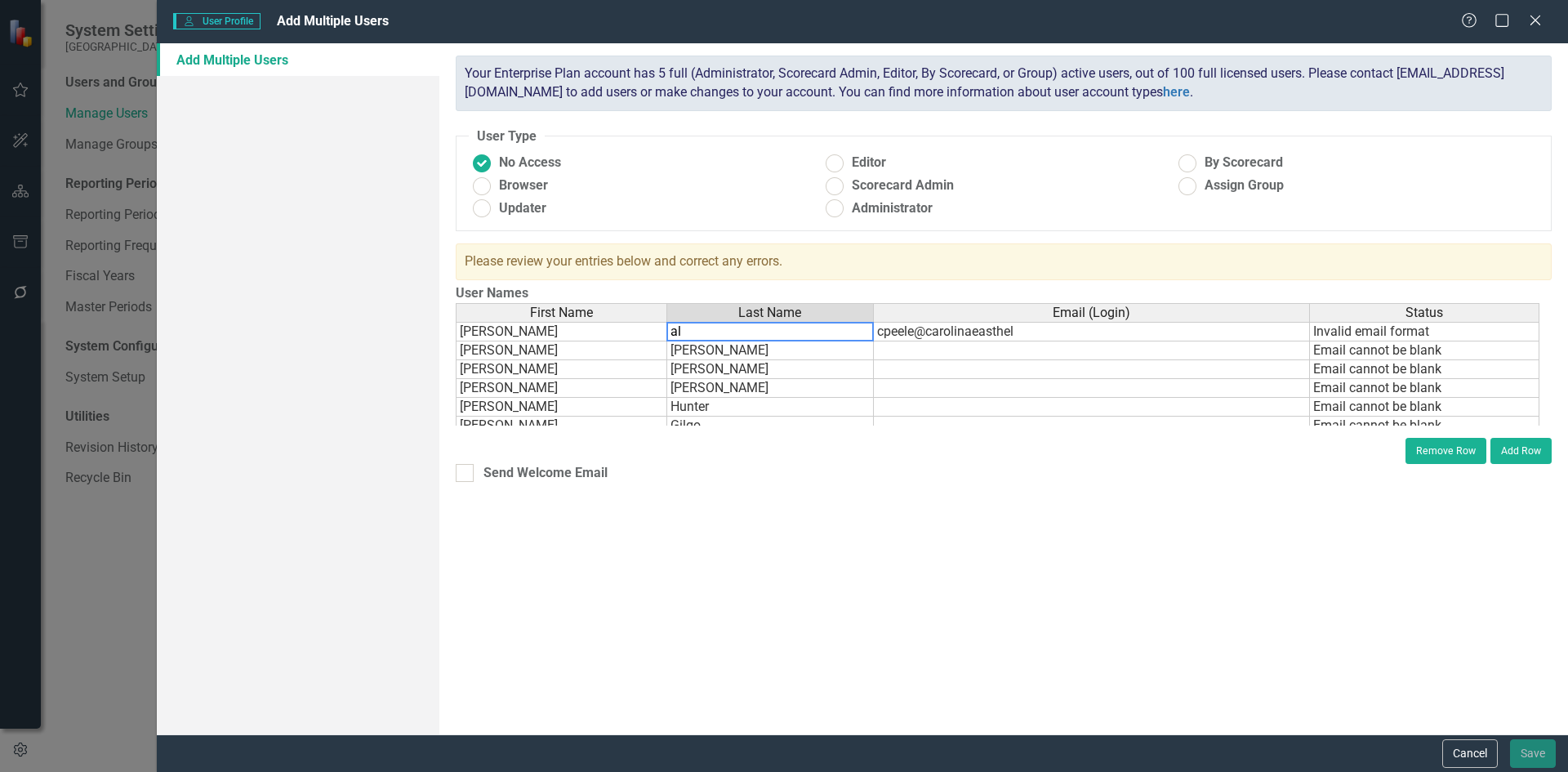
type textarea "al"
click at [775, 518] on div "ClearPoint has a wealth of options to help you ensure that people only have acc…" at bounding box center [1003, 389] width 1128 height 691
click at [691, 332] on td "al" at bounding box center [770, 331] width 207 height 20
type textarea "Pel"
type textarea "[PERSON_NAME]"
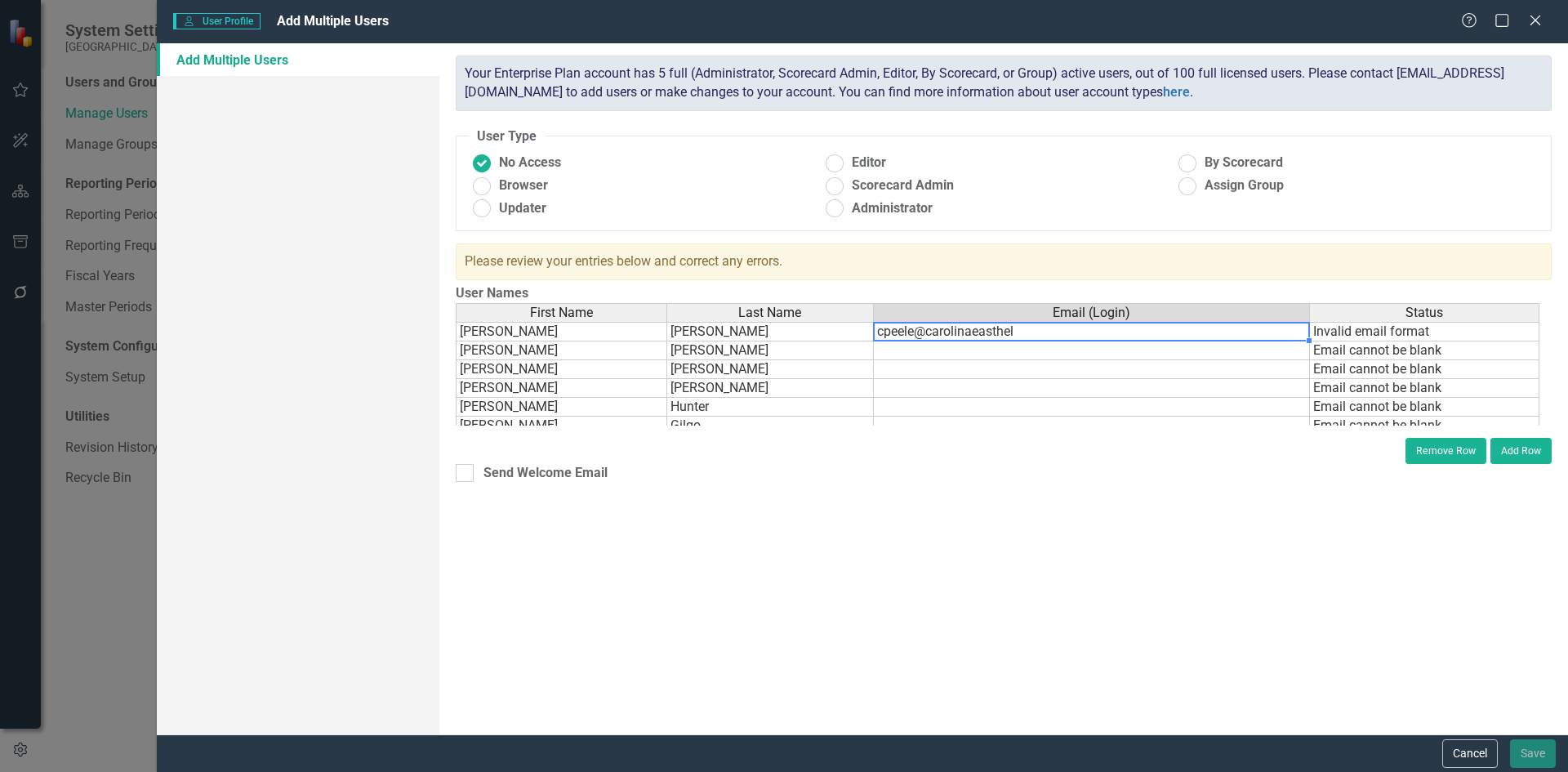
click at [1026, 328] on td "cpeele@carolinaeasthel" at bounding box center [1091, 331] width 436 height 20
click at [1026, 328] on textarea "cpeele@carolinaeasthel" at bounding box center [1092, 331] width 437 height 20
click at [1011, 334] on textarea "cpeele@carolinaeasthel" at bounding box center [1092, 331] width 437 height 20
type textarea "[EMAIL_ADDRESS][DOMAIN_NAME]"
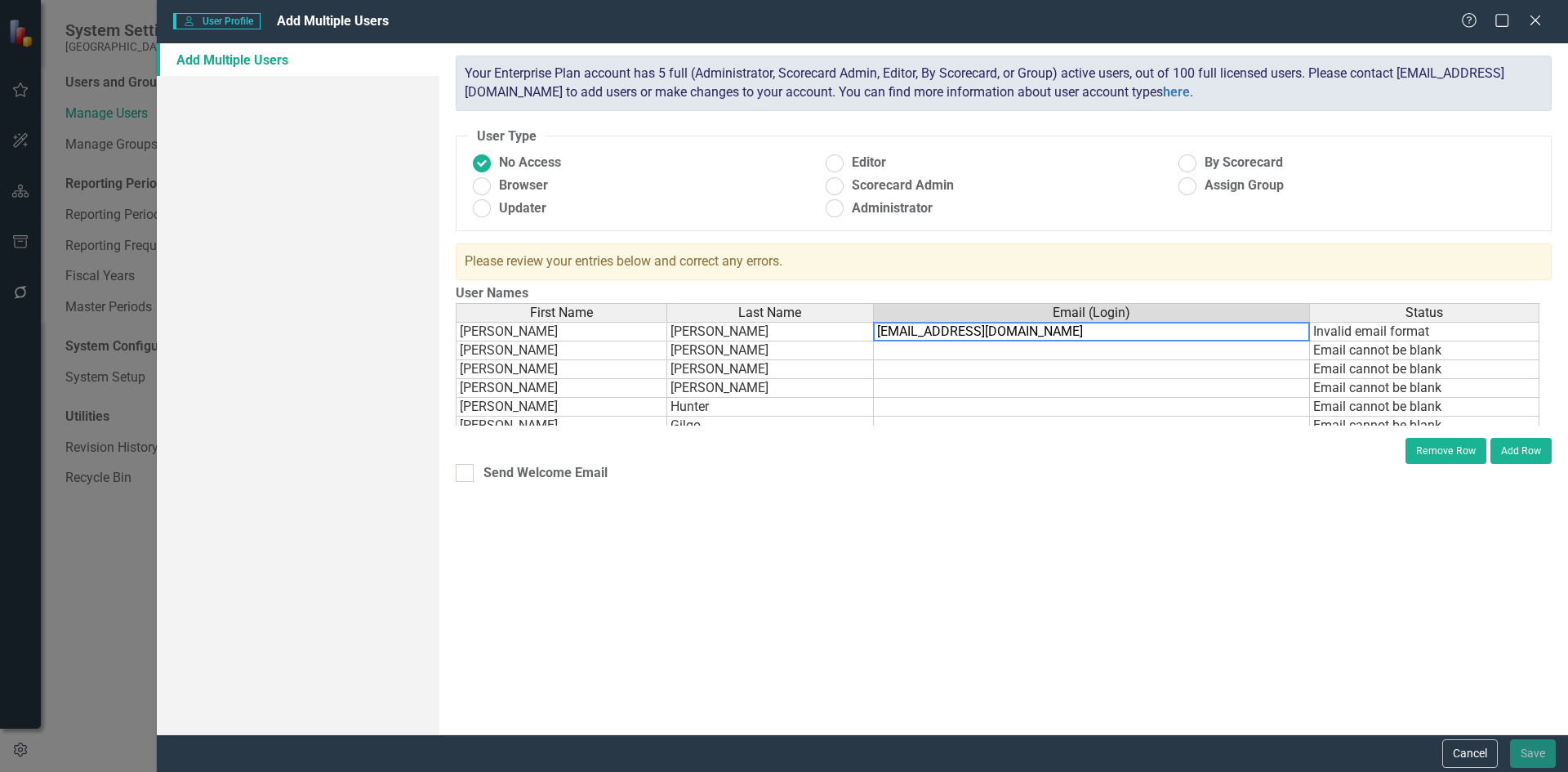
drag, startPoint x: 1060, startPoint y: 331, endPoint x: 876, endPoint y: 314, distance: 184.8
click at [876, 314] on div "First Name Last Name Email (Login) Status [PERSON_NAME] cpeele@carolinaeasthel …" at bounding box center [1003, 364] width 1095 height 123
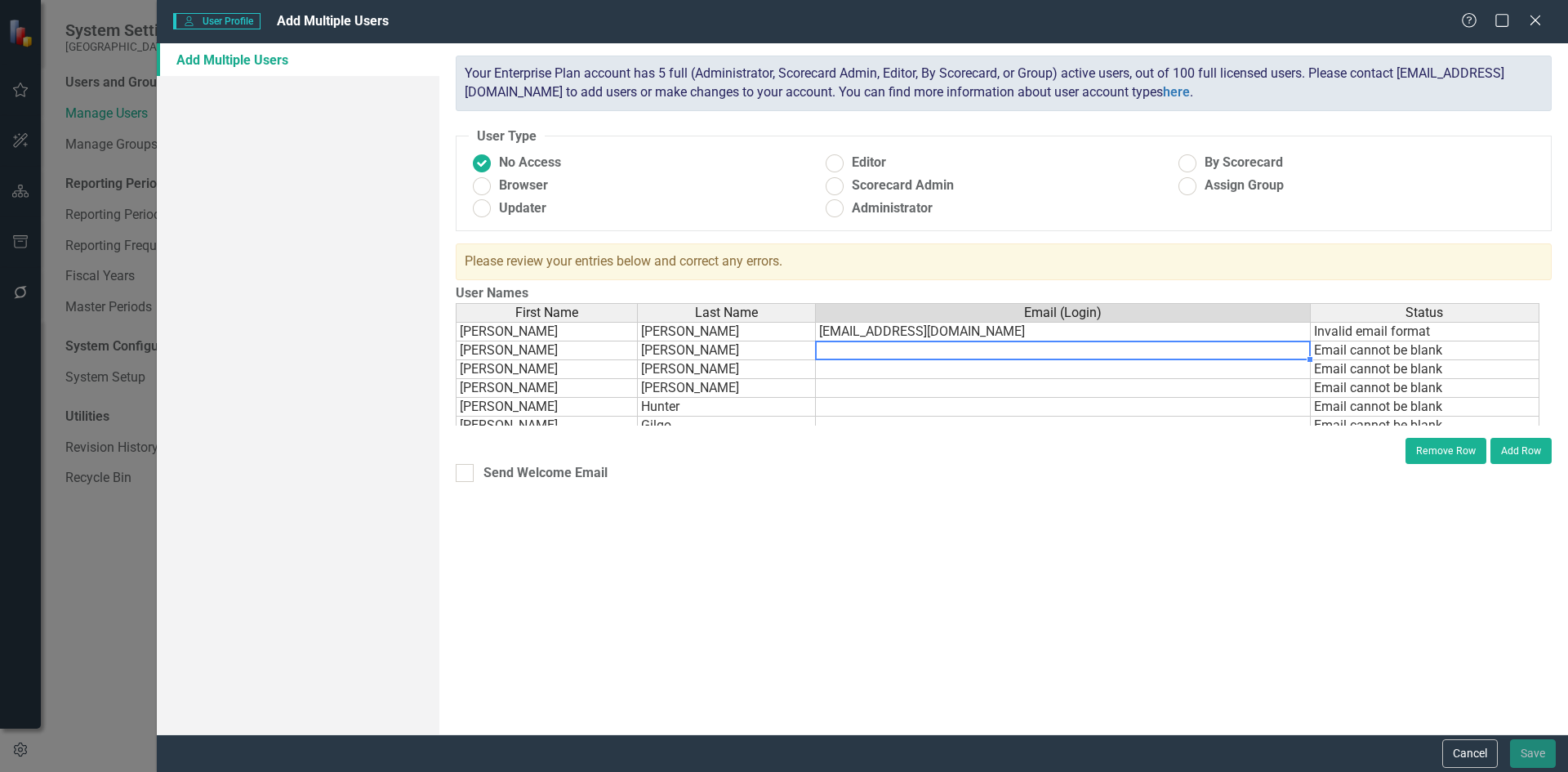
click at [456, 341] on div "First Name Last Name Email (Login) Status [PERSON_NAME] [EMAIL_ADDRESS][DOMAIN_…" at bounding box center [456, 416] width 0 height 227
click at [1005, 331] on td "[EMAIL_ADDRESS][DOMAIN_NAME]" at bounding box center [1063, 331] width 495 height 20
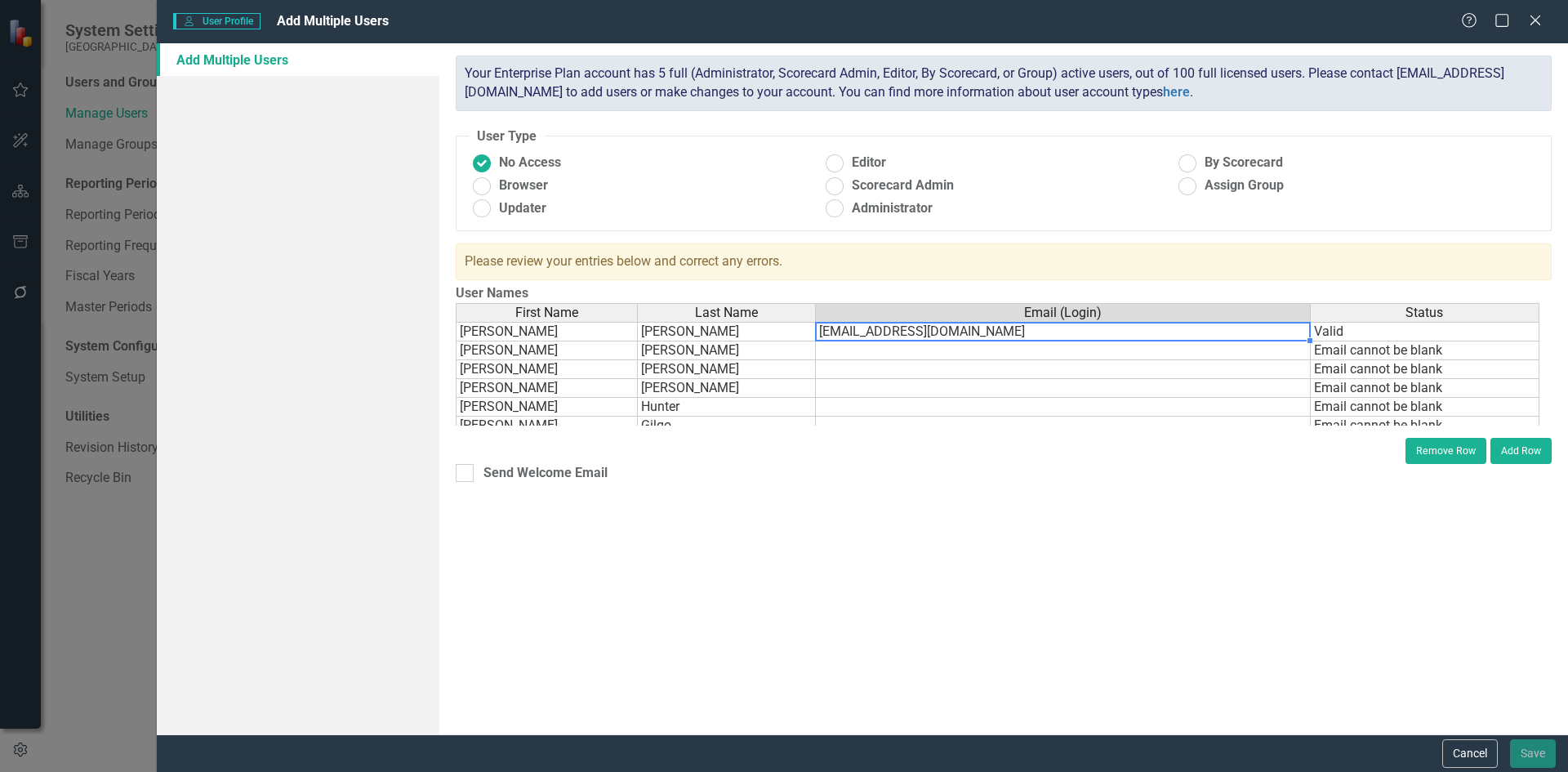
click at [1008, 331] on td "[EMAIL_ADDRESS][DOMAIN_NAME]" at bounding box center [1063, 331] width 495 height 20
type textarea "[EMAIL_ADDRESS][DOMAIN_NAME]"
drag, startPoint x: 1008, startPoint y: 331, endPoint x: 859, endPoint y: 334, distance: 149.0
click at [859, 334] on textarea "[EMAIL_ADDRESS][DOMAIN_NAME]" at bounding box center [1063, 331] width 496 height 20
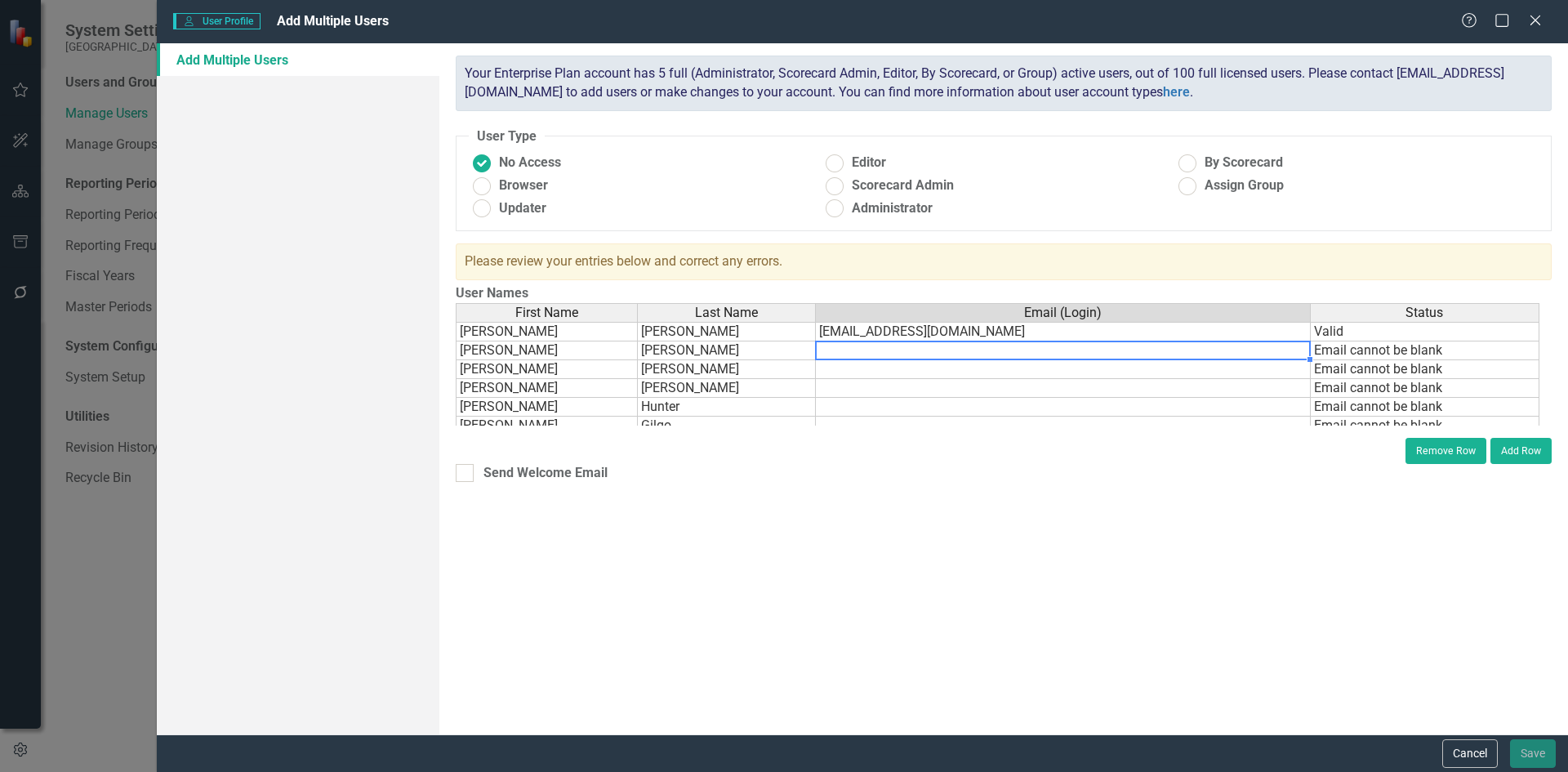
click at [856, 348] on td at bounding box center [1063, 350] width 495 height 19
type textarea "d"
paste textarea "@[DOMAIN_NAME]"
type textarea "[EMAIL_ADDRESS][DOMAIN_NAME]"
click at [847, 372] on td at bounding box center [1063, 369] width 495 height 19
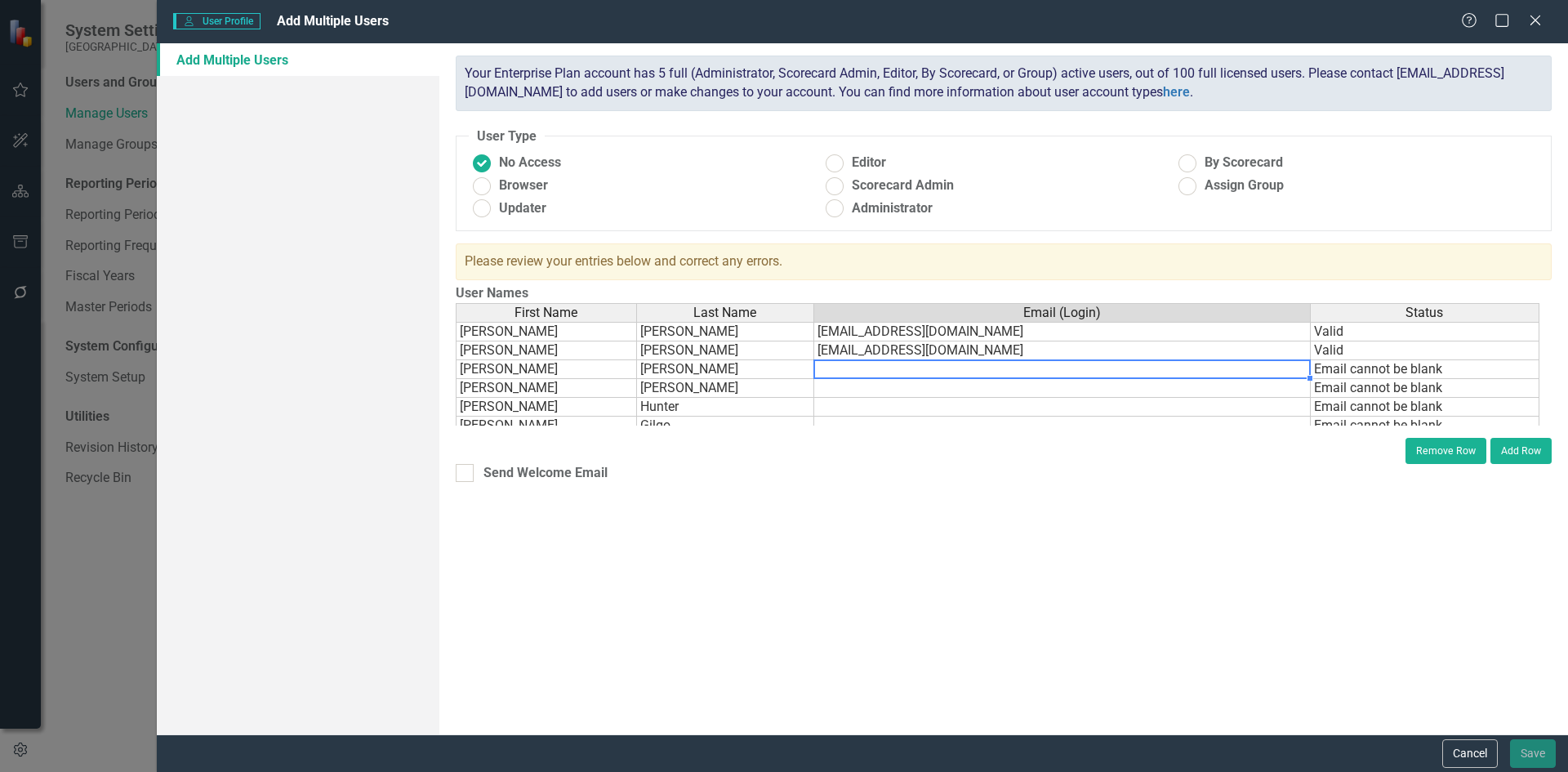
click at [845, 369] on td at bounding box center [1062, 369] width 497 height 19
paste textarea "@[DOMAIN_NAME]"
type textarea "[EMAIL_ADDRESS][DOMAIN_NAME]"
click at [831, 386] on td at bounding box center [1062, 387] width 497 height 19
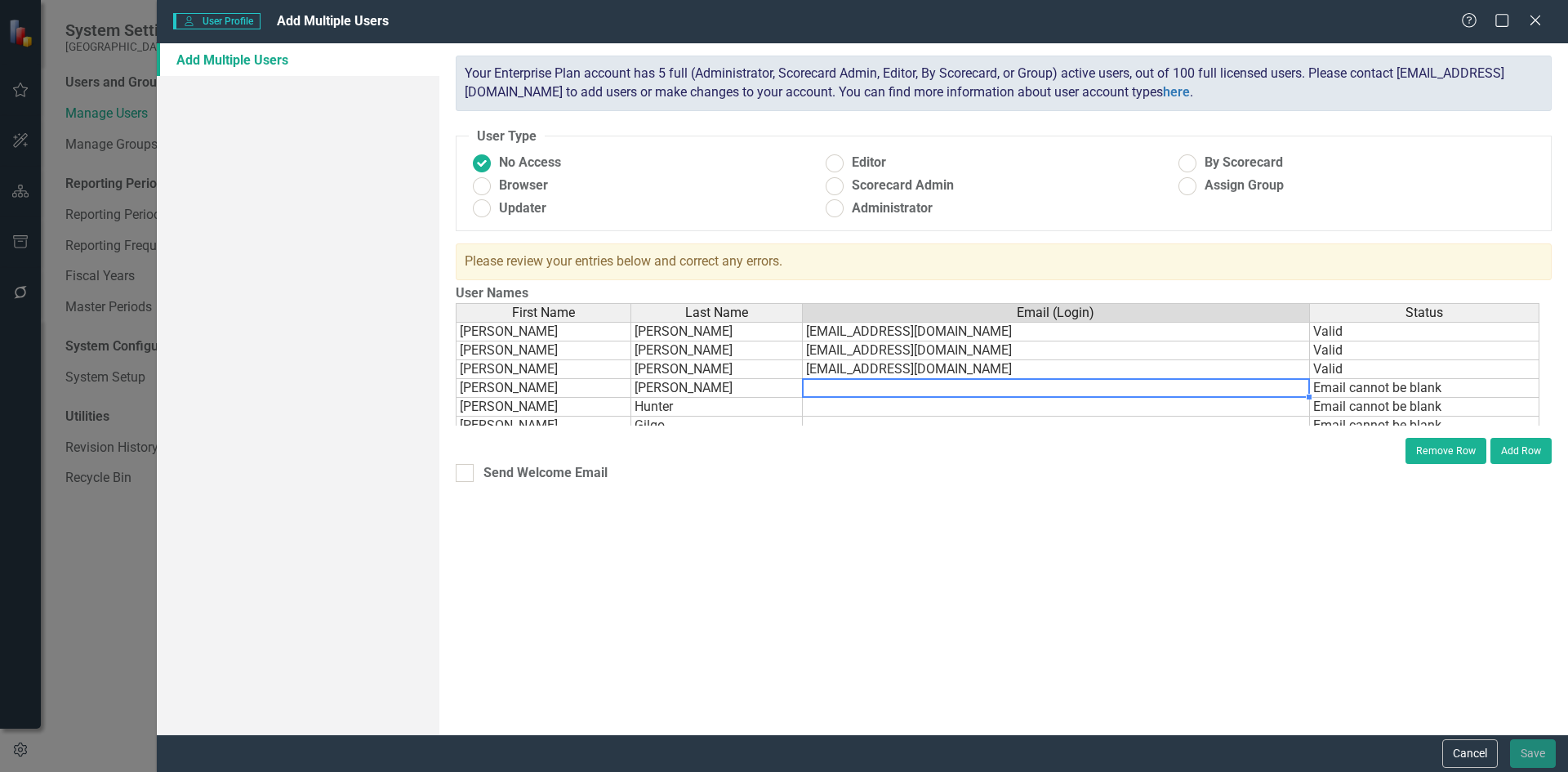
click at [838, 389] on td at bounding box center [1055, 387] width 507 height 19
click at [833, 384] on td at bounding box center [1055, 387] width 507 height 19
paste textarea "@[DOMAIN_NAME]"
type textarea "[EMAIL_ADDRESS][DOMAIN_NAME]"
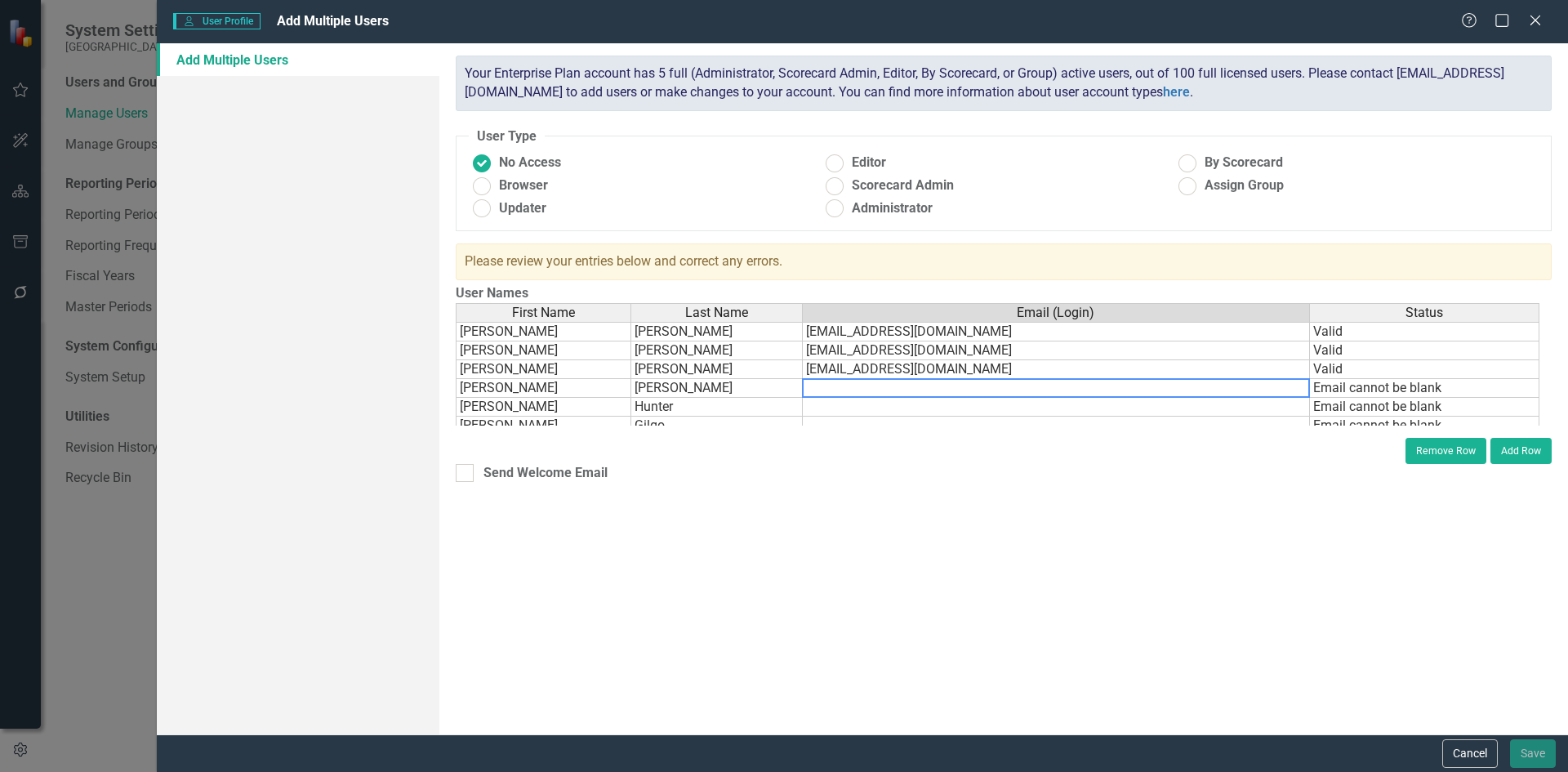
click at [819, 410] on td at bounding box center [1055, 407] width 507 height 19
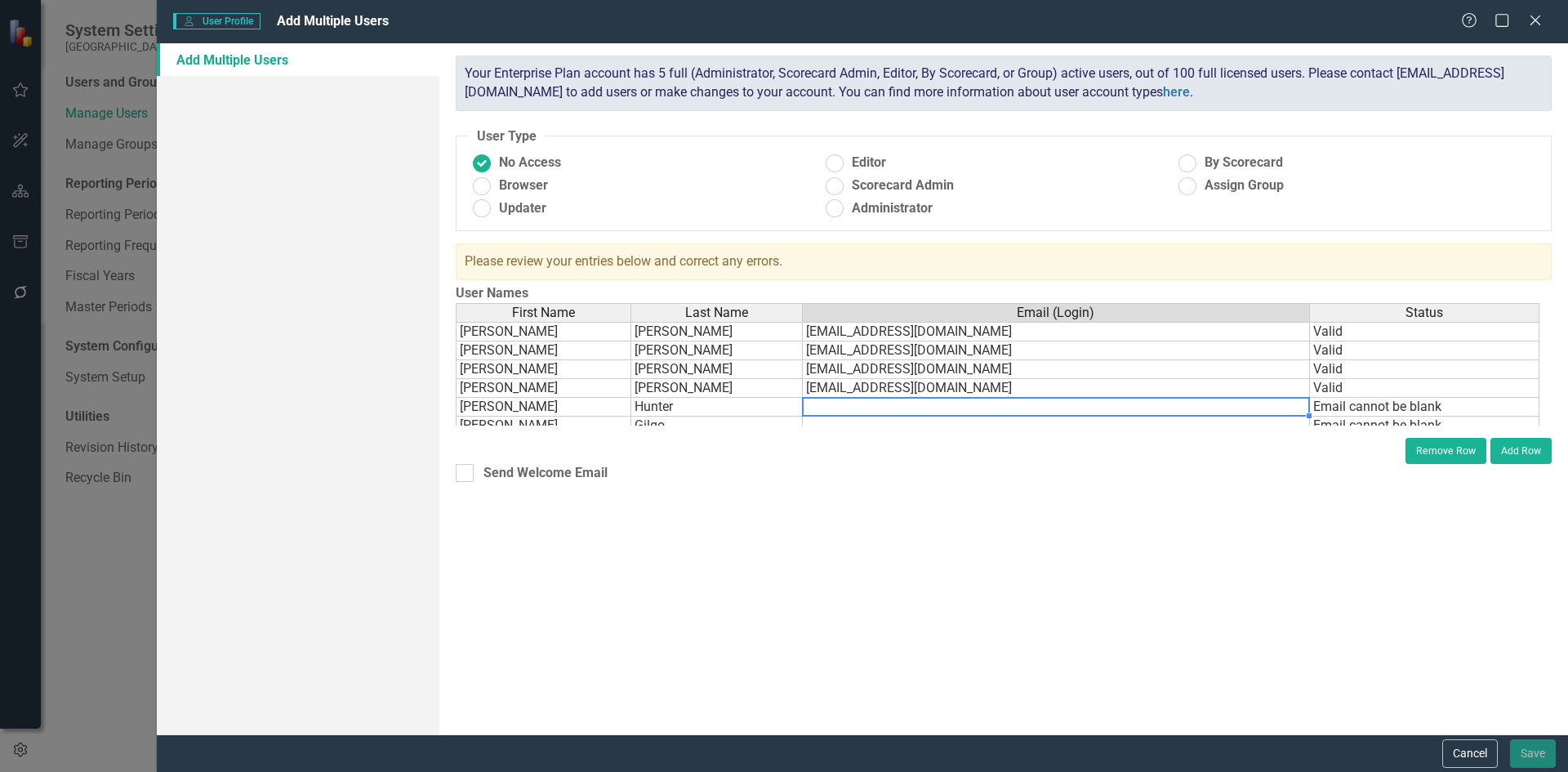
click at [819, 409] on td at bounding box center [1055, 407] width 507 height 19
paste textarea "@[DOMAIN_NAME]"
type textarea "[EMAIL_ADDRESS][DOMAIN_NAME]"
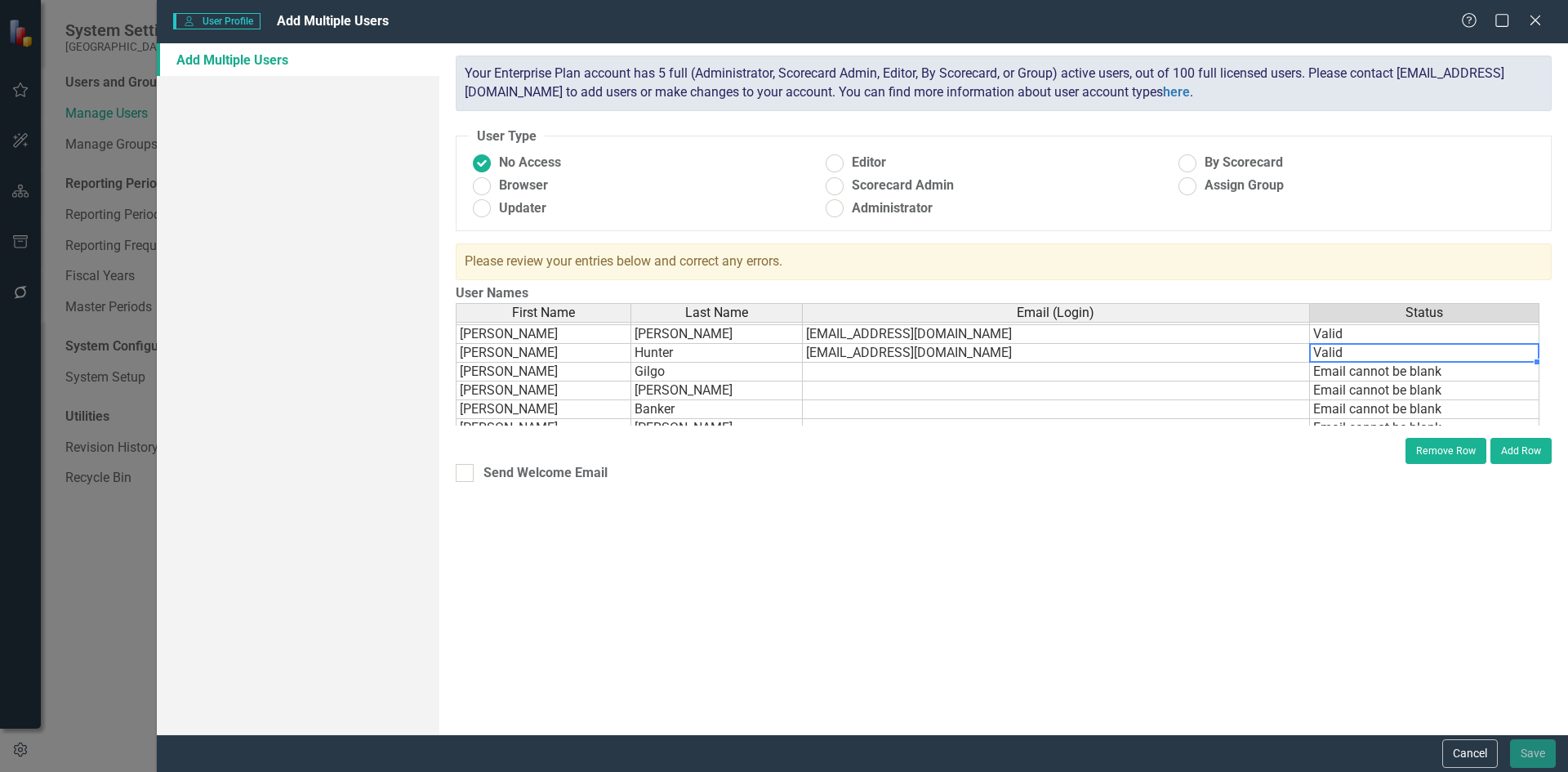
scroll to position [65, 0]
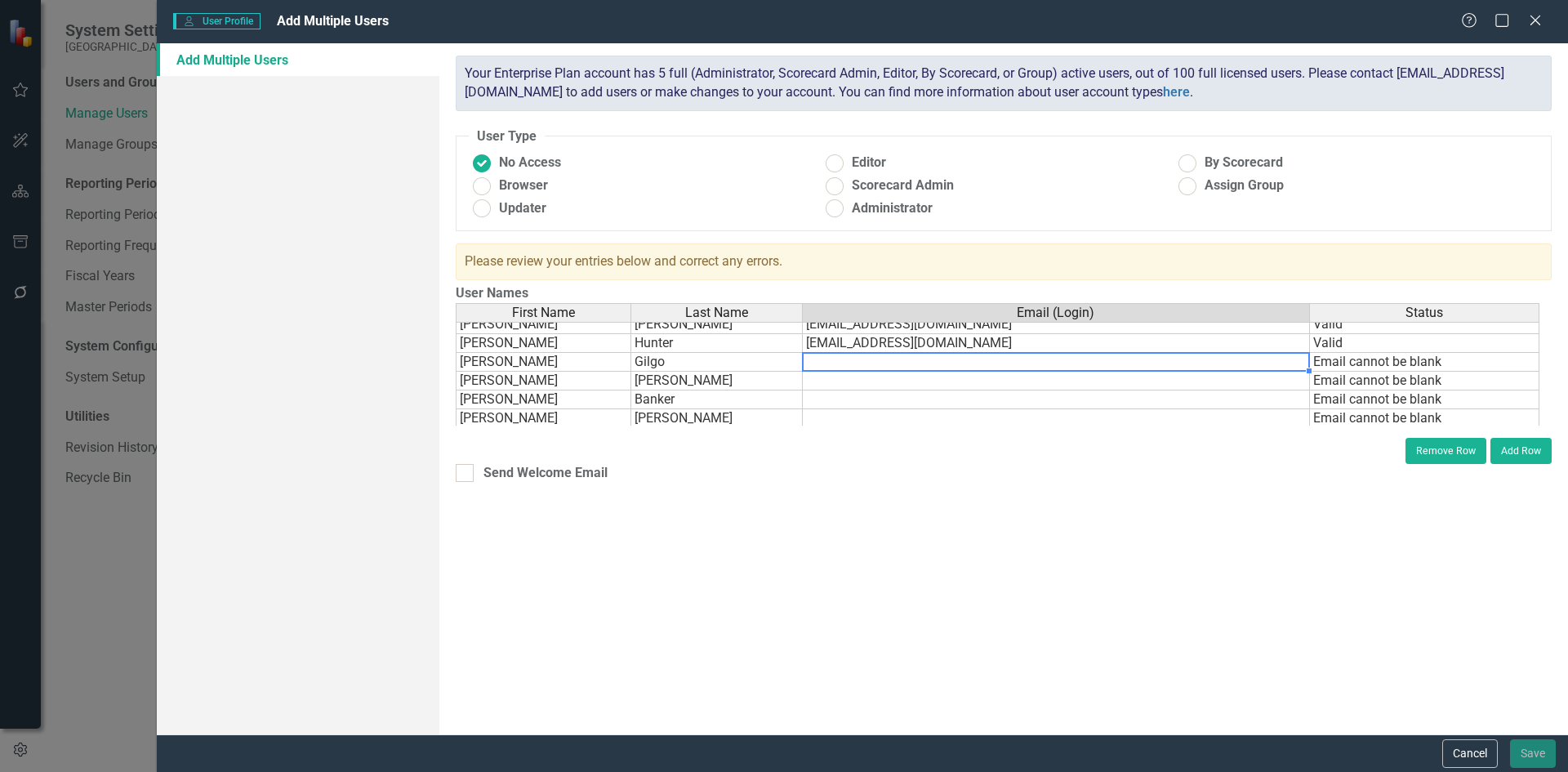
click at [824, 361] on td at bounding box center [1055, 362] width 507 height 19
paste textarea "@[DOMAIN_NAME]"
type textarea "[EMAIL_ADDRESS][DOMAIN_NAME]"
click at [818, 375] on td at bounding box center [1055, 380] width 507 height 19
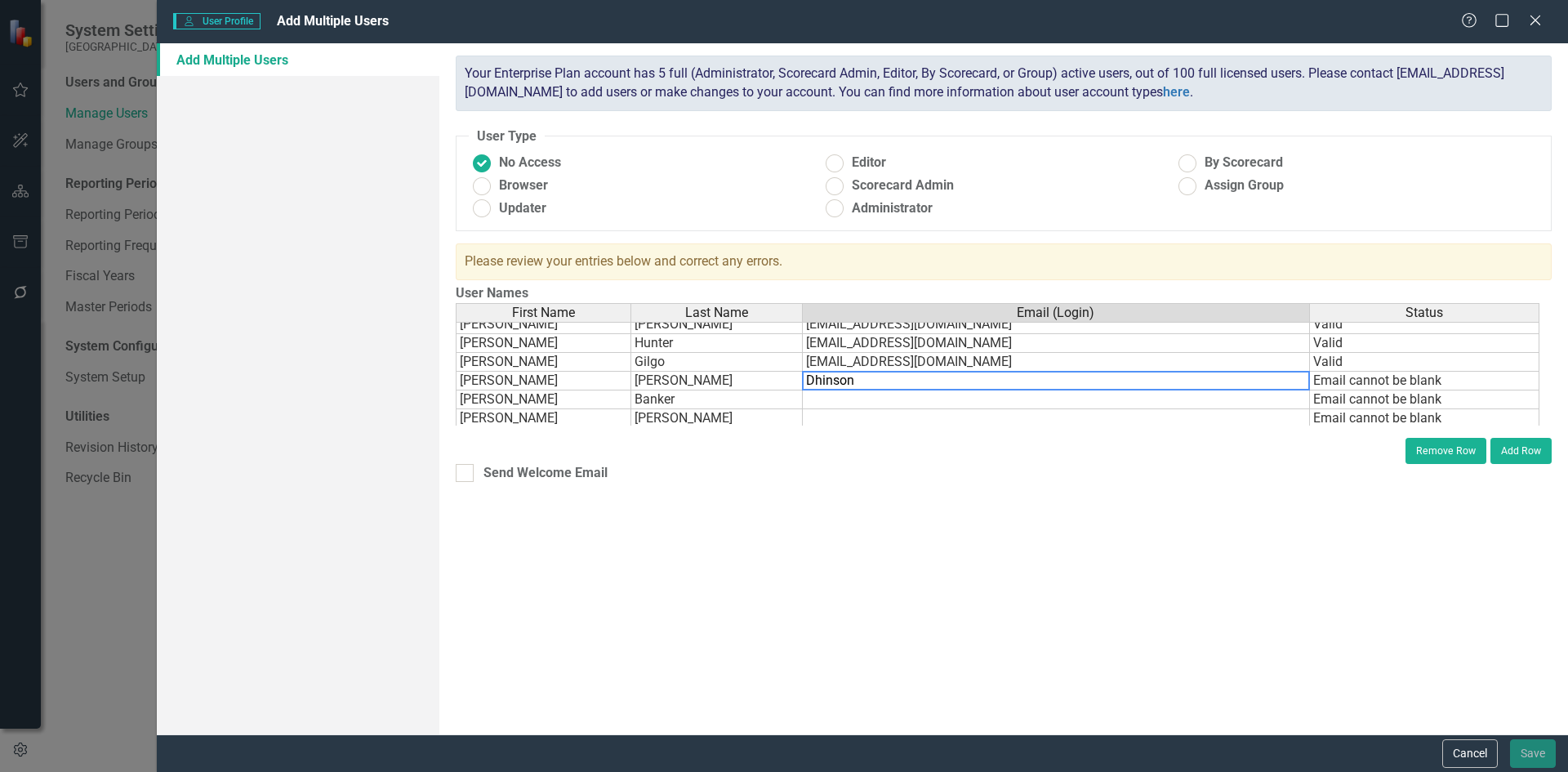
paste textarea "@[DOMAIN_NAME]"
type textarea "[EMAIL_ADDRESS][DOMAIN_NAME]"
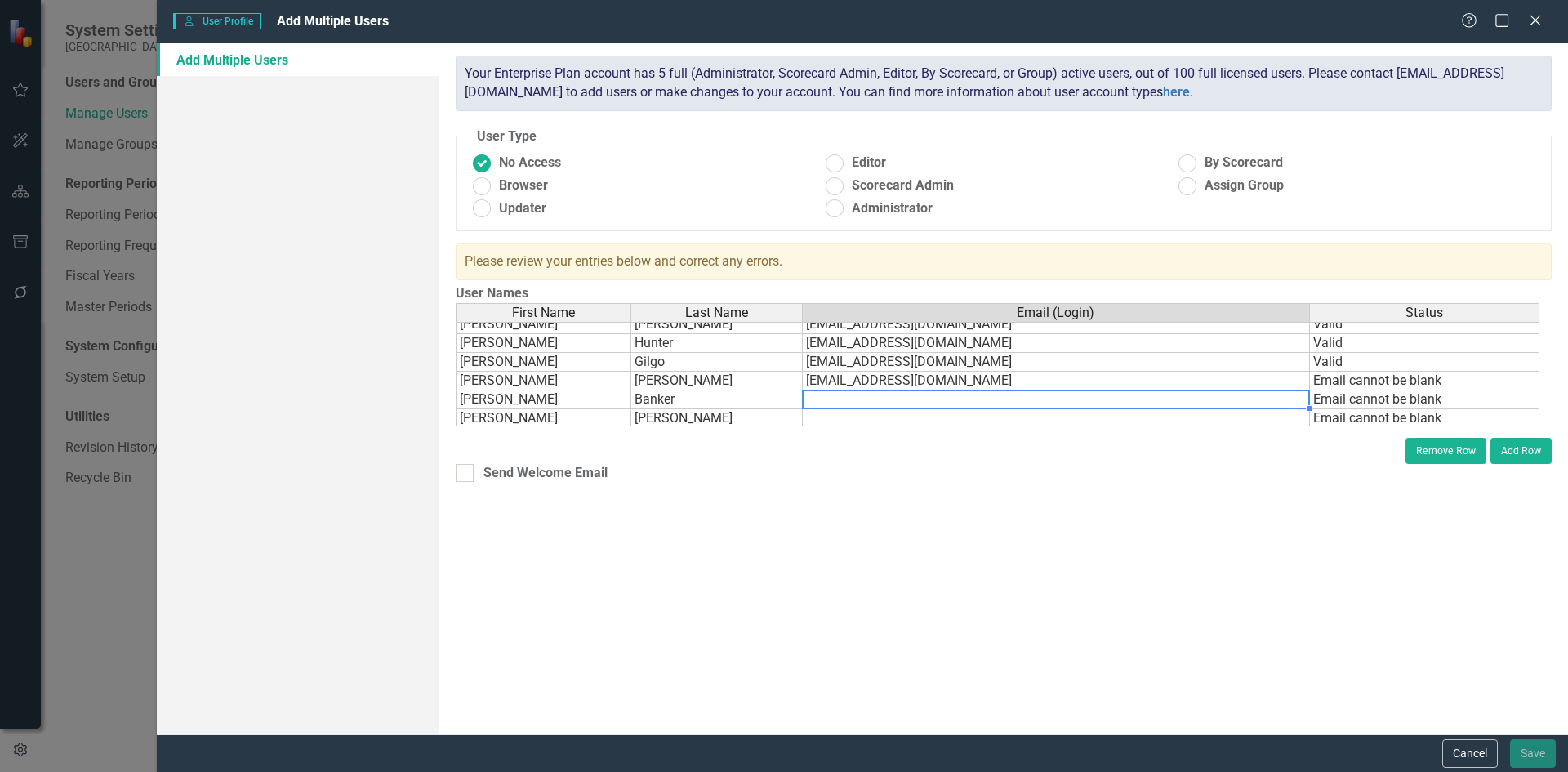
click at [812, 398] on td at bounding box center [1055, 399] width 507 height 19
type textarea "lbankder"
paste textarea "@[DOMAIN_NAME]"
type textarea "[EMAIL_ADDRESS][DOMAIN_NAME]"
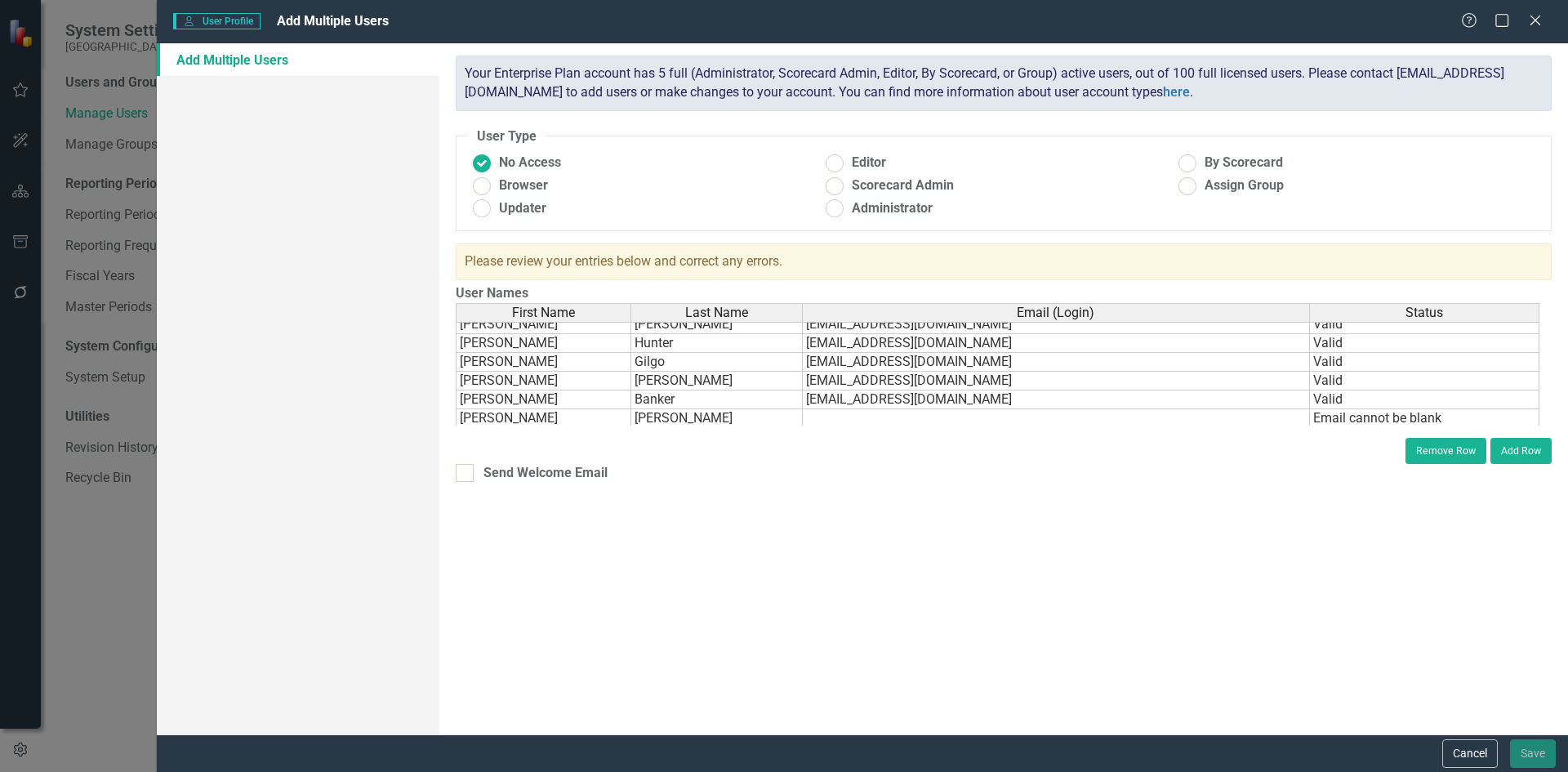
click at [824, 456] on div "Remove Row Add Row" at bounding box center [1003, 446] width 1095 height 35
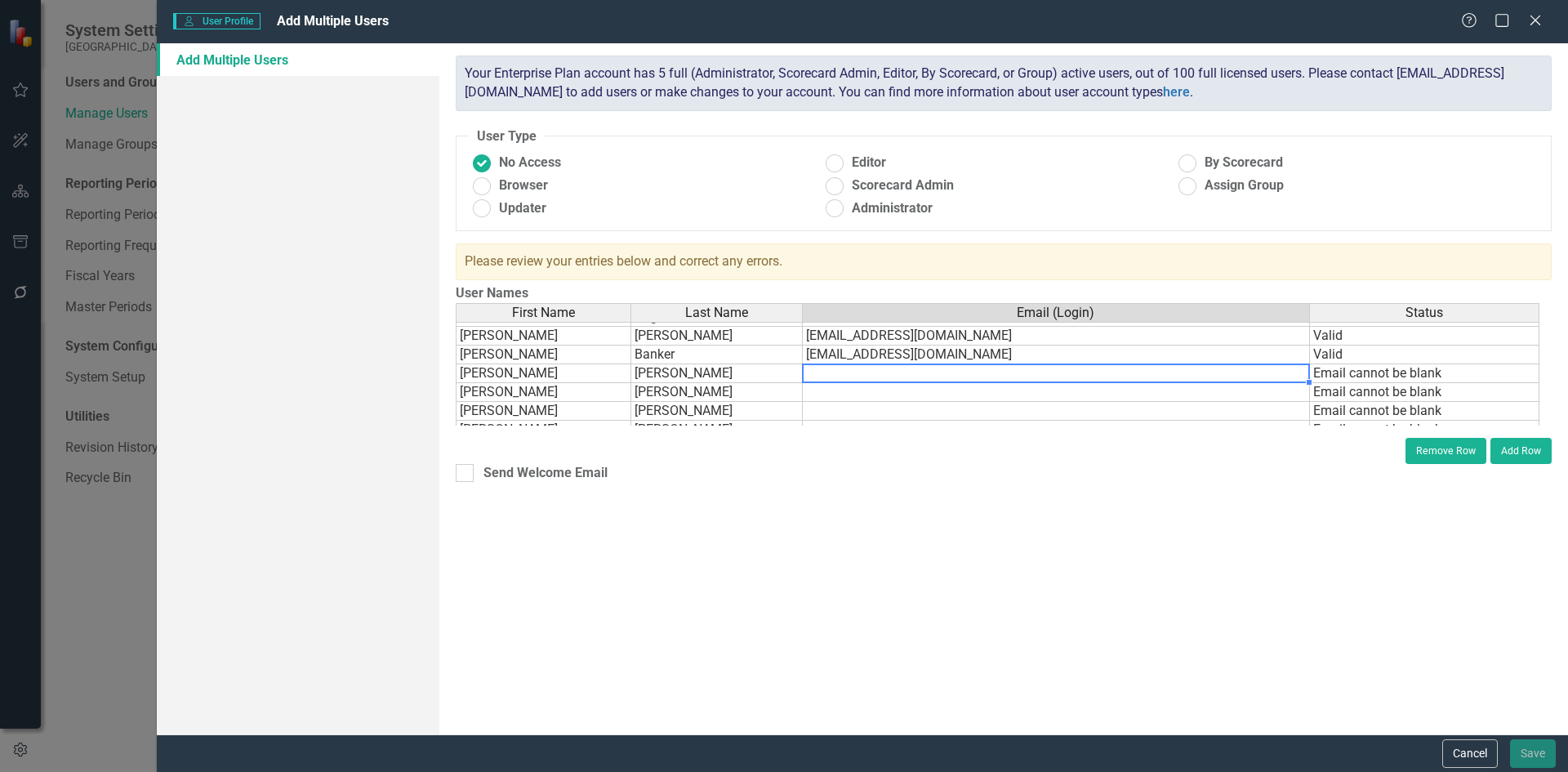
click at [855, 373] on td at bounding box center [1055, 373] width 507 height 19
type textarea "tsherron"
click at [810, 338] on td "[EMAIL_ADDRESS][DOMAIN_NAME]" at bounding box center [1055, 336] width 507 height 19
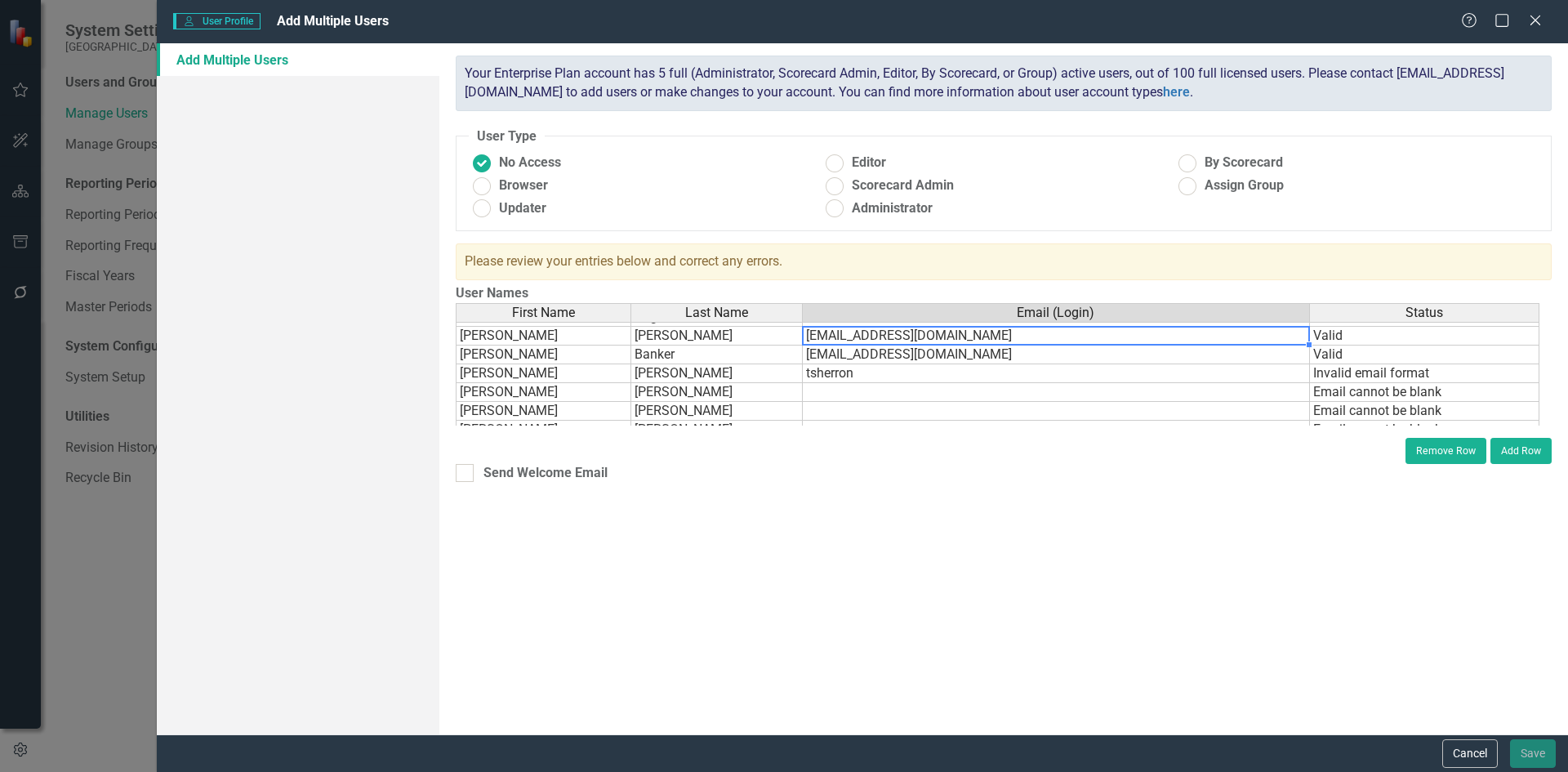
click at [810, 338] on td "[EMAIL_ADDRESS][DOMAIN_NAME]" at bounding box center [1055, 336] width 507 height 19
click at [806, 333] on textarea "[EMAIL_ADDRESS][DOMAIN_NAME]" at bounding box center [1056, 336] width 508 height 20
type textarea "[EMAIL_ADDRESS][DOMAIN_NAME]"
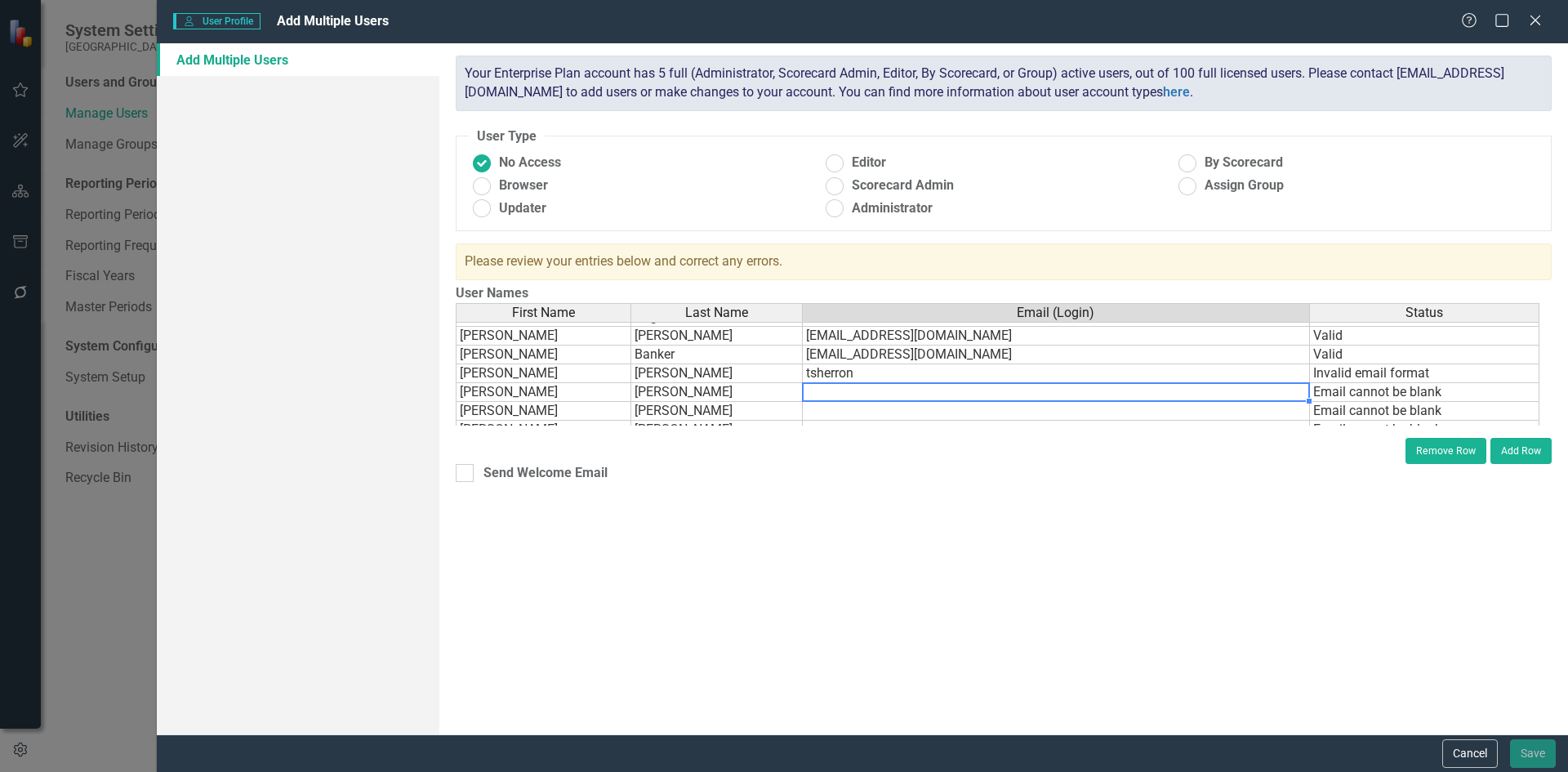
click at [830, 387] on td at bounding box center [1055, 392] width 507 height 19
click at [860, 378] on td "tsherron" at bounding box center [1055, 373] width 507 height 19
click at [860, 373] on td "tsherron" at bounding box center [1055, 373] width 507 height 19
click at [860, 373] on textarea "tsherron" at bounding box center [1056, 373] width 508 height 20
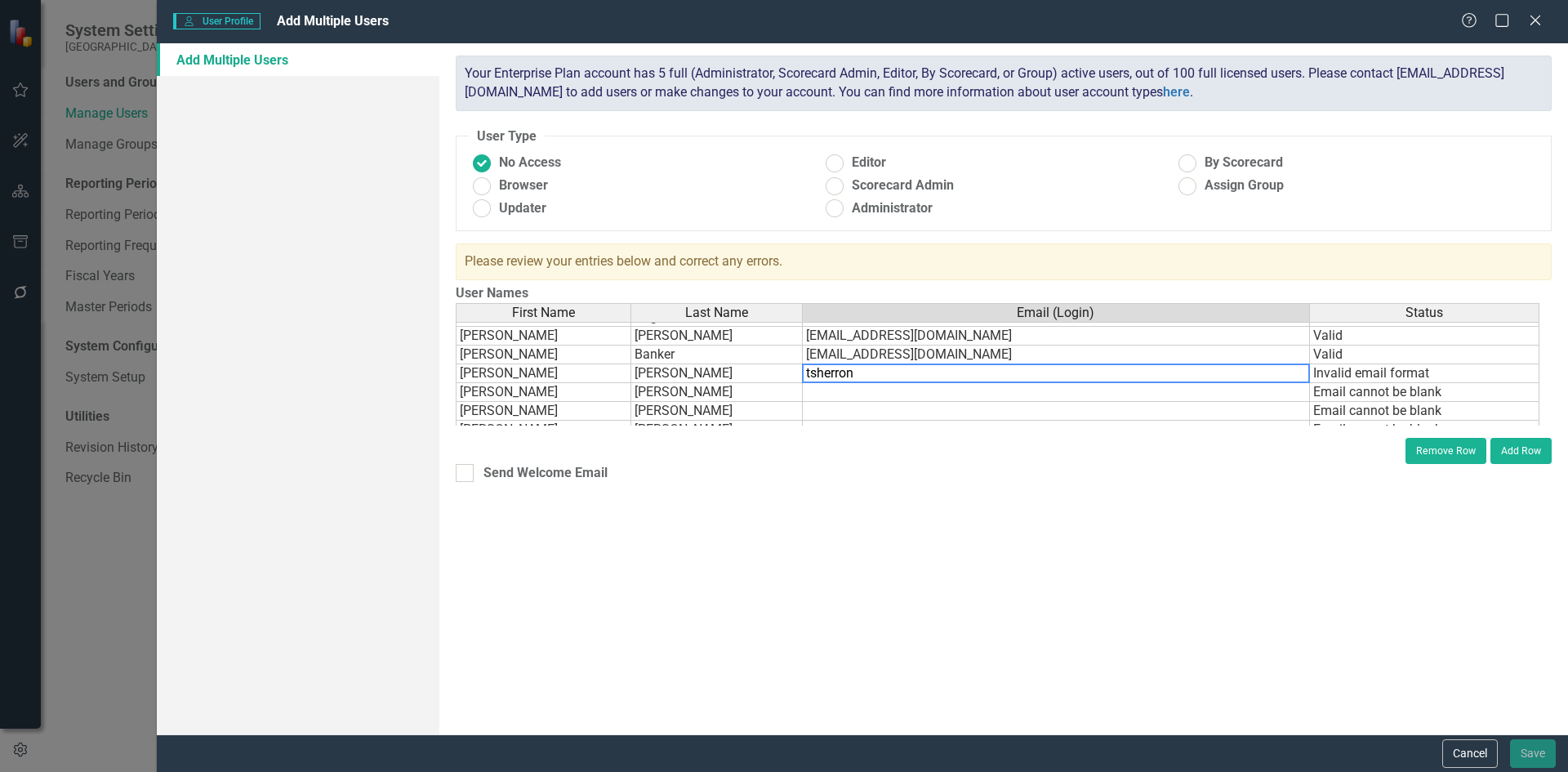
click at [860, 373] on textarea "tsherron" at bounding box center [1056, 373] width 508 height 20
click at [862, 370] on textarea "tsherron" at bounding box center [1056, 373] width 508 height 20
paste textarea "@[DOMAIN_NAME]"
type textarea "[EMAIL_ADDRESS][DOMAIN_NAME]"
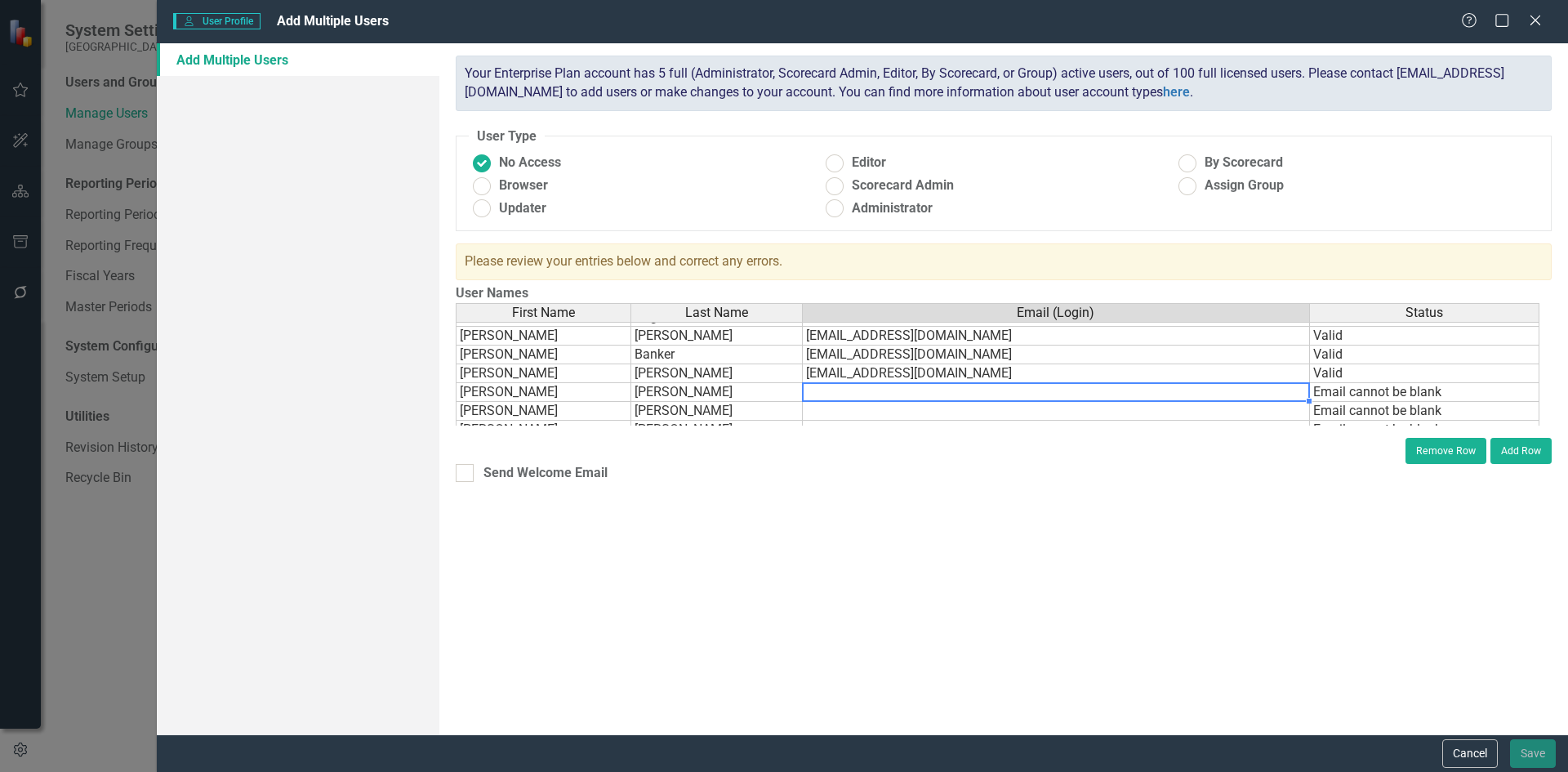
click at [815, 394] on td at bounding box center [1055, 392] width 507 height 19
paste textarea "@[DOMAIN_NAME]"
type textarea "[EMAIL_ADDRESS][DOMAIN_NAME]"
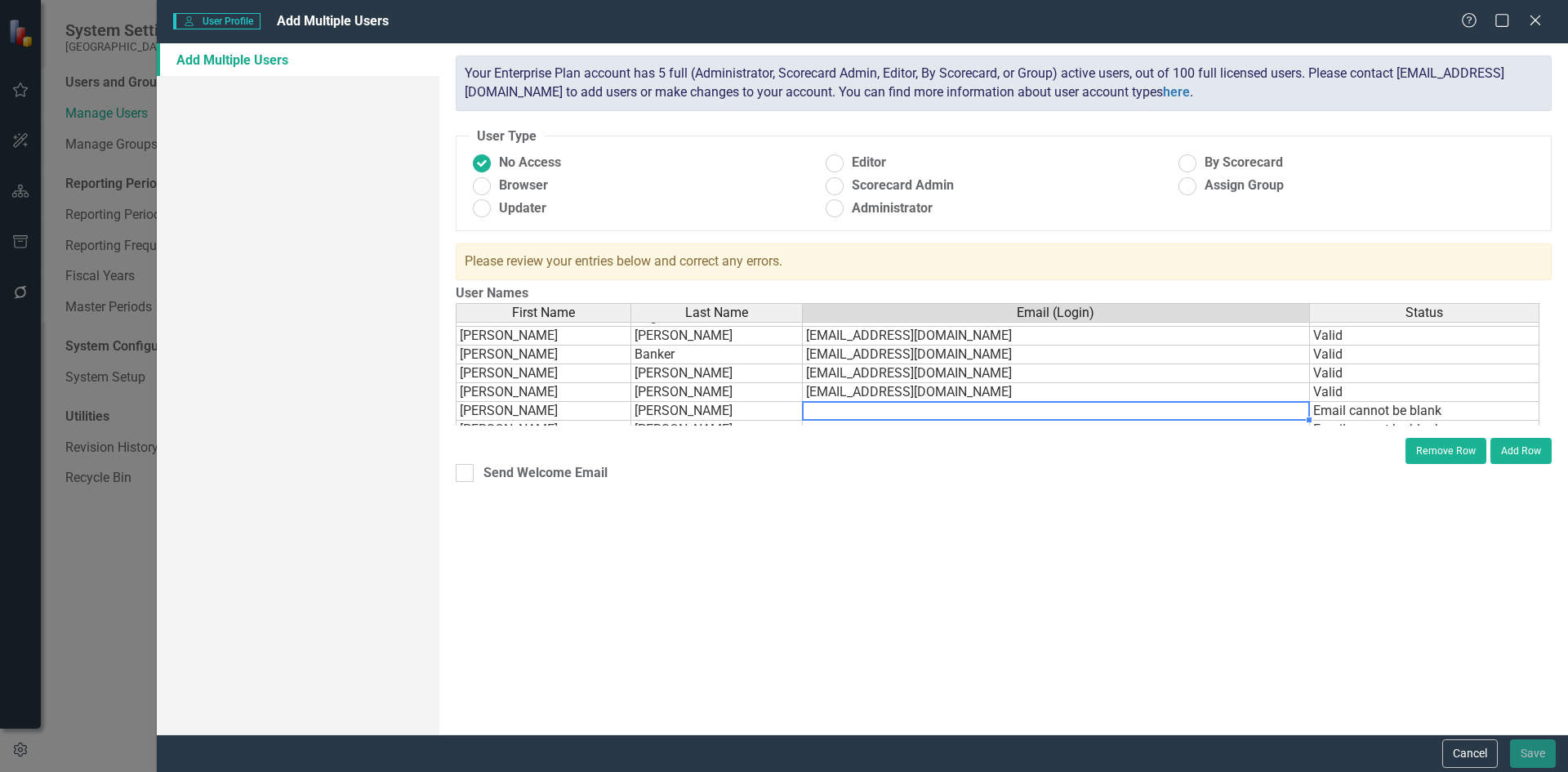
click at [810, 414] on td at bounding box center [1055, 410] width 507 height 19
type textarea "M"
paste textarea "@[DOMAIN_NAME]"
type textarea "[EMAIL_ADDRESS][DOMAIN_NAME]"
click at [939, 562] on div "ClearPoint has a wealth of options to help you ensure that people only have acc…" at bounding box center [1003, 389] width 1128 height 691
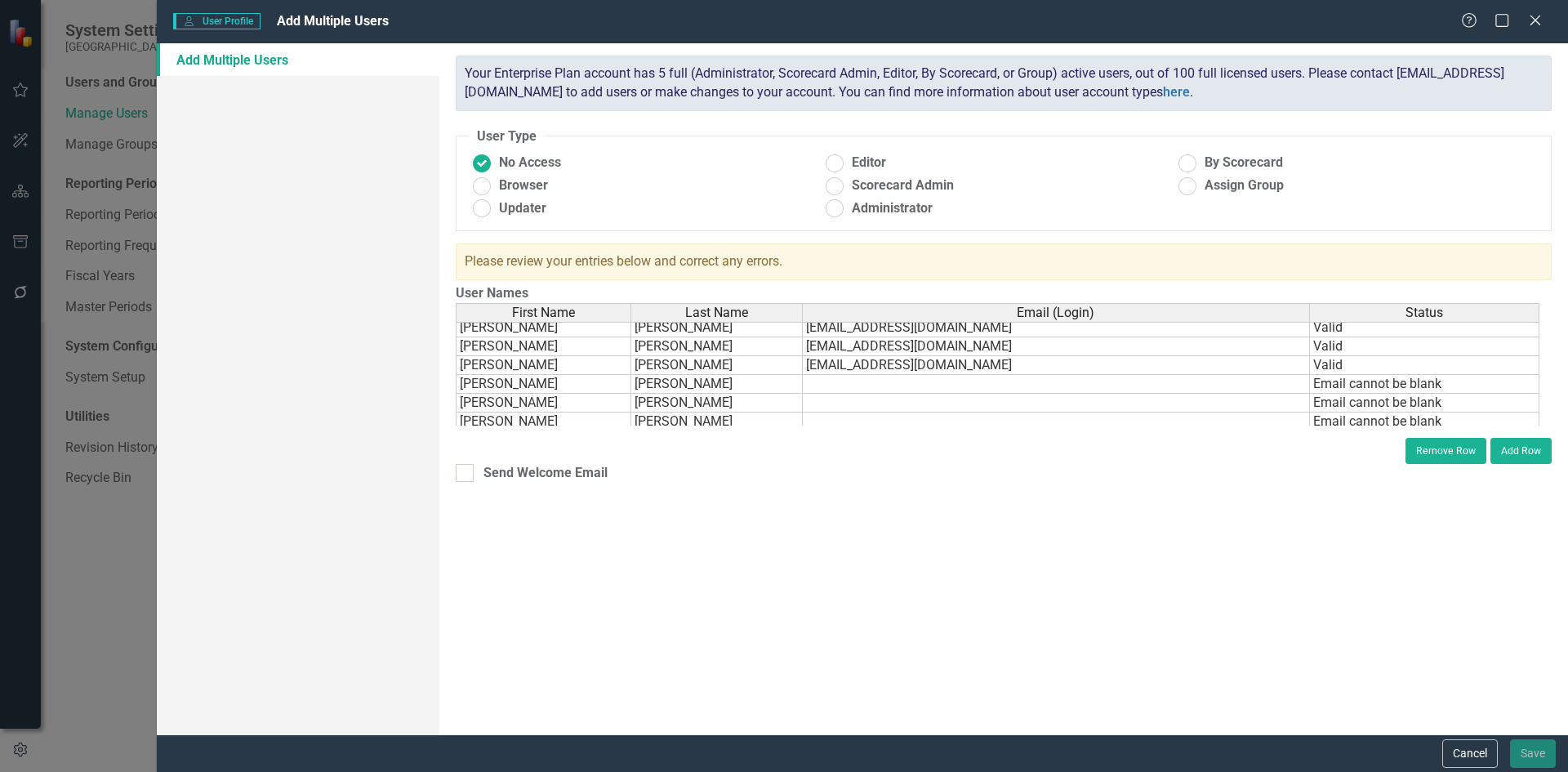
scroll to position [161, 0]
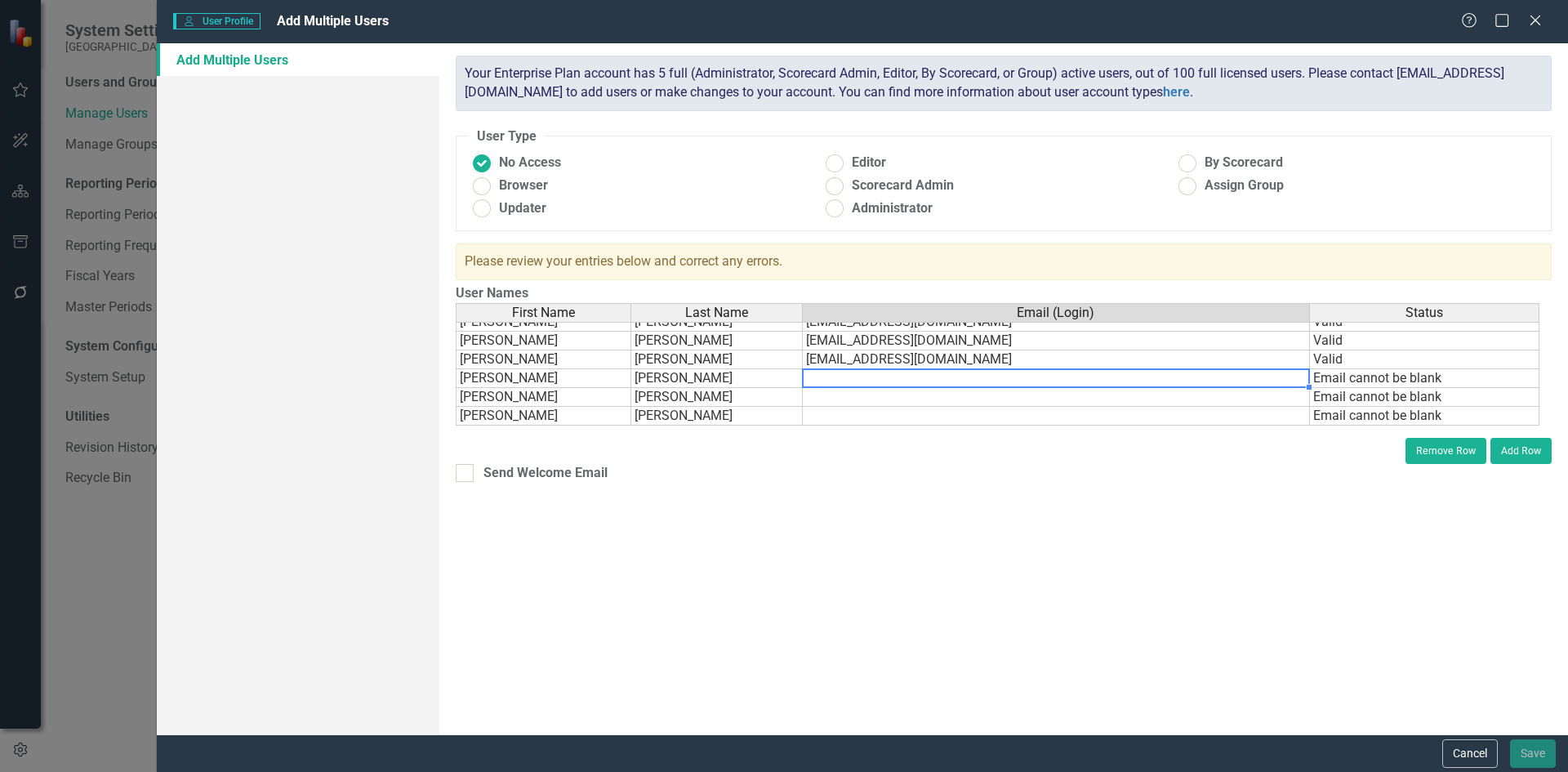
click at [814, 380] on td at bounding box center [1055, 378] width 507 height 19
paste textarea "@[DOMAIN_NAME]"
type textarea "[EMAIL_ADDRESS][DOMAIN_NAME]"
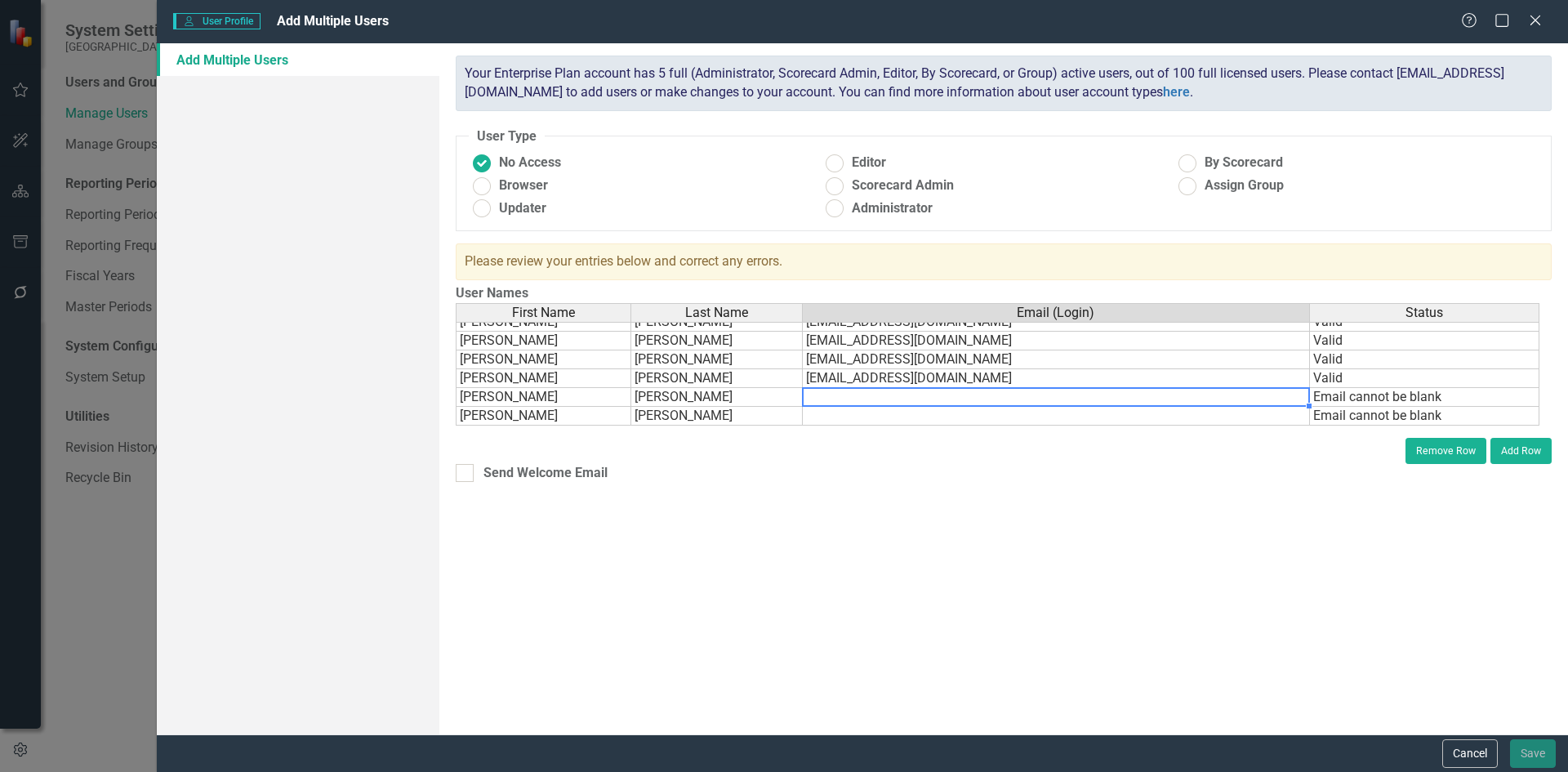
click at [819, 399] on td at bounding box center [1055, 397] width 507 height 19
paste textarea "@[DOMAIN_NAME]"
type textarea "[EMAIL_ADDRESS][DOMAIN_NAME]"
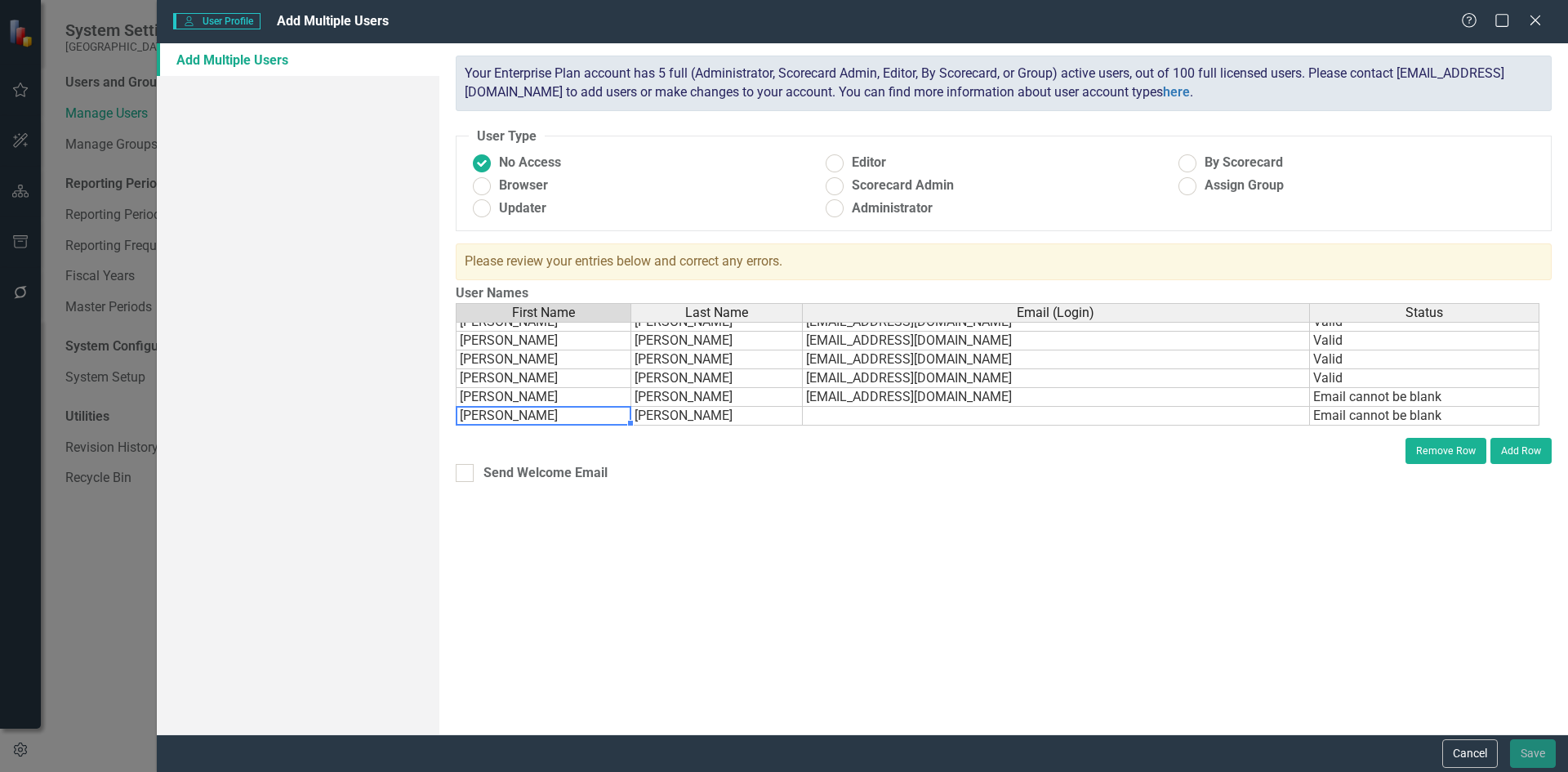
click at [595, 418] on td "[PERSON_NAME]" at bounding box center [544, 416] width 176 height 19
click at [1437, 453] on button "Remove Row" at bounding box center [1445, 450] width 81 height 26
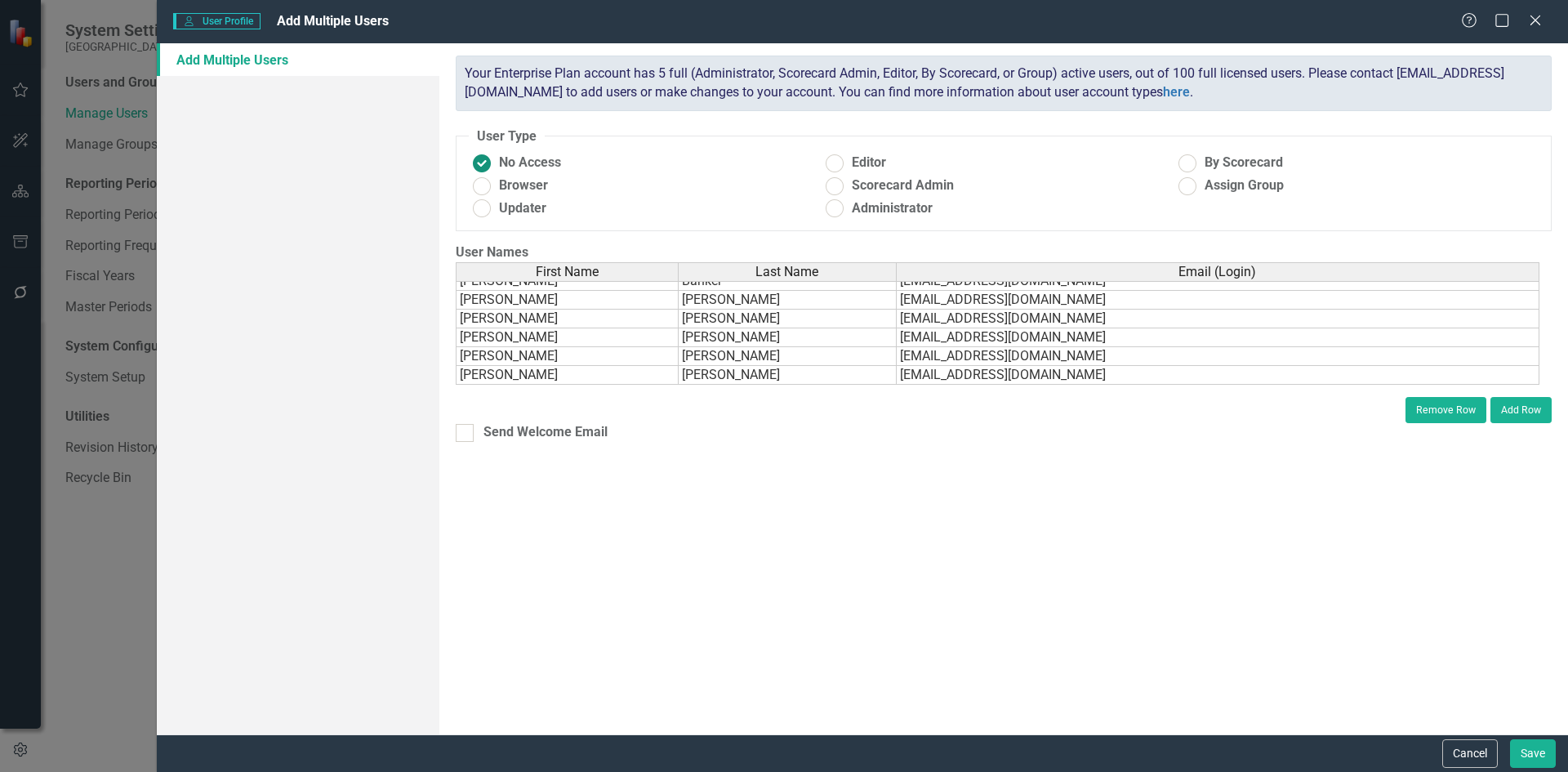
click at [477, 161] on ins at bounding box center [482, 163] width 25 height 25
click at [477, 161] on input "No Access" at bounding box center [482, 163] width 25 height 25
